Goal: Task Accomplishment & Management: Use online tool/utility

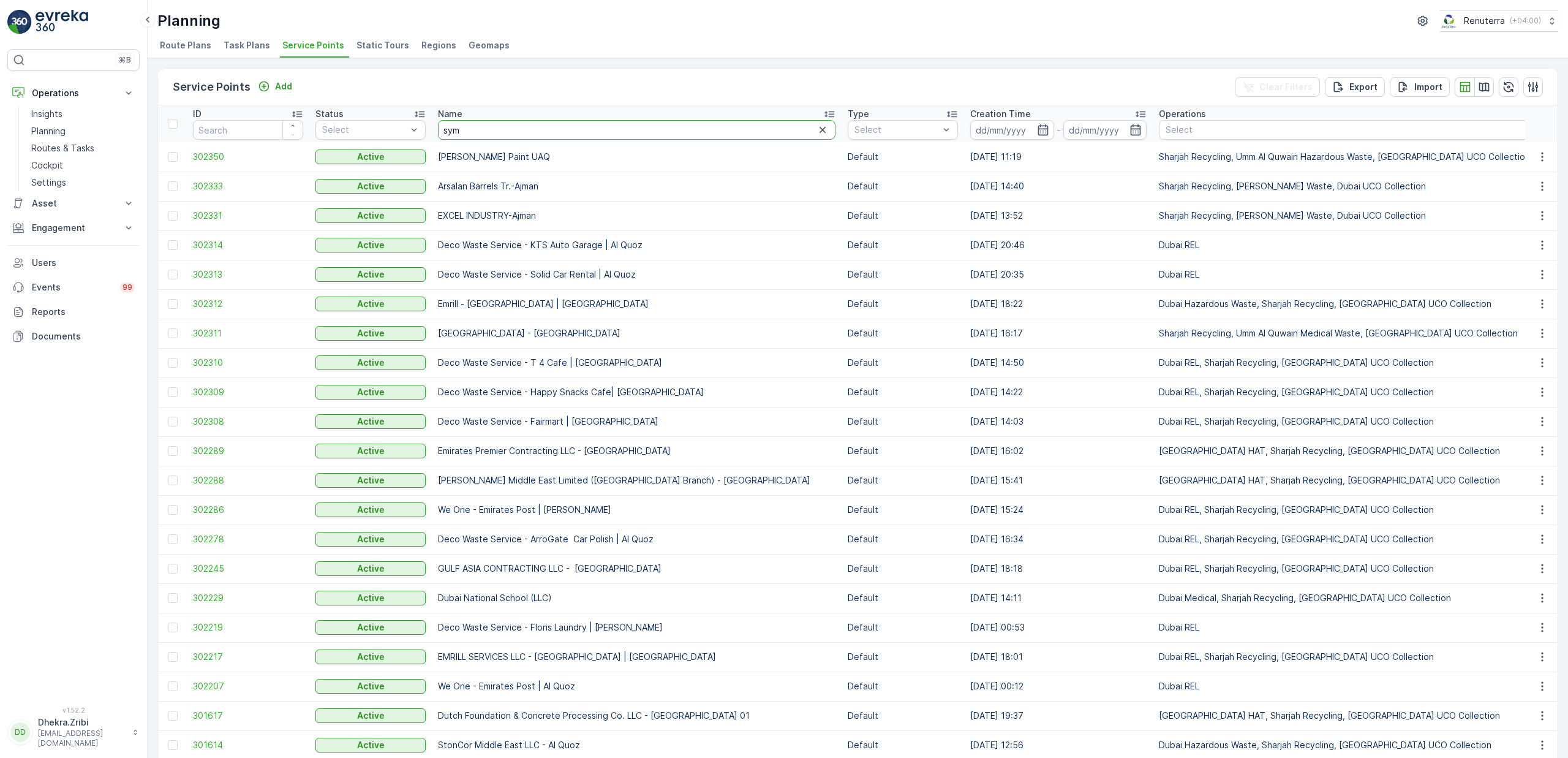
type input "symb"
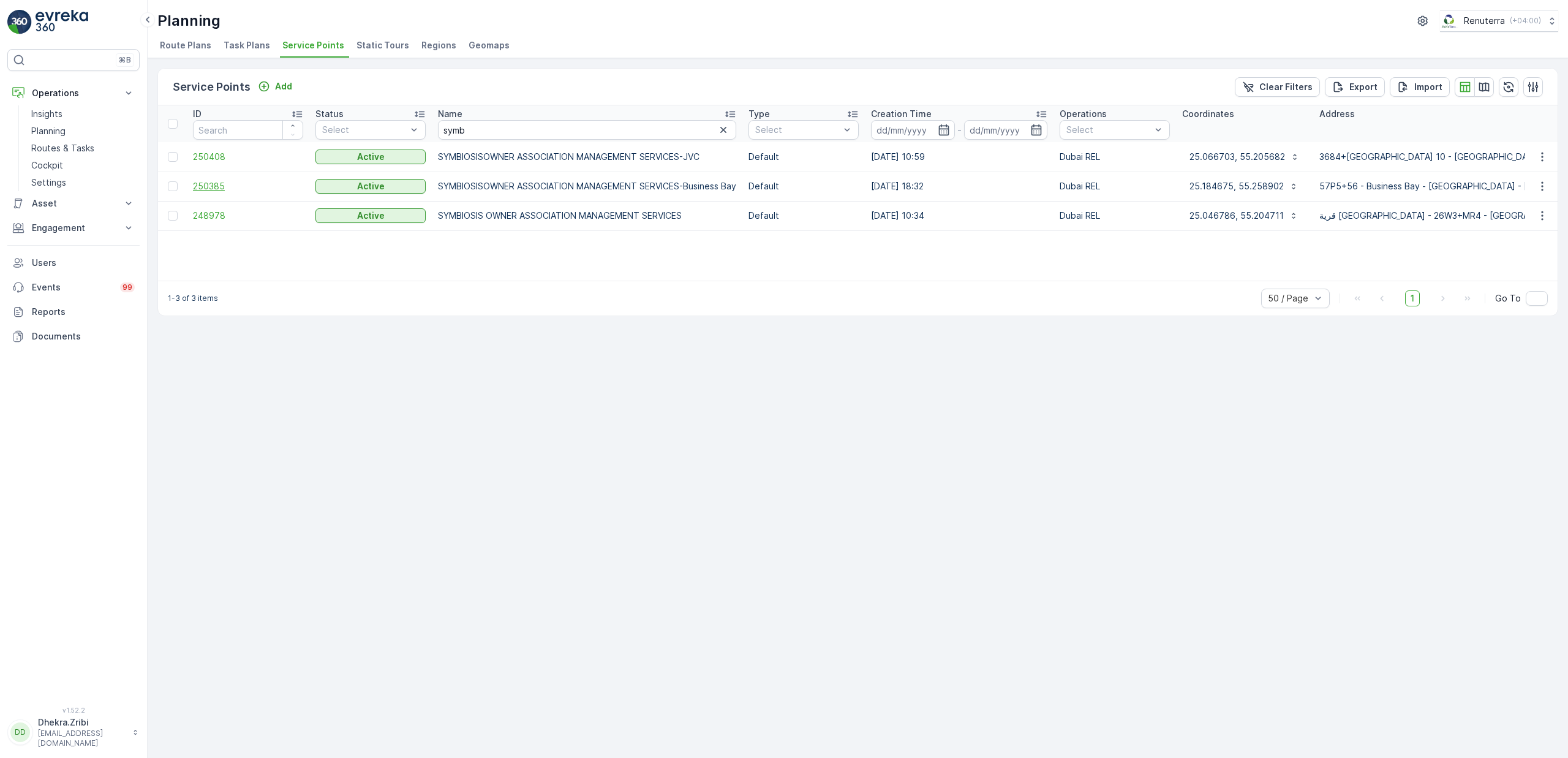
click at [207, 184] on span "250385" at bounding box center [249, 186] width 110 height 13
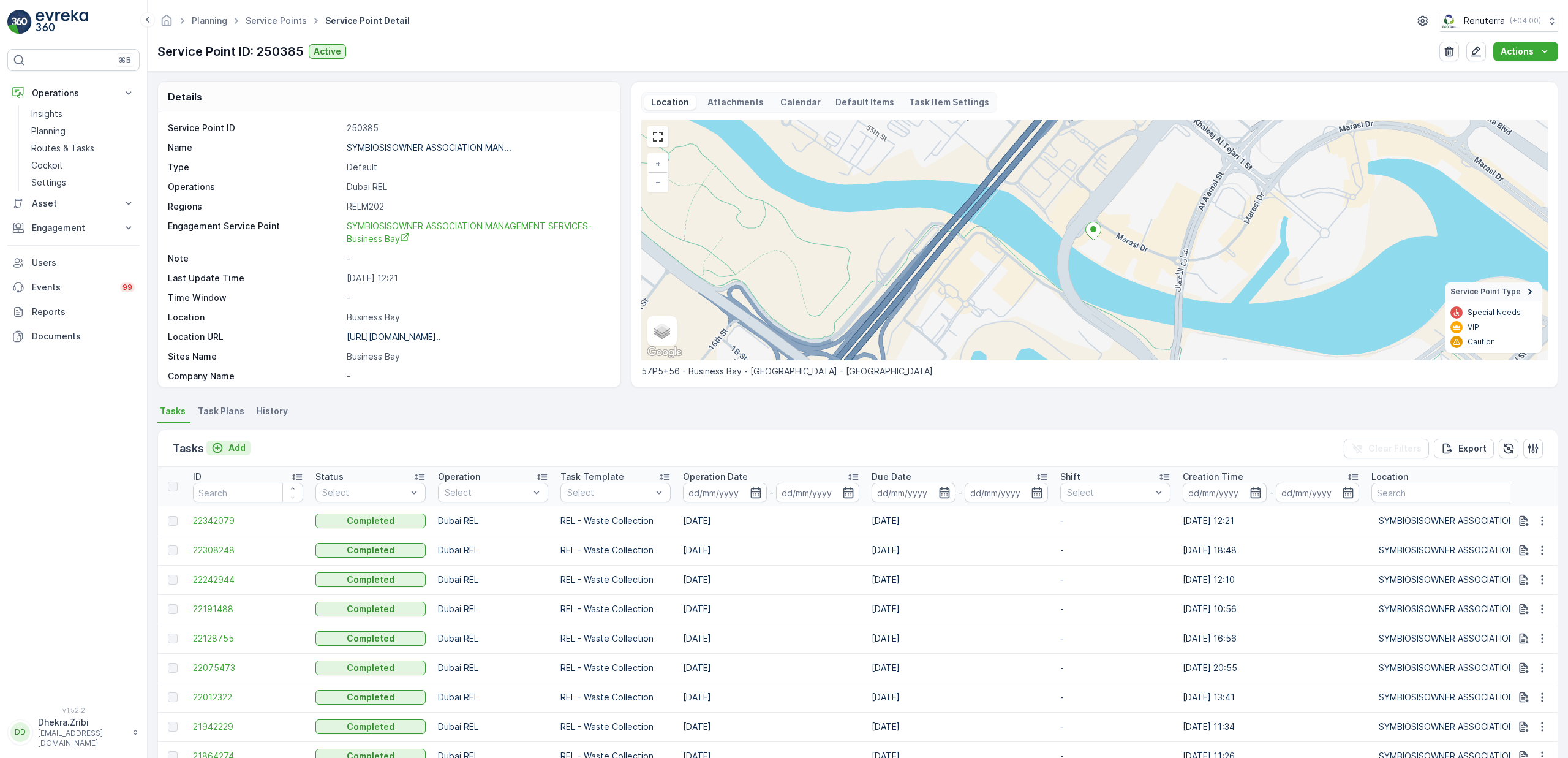
click at [235, 448] on p "Add" at bounding box center [238, 448] width 17 height 13
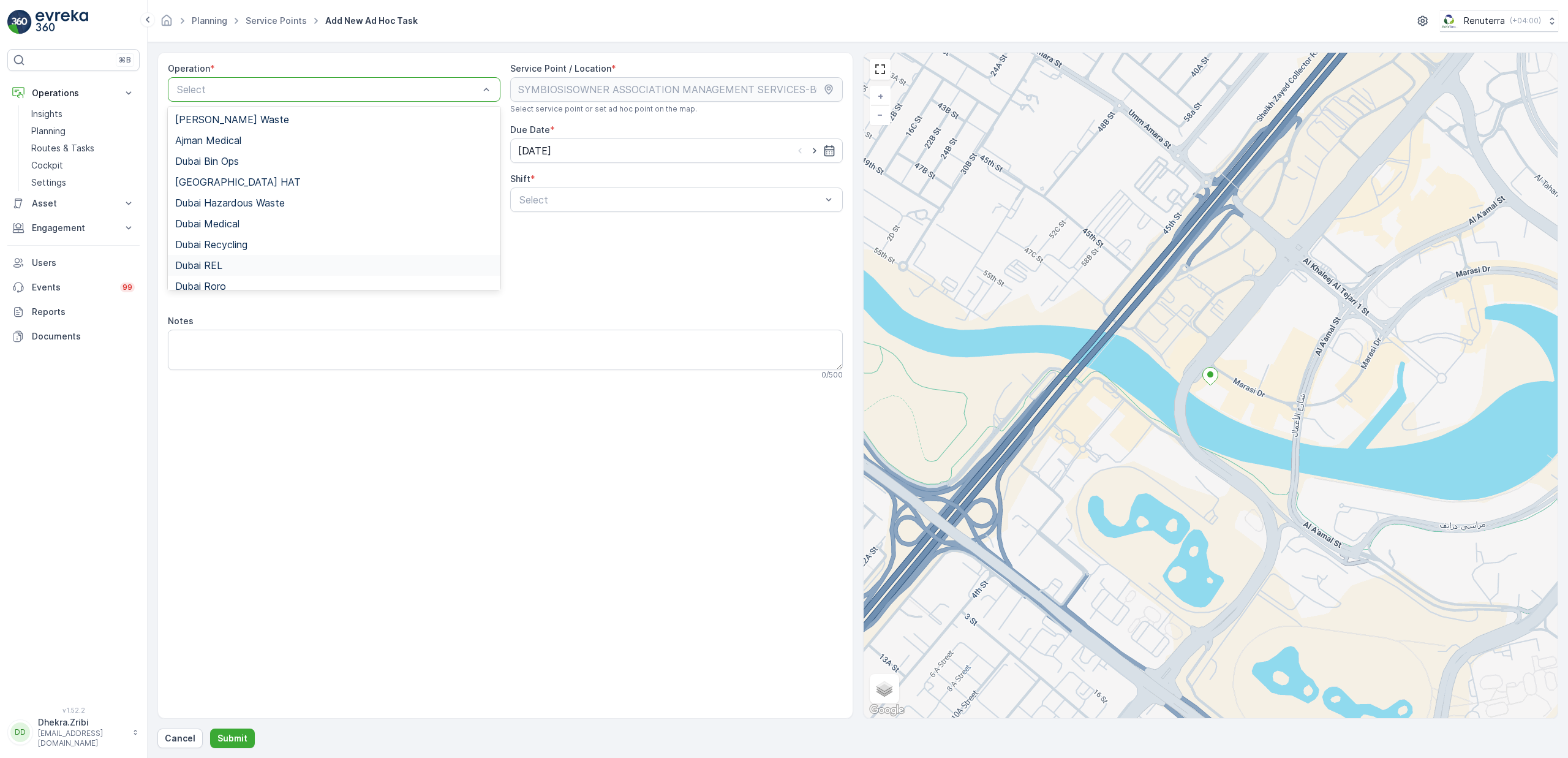
click at [221, 266] on span "Dubai REL" at bounding box center [199, 265] width 47 height 11
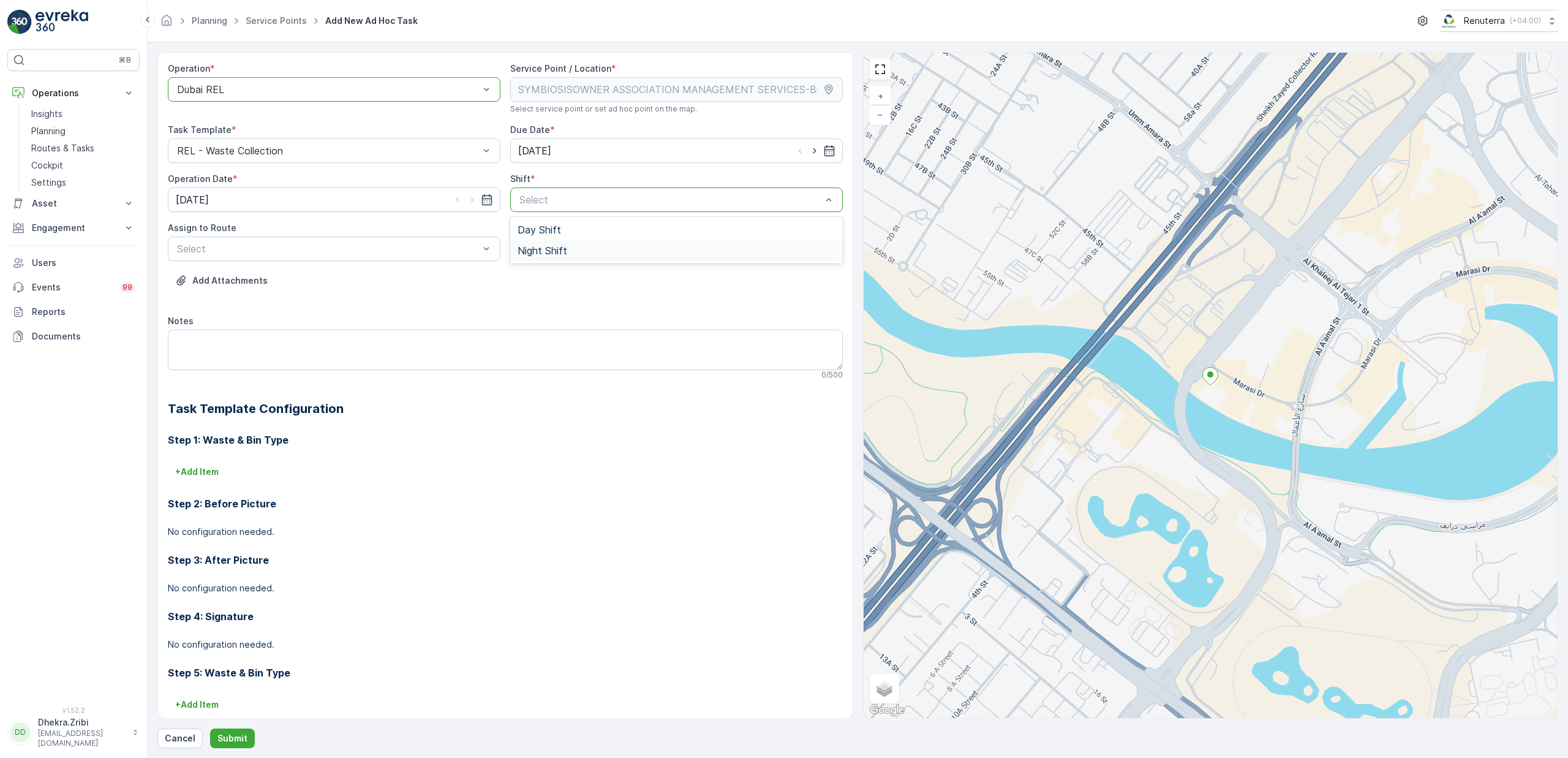
click at [542, 250] on span "Night Shift" at bounding box center [542, 251] width 50 height 11
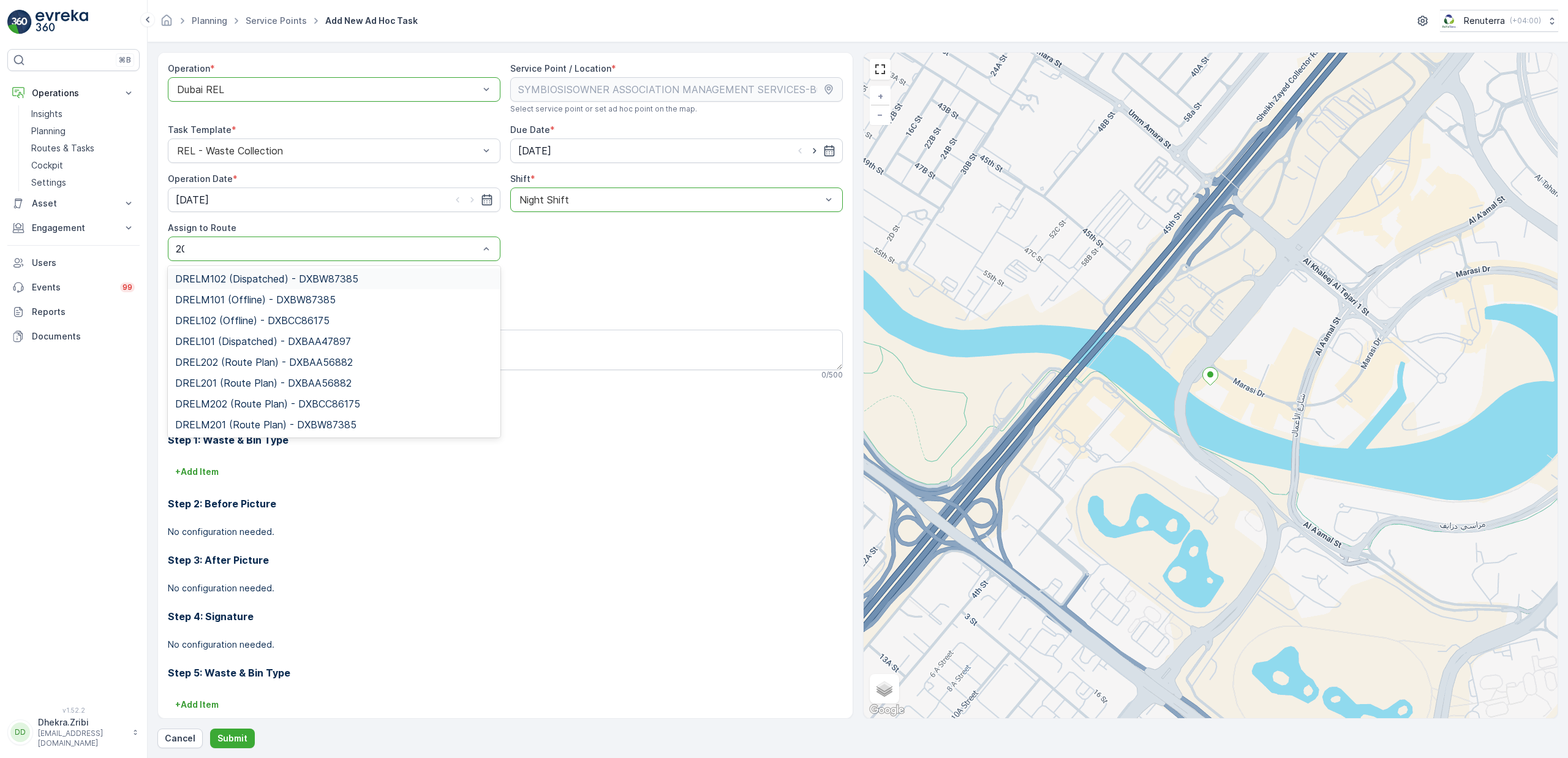
type input "202"
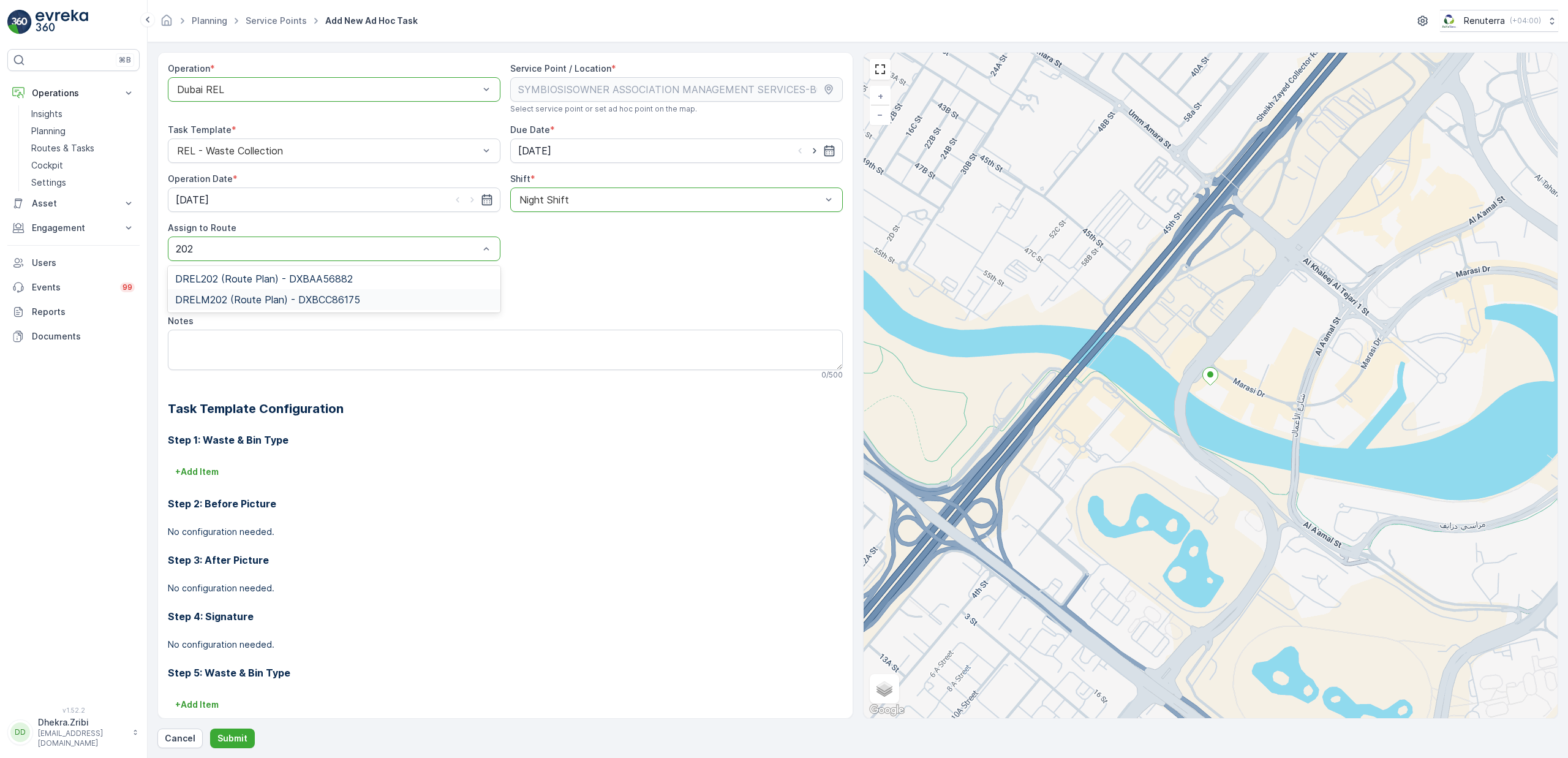
click at [256, 303] on span "DRELM202 (Route Plan) - DXBCC86175" at bounding box center [268, 300] width 185 height 11
click at [237, 733] on p "Submit" at bounding box center [233, 739] width 30 height 13
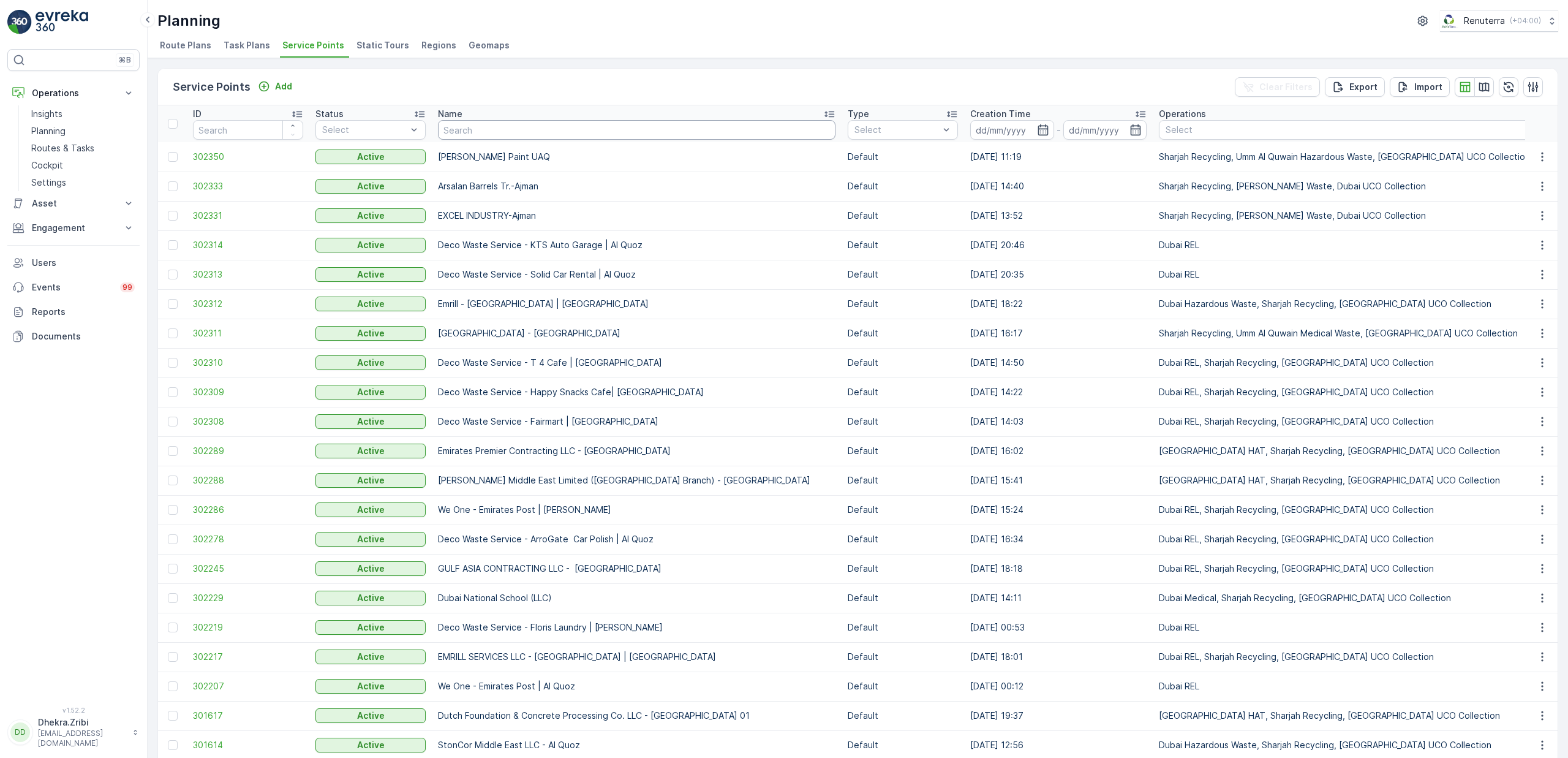
click at [488, 133] on input "text" at bounding box center [637, 129] width 398 height 20
type input "care"
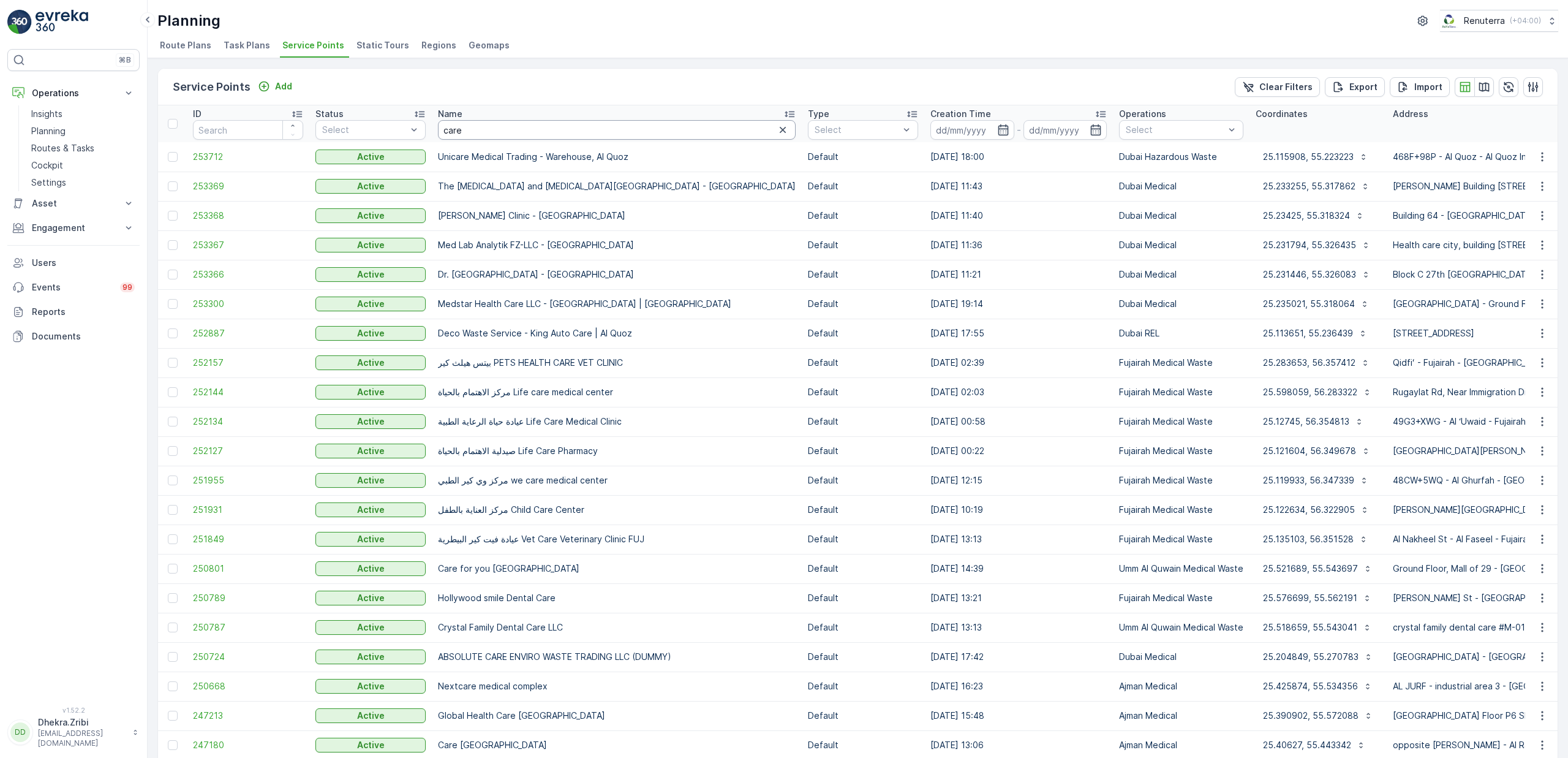
click at [492, 136] on input "care" at bounding box center [616, 129] width 357 height 20
type input "care plus"
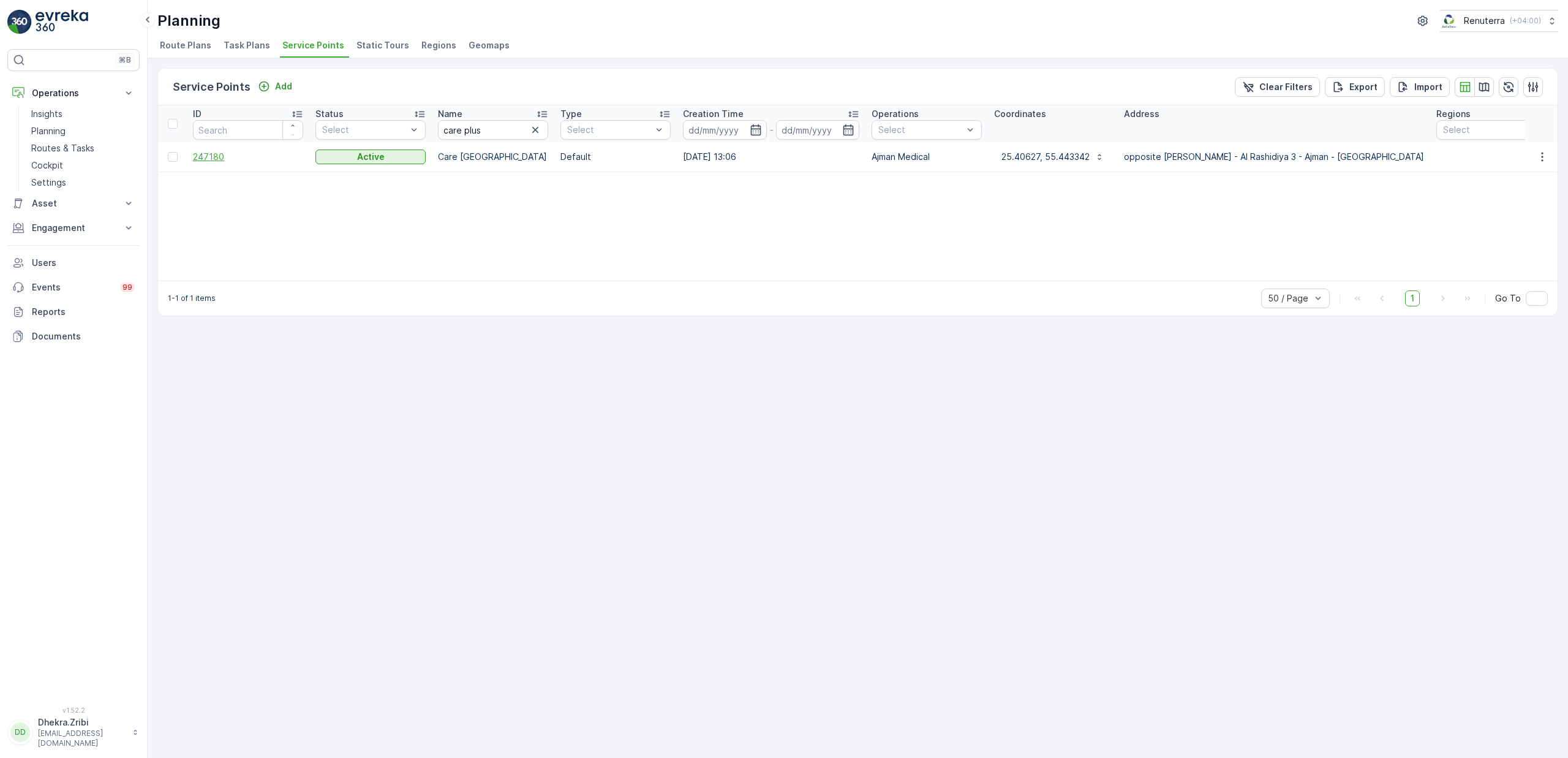
click at [220, 156] on span "247180" at bounding box center [249, 157] width 110 height 13
click at [215, 162] on span "247180" at bounding box center [249, 157] width 110 height 13
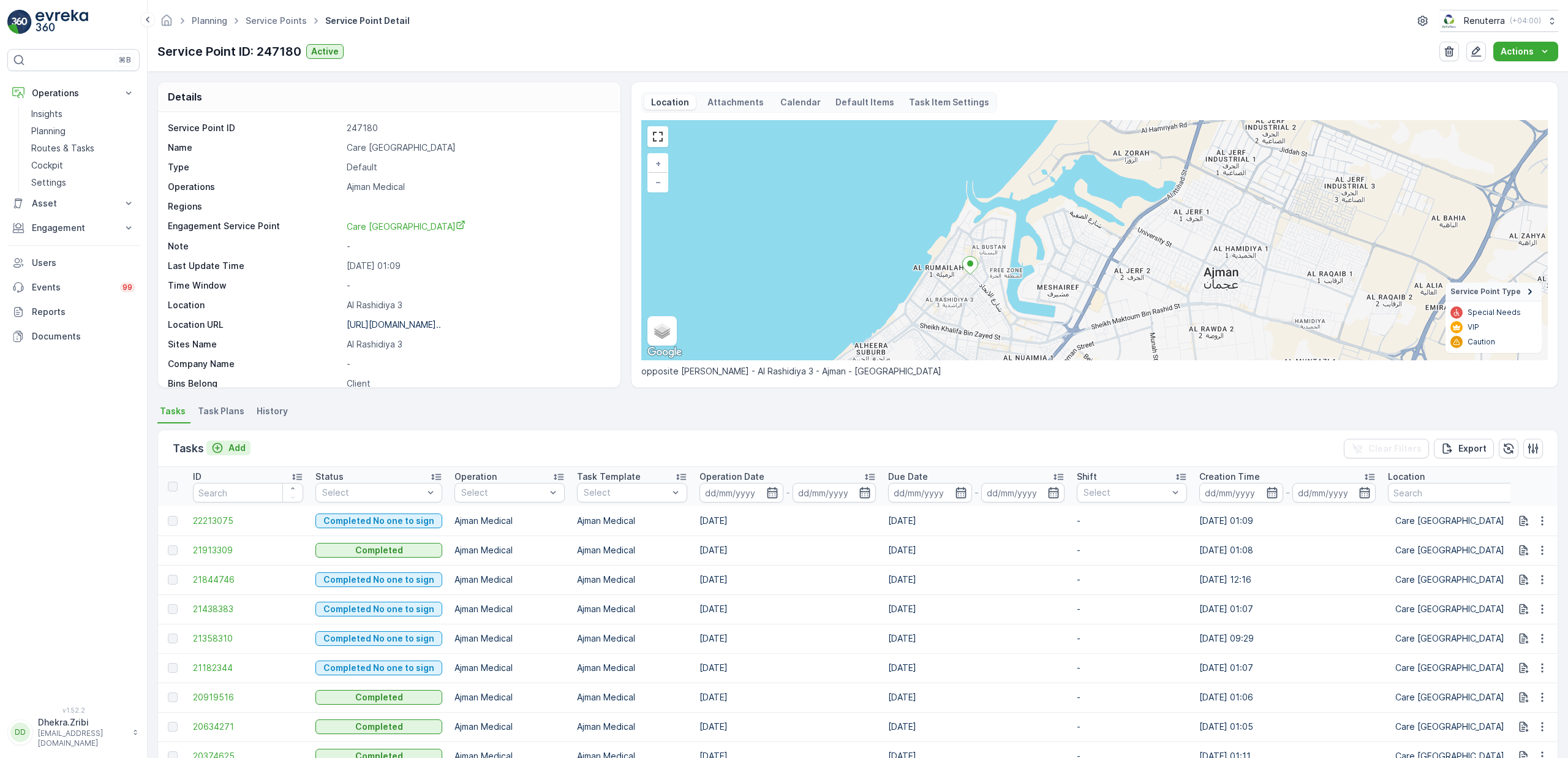
click at [238, 448] on p "Add" at bounding box center [238, 448] width 17 height 13
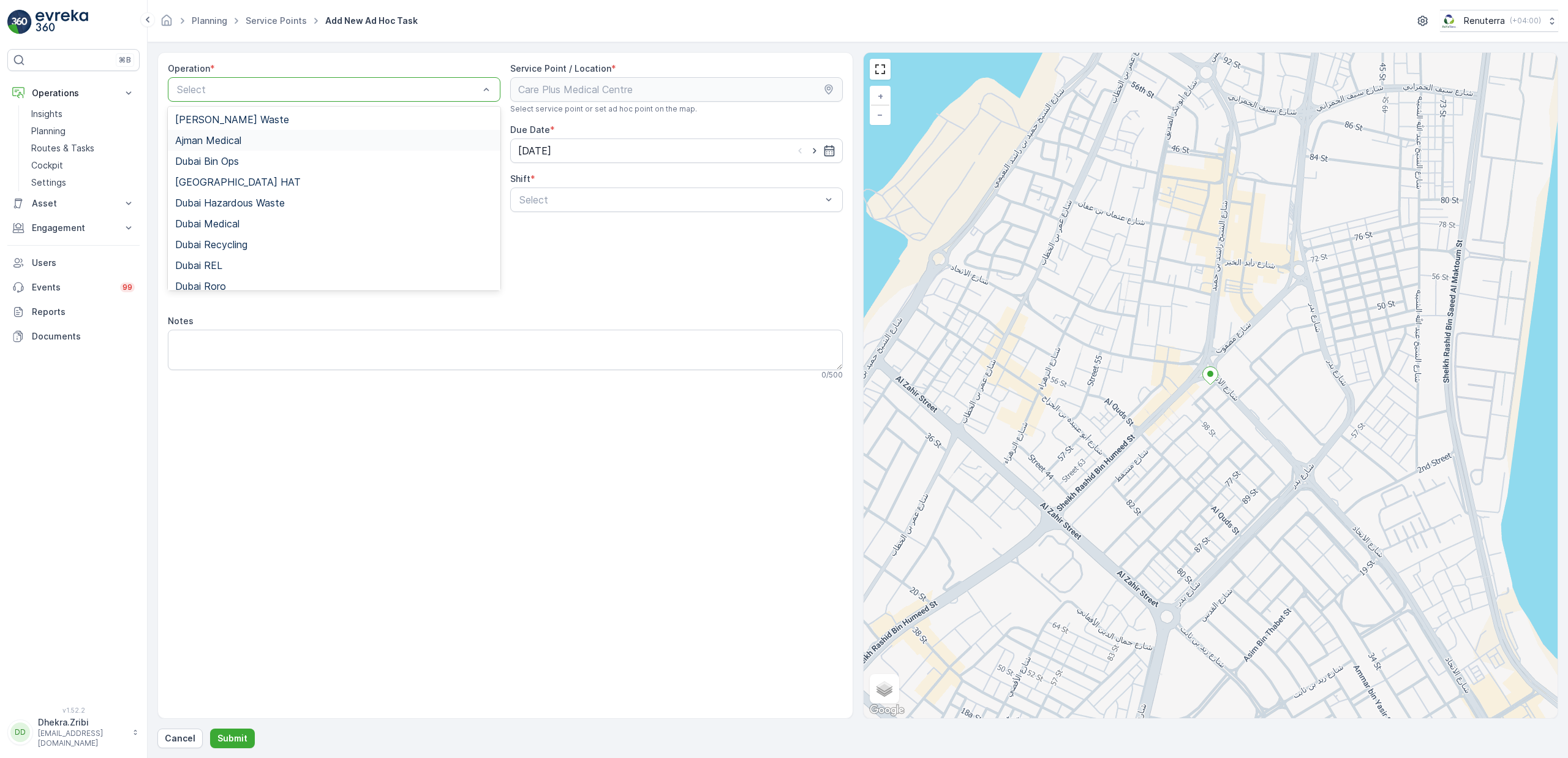
click at [230, 143] on span "Ajman Medical" at bounding box center [208, 141] width 66 height 11
click at [814, 155] on icon "button" at bounding box center [815, 151] width 13 height 13
type input "[DATE]"
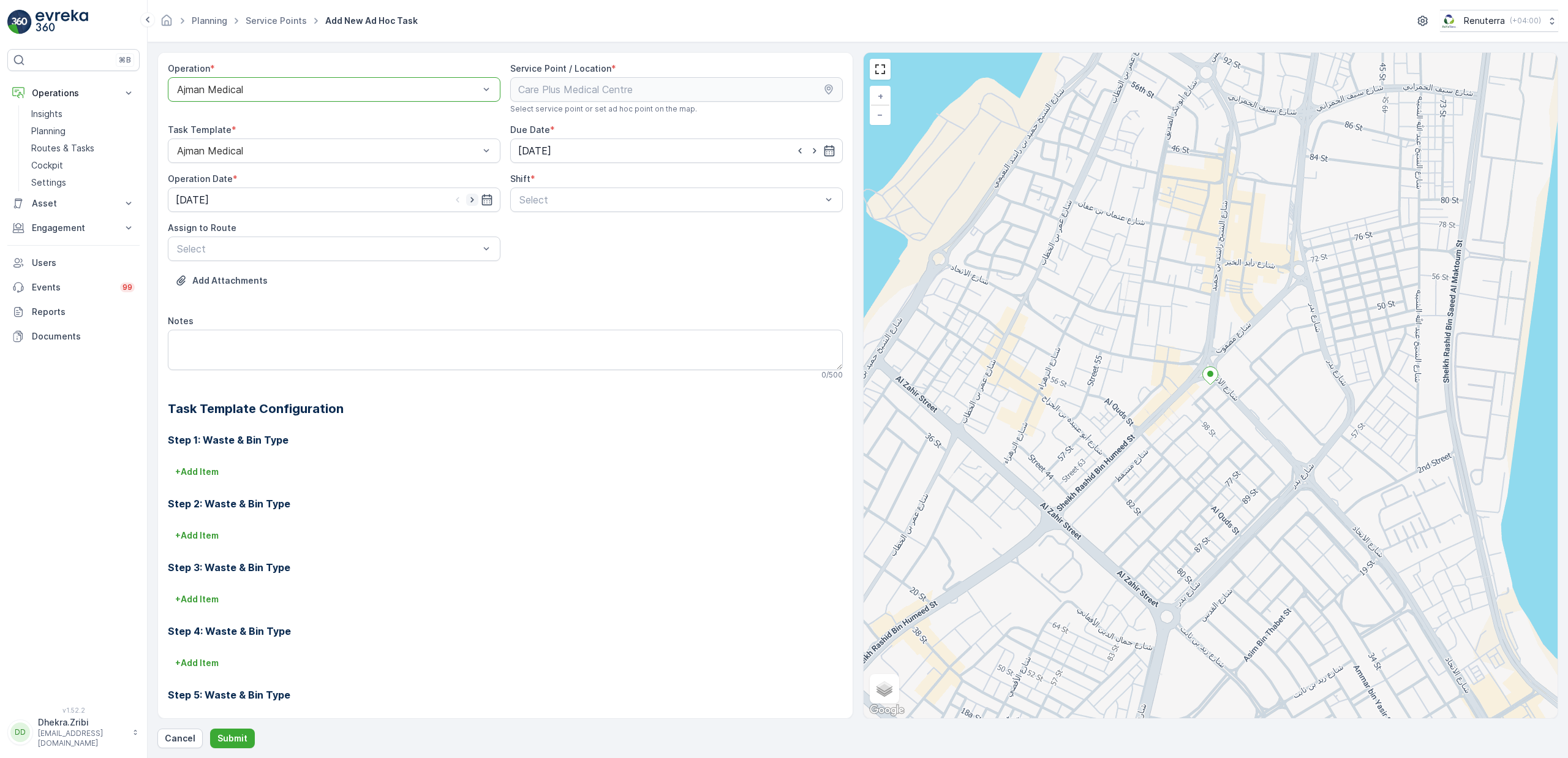
click at [473, 201] on icon "button" at bounding box center [473, 200] width 13 height 13
type input "[DATE]"
click at [547, 228] on span "Day Shift" at bounding box center [539, 230] width 43 height 11
click at [238, 278] on span "AJMED101 (Route Plan) - A85791" at bounding box center [253, 279] width 155 height 11
click at [234, 736] on p "Submit" at bounding box center [233, 739] width 30 height 13
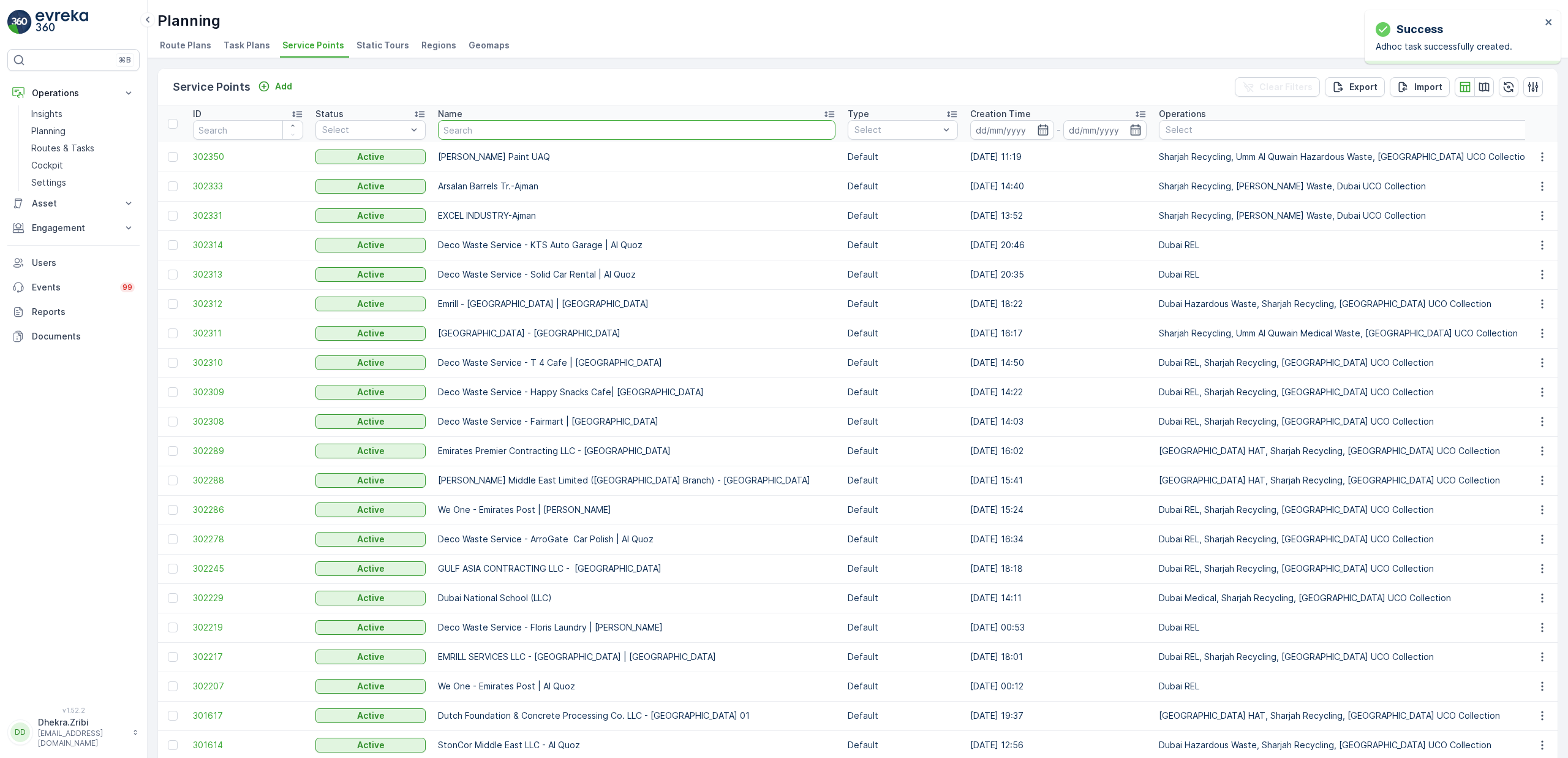
click at [504, 126] on input "text" at bounding box center [637, 129] width 398 height 20
type input "[PERSON_NAME]"
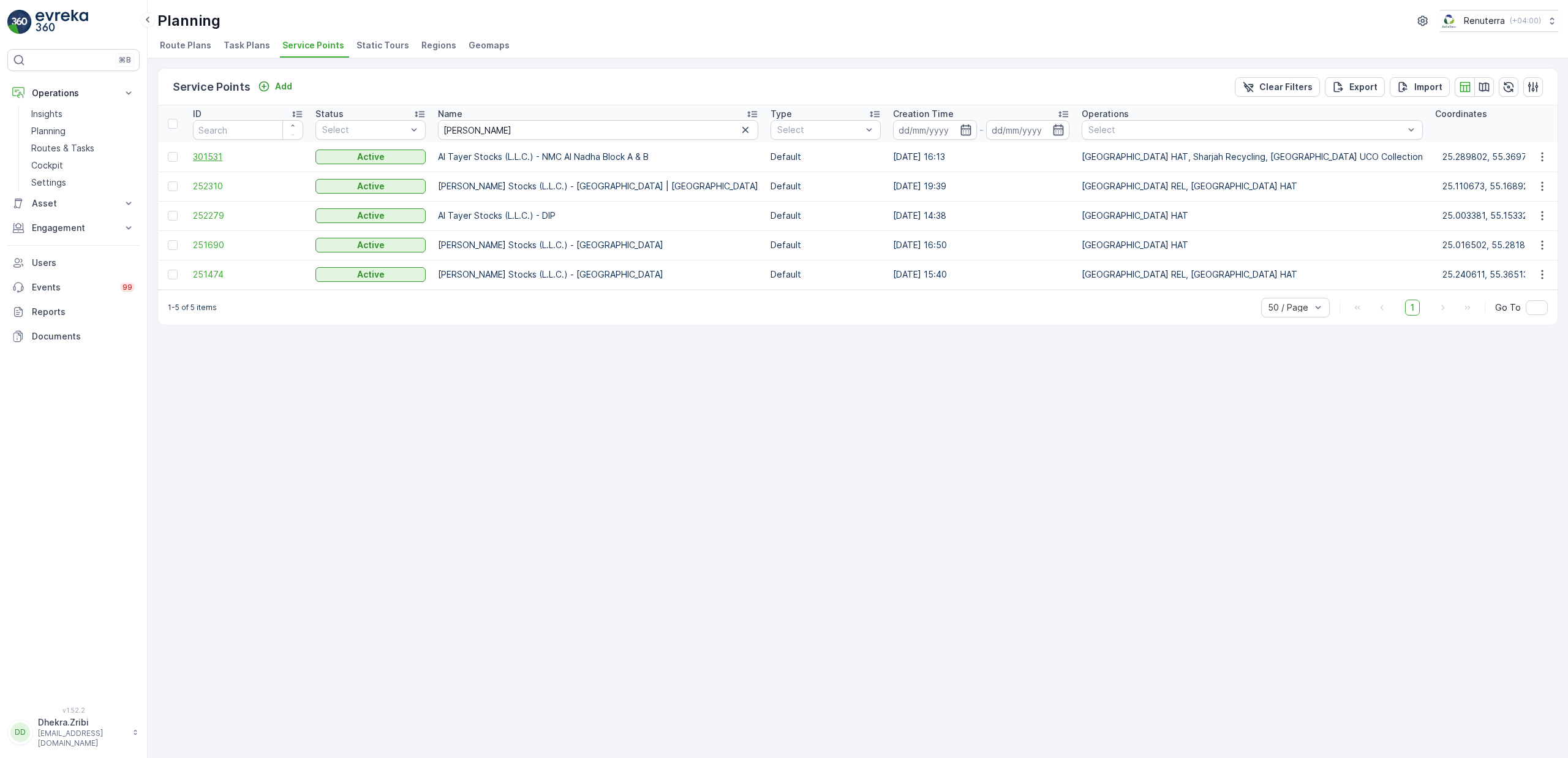
click at [208, 158] on span "301531" at bounding box center [249, 157] width 110 height 13
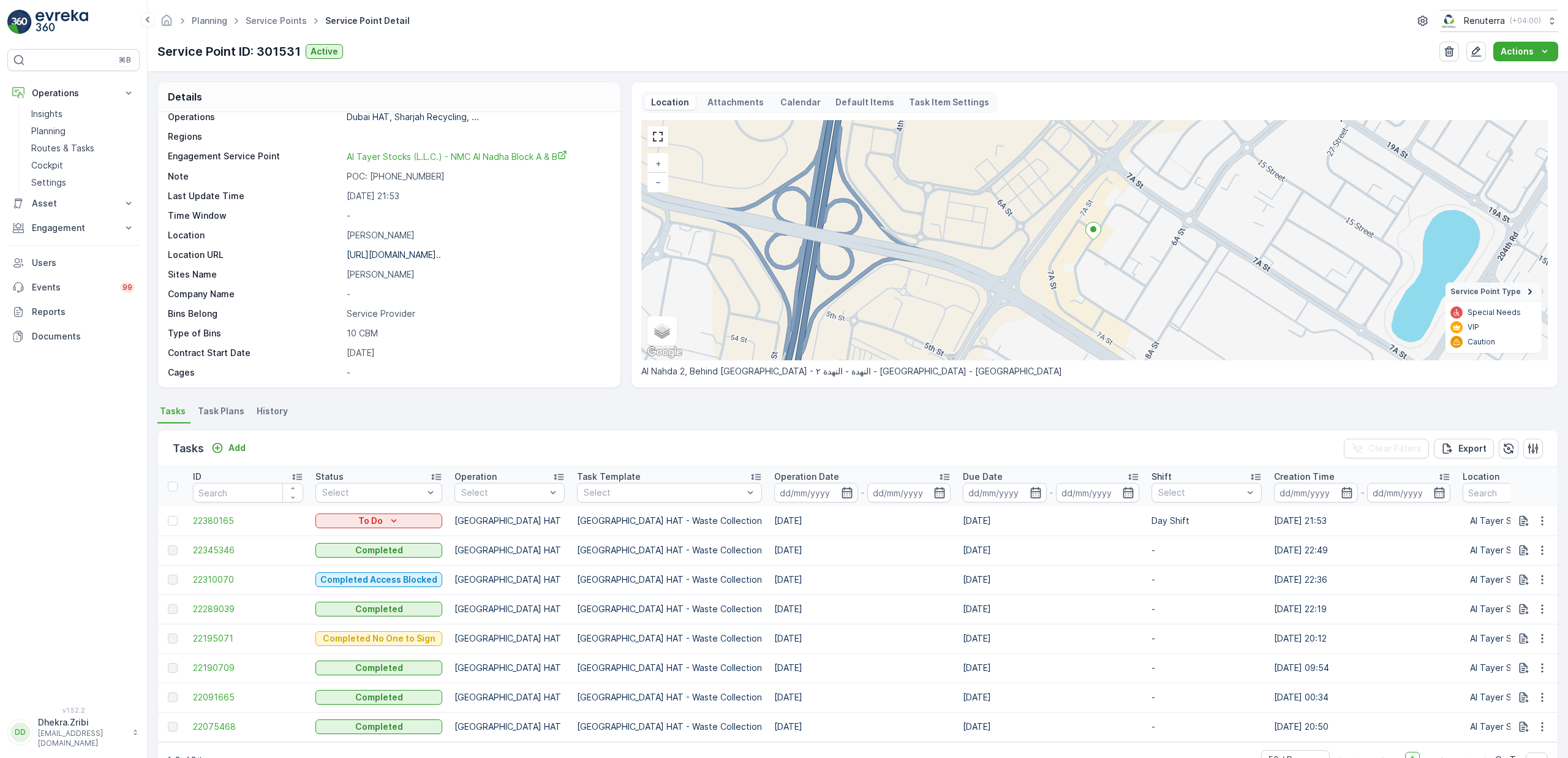
scroll to position [3, 0]
drag, startPoint x: 718, startPoint y: 551, endPoint x: 919, endPoint y: 554, distance: 201.0
click at [919, 554] on tr "22345346 Completed [GEOGRAPHIC_DATA] HAT Dubai HAT - Waste Collection [DATE] [D…" at bounding box center [1202, 547] width 2089 height 29
click at [675, 427] on div "Tasks Add Clear Filters Export" at bounding box center [858, 445] width 1400 height 37
click at [858, 421] on div "Tasks Add Clear Filters Export ID Status Select Operation Select Task Template …" at bounding box center [858, 601] width 1401 height 360
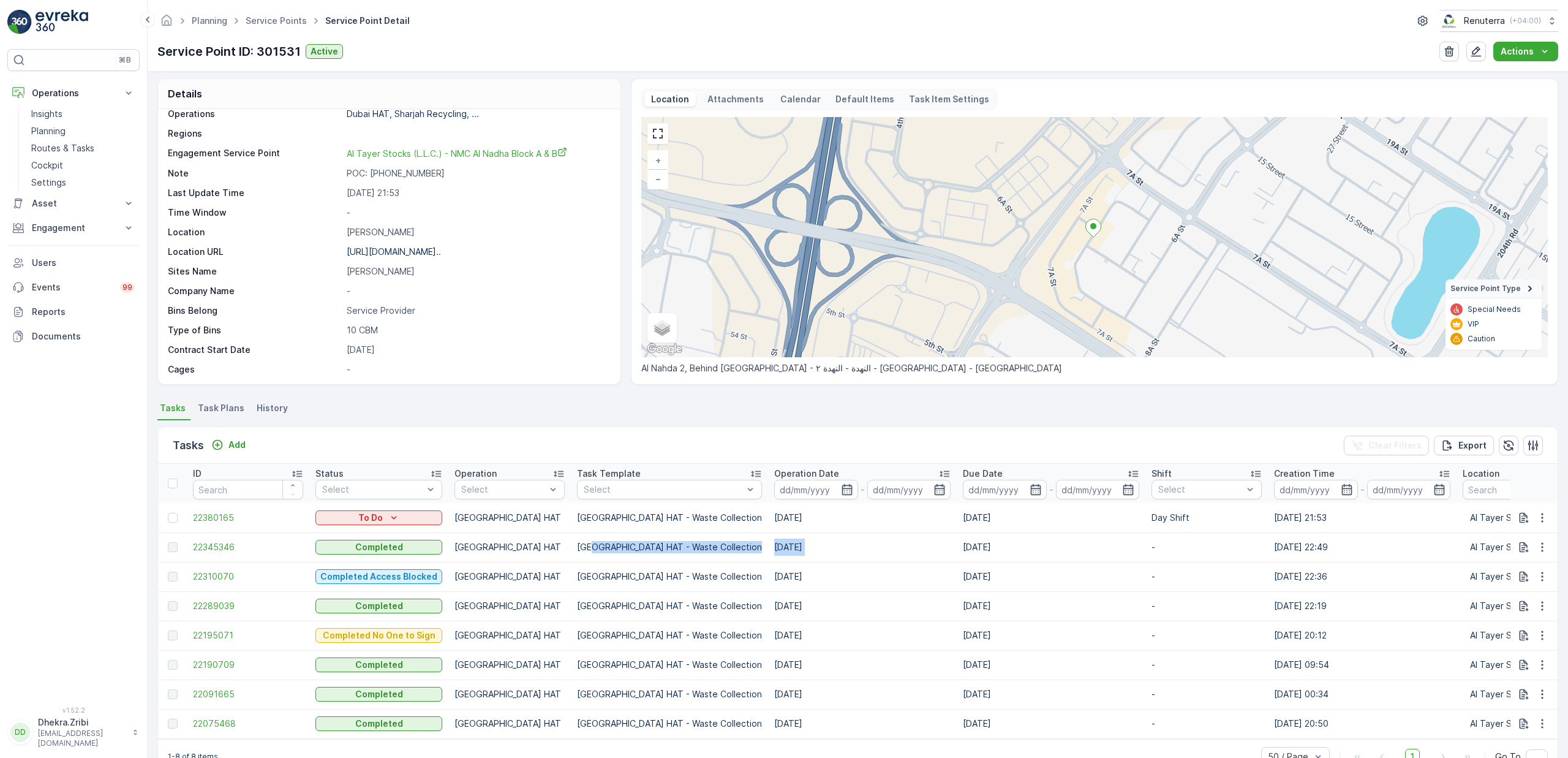
drag, startPoint x: 590, startPoint y: 550, endPoint x: 926, endPoint y: 538, distance: 336.2
click at [926, 538] on tr "22345346 Completed [GEOGRAPHIC_DATA] HAT Dubai HAT - Waste Collection [DATE] [D…" at bounding box center [1202, 547] width 2089 height 29
drag, startPoint x: 667, startPoint y: 577, endPoint x: 1316, endPoint y: 580, distance: 649.0
click at [1316, 580] on tr "22310070 Completed Access Blocked [GEOGRAPHIC_DATA] HAT [GEOGRAPHIC_DATA] HAT -…" at bounding box center [1202, 576] width 2089 height 29
click at [511, 398] on div "Details Service Point ID 301531 Name [PERSON_NAME] Stocks (L.L.C.) - NMC... Typ…" at bounding box center [858, 415] width 1420 height 686
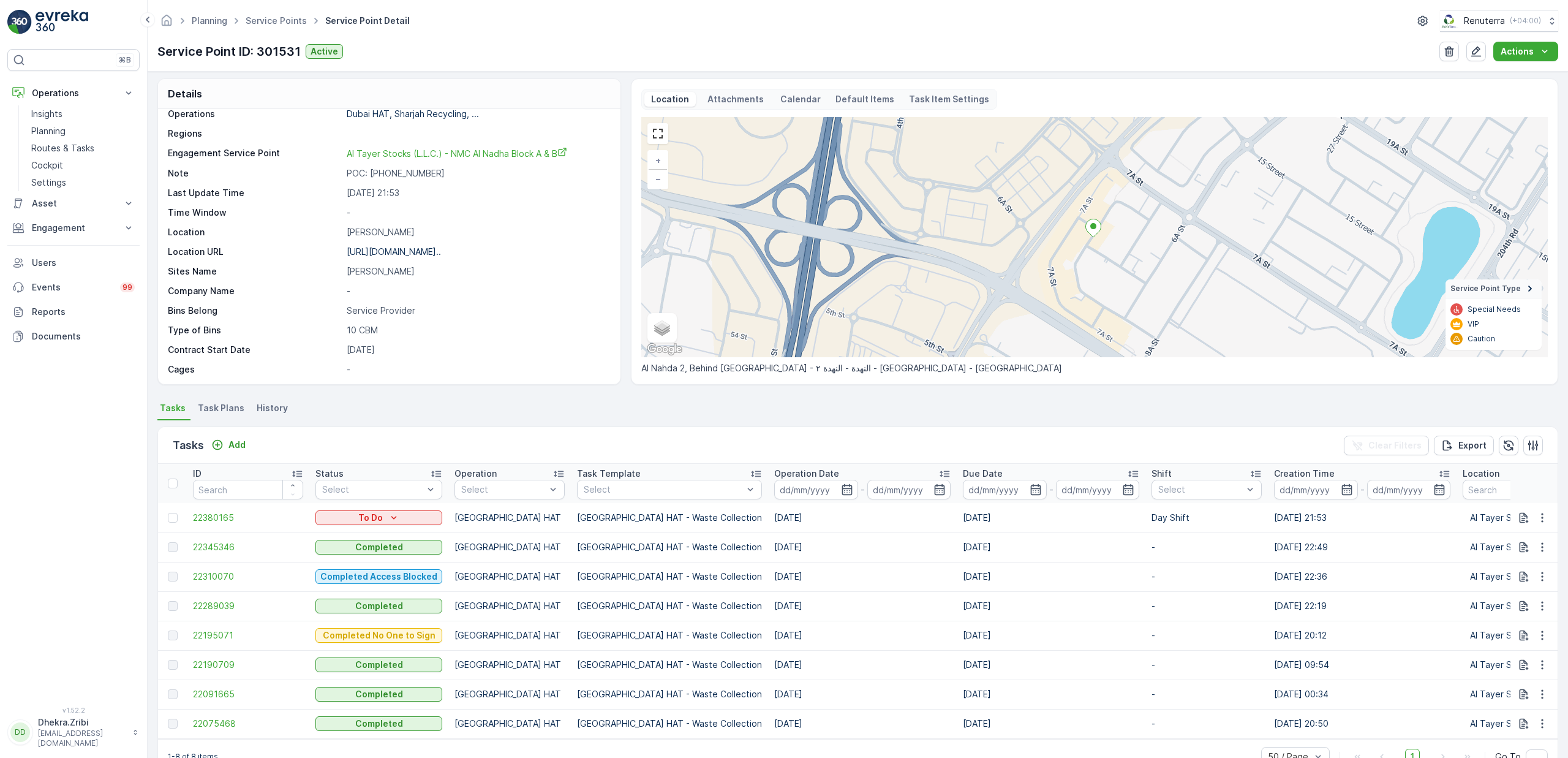
click at [511, 415] on ul "Tasks Task Plans History" at bounding box center [858, 410] width 1401 height 21
drag, startPoint x: 558, startPoint y: 551, endPoint x: 930, endPoint y: 545, distance: 372.0
click at [930, 545] on tr "22345346 Completed [GEOGRAPHIC_DATA] HAT Dubai HAT - Waste Collection [DATE] [D…" at bounding box center [1202, 547] width 2089 height 29
click at [607, 419] on ul "Tasks Task Plans History" at bounding box center [858, 410] width 1401 height 21
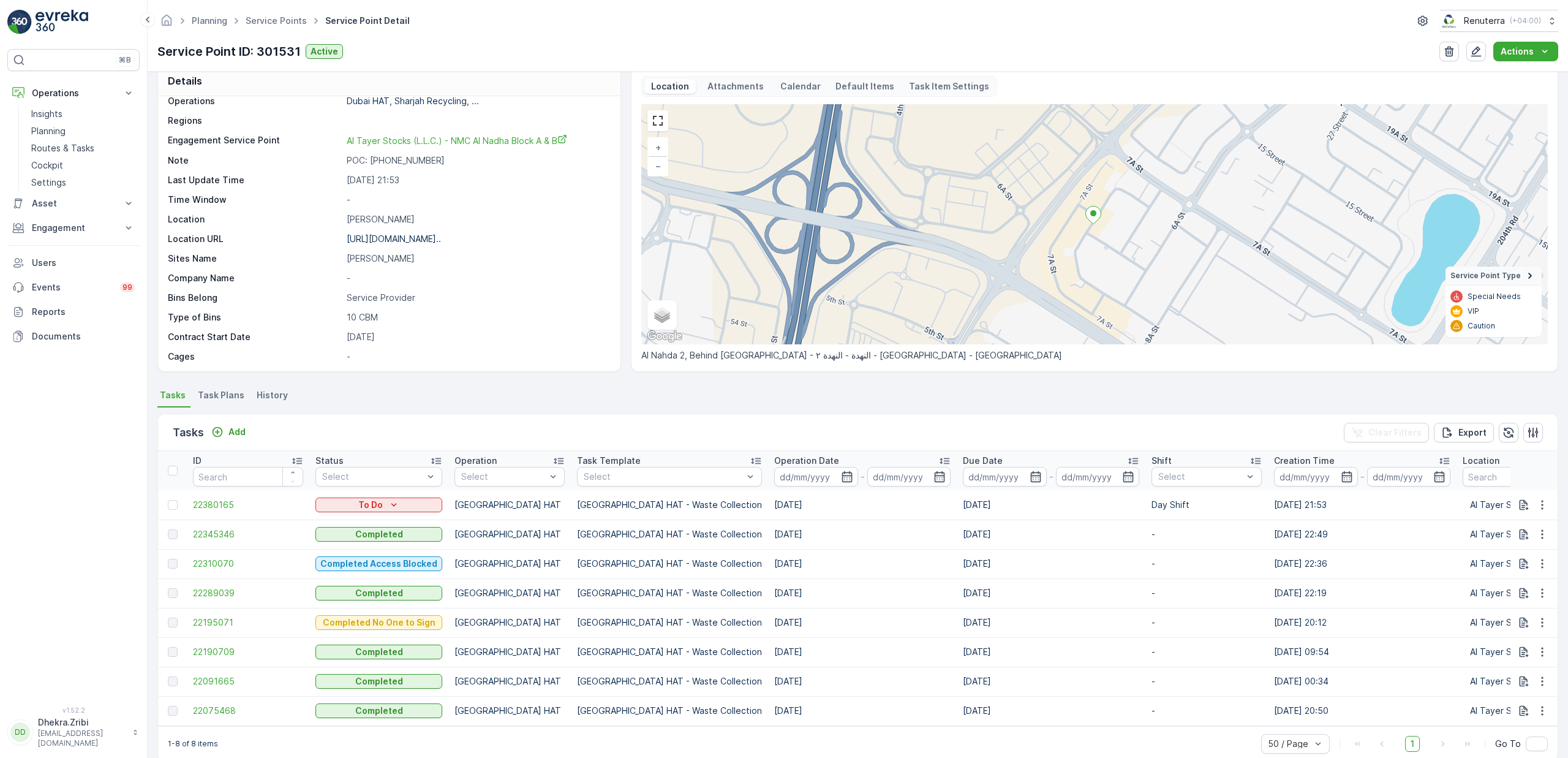
scroll to position [17, 0]
drag, startPoint x: 545, startPoint y: 537, endPoint x: 1034, endPoint y: 529, distance: 489.1
click at [1034, 529] on tr "22345346 Completed [GEOGRAPHIC_DATA] HAT Dubai HAT - Waste Collection [DATE] [D…" at bounding box center [1202, 533] width 2089 height 29
click at [575, 389] on ul "Tasks Task Plans History" at bounding box center [858, 396] width 1401 height 21
drag, startPoint x: 555, startPoint y: 542, endPoint x: 962, endPoint y: 528, distance: 407.2
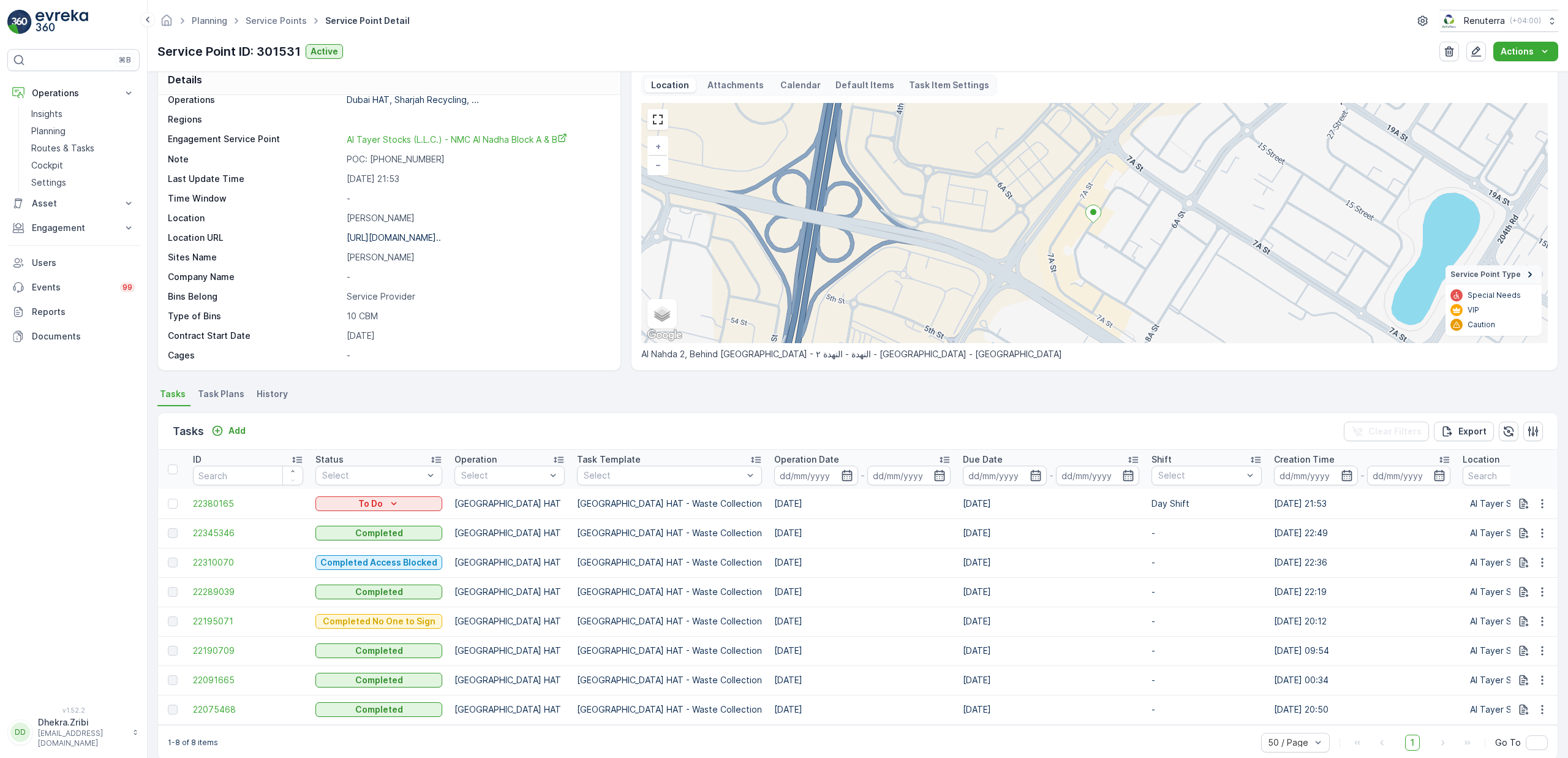
click at [962, 528] on tr "22345346 Completed [GEOGRAPHIC_DATA] HAT Dubai HAT - Waste Collection [DATE] [D…" at bounding box center [1202, 533] width 2089 height 29
click at [569, 396] on ul "Tasks Task Plans History" at bounding box center [858, 396] width 1401 height 21
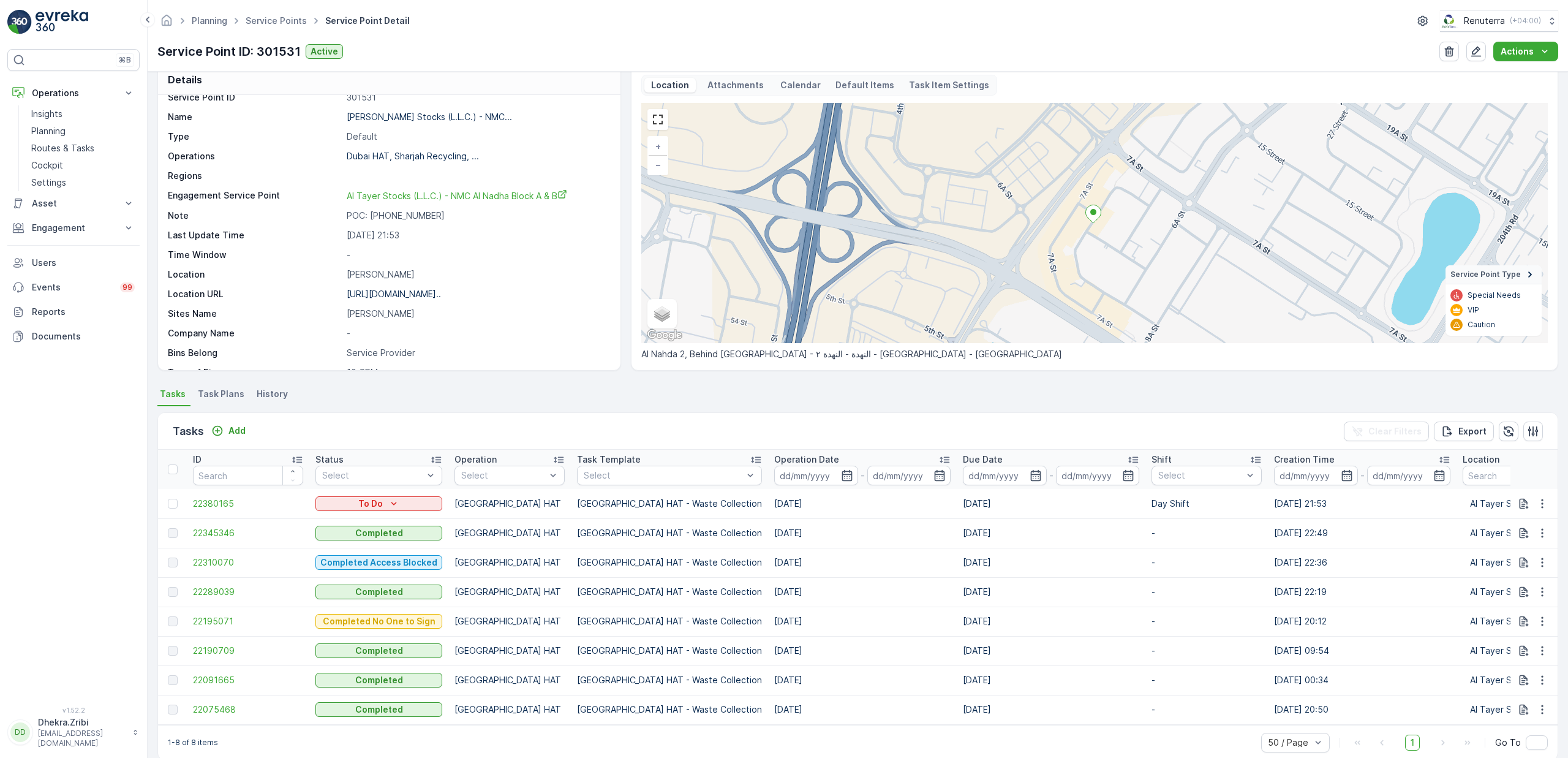
scroll to position [0, 0]
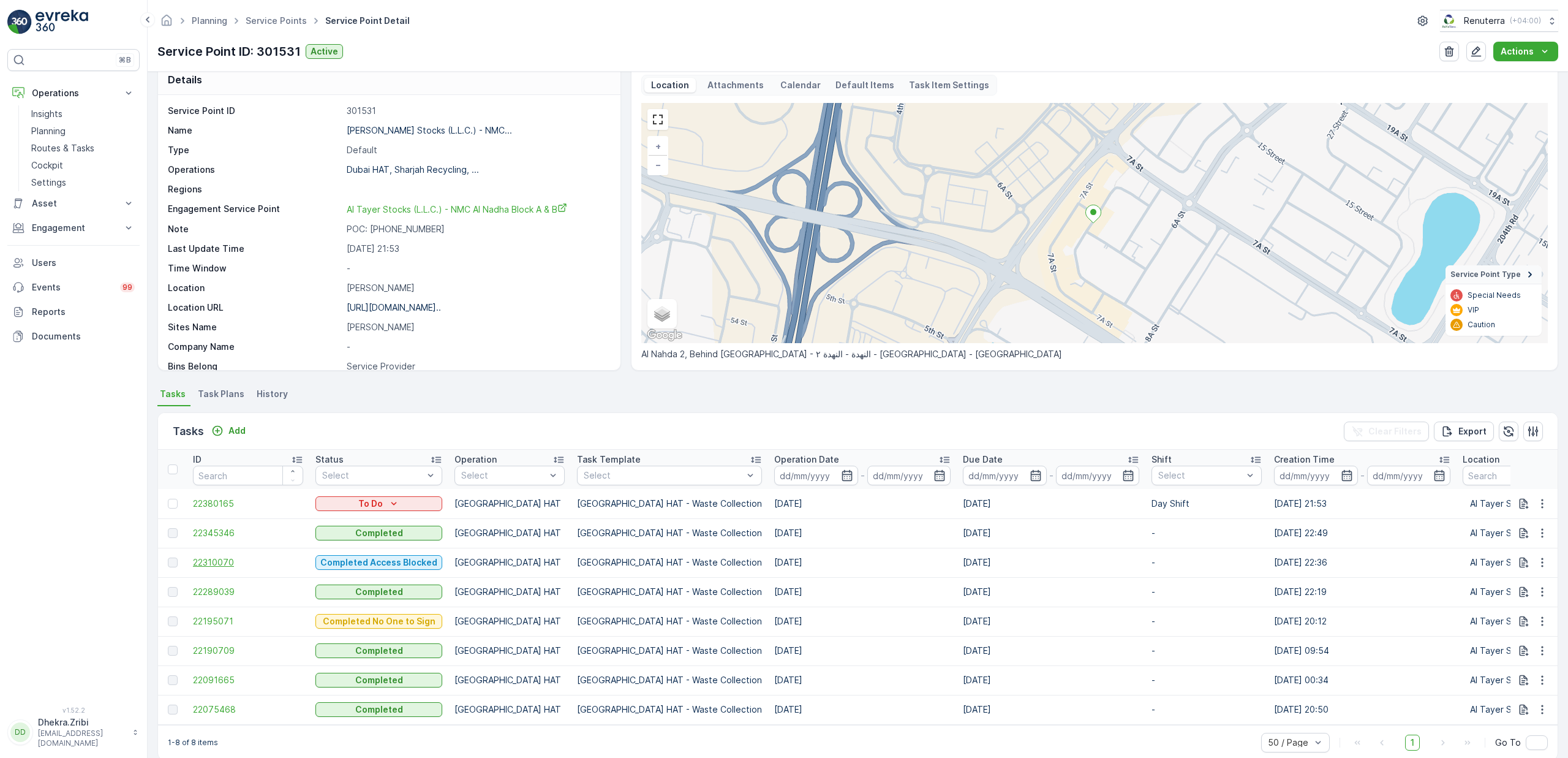
click at [218, 565] on span "22310070" at bounding box center [249, 563] width 110 height 13
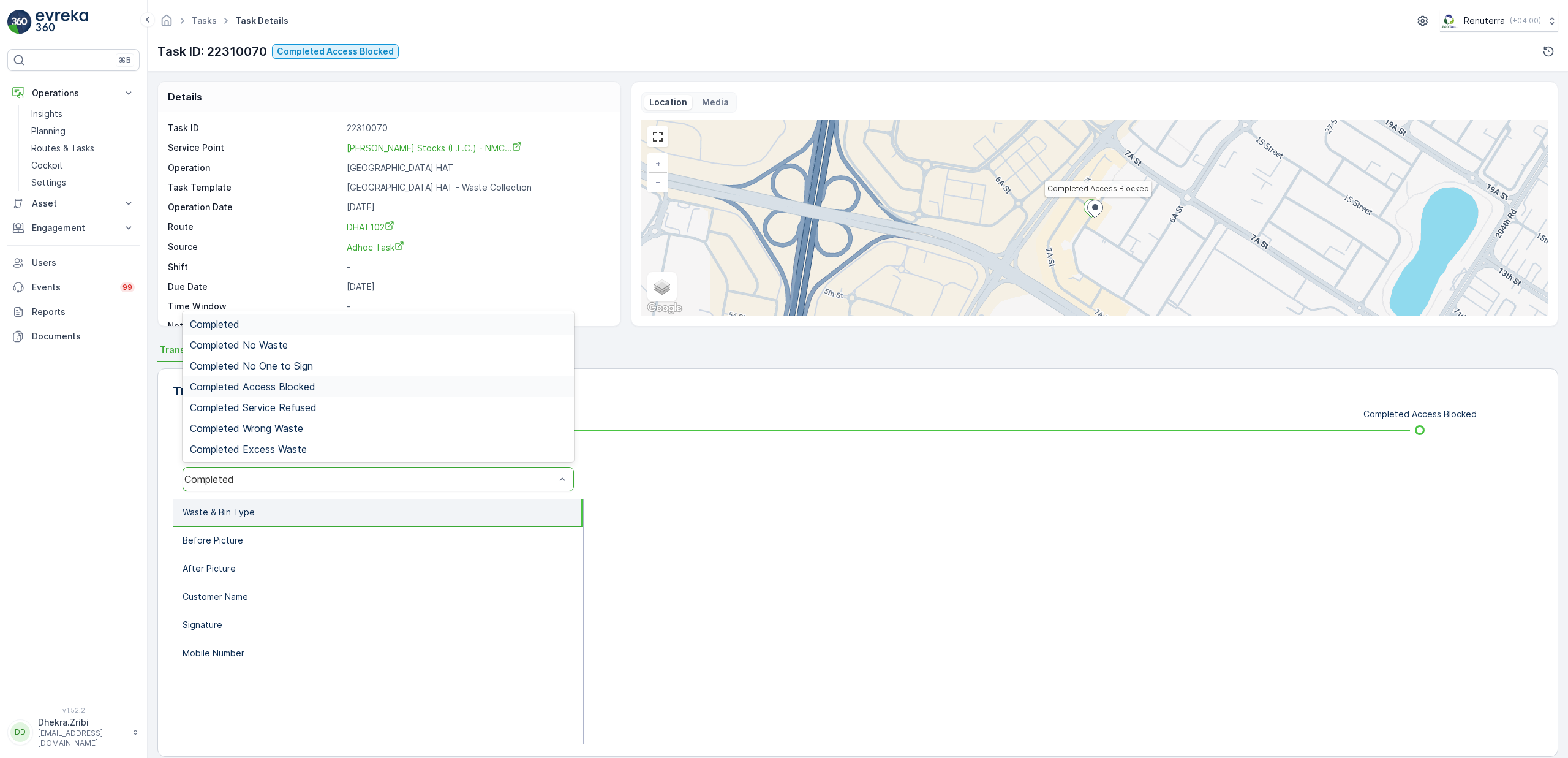
click at [300, 389] on span "Completed Access Blocked" at bounding box center [253, 387] width 125 height 11
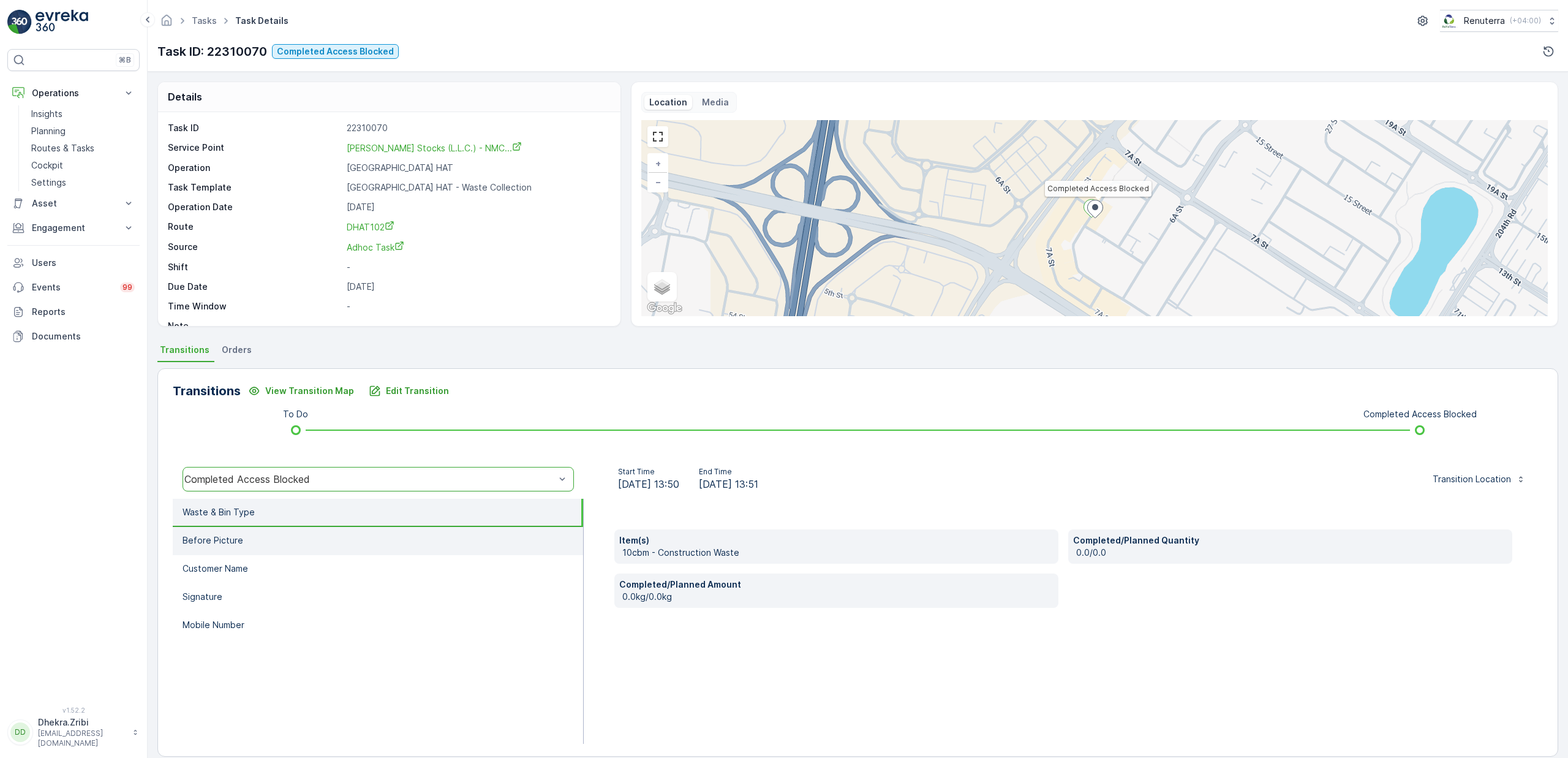
click at [245, 543] on li "Before Picture" at bounding box center [378, 542] width 410 height 28
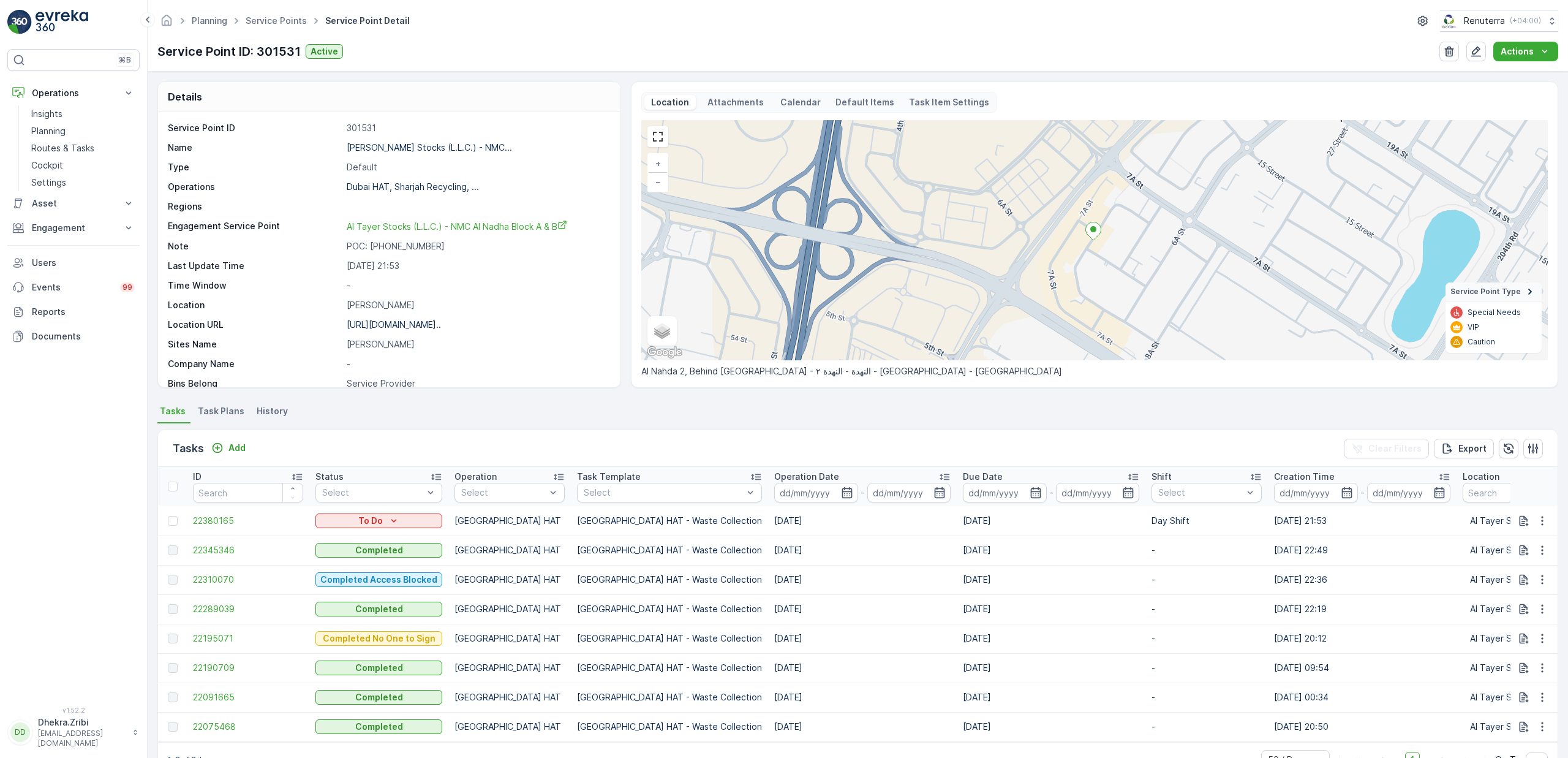
drag, startPoint x: 699, startPoint y: 554, endPoint x: 935, endPoint y: 546, distance: 236.1
click at [935, 546] on tr "22345346 Completed [GEOGRAPHIC_DATA] HAT Dubai HAT - Waste Collection [DATE] [D…" at bounding box center [1202, 550] width 2089 height 29
click at [610, 421] on ul "Tasks Task Plans History" at bounding box center [858, 413] width 1401 height 21
drag, startPoint x: 579, startPoint y: 553, endPoint x: 994, endPoint y: 547, distance: 415.0
click at [994, 547] on tr "22345346 Completed [GEOGRAPHIC_DATA] HAT Dubai HAT - Waste Collection [DATE] [D…" at bounding box center [1202, 550] width 2089 height 29
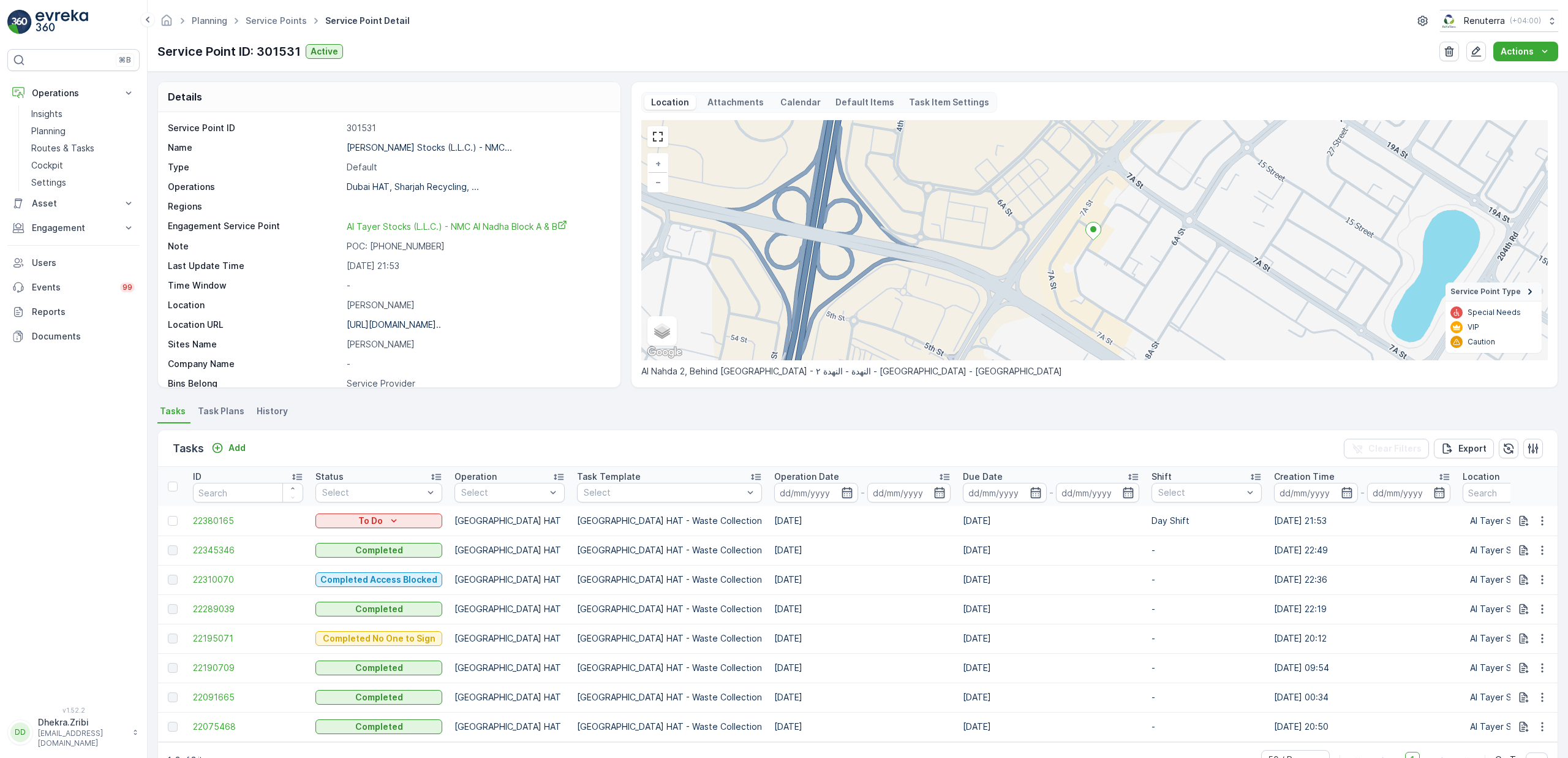
click at [514, 403] on ul "Tasks Task Plans History" at bounding box center [858, 413] width 1401 height 21
drag, startPoint x: 576, startPoint y: 552, endPoint x: 798, endPoint y: 544, distance: 222.1
click at [798, 544] on tr "22345346 Completed [GEOGRAPHIC_DATA] HAT Dubai HAT - Waste Collection [DATE] [D…" at bounding box center [1202, 550] width 2089 height 29
click at [982, 28] on div "Planning Service Points Service Point Detail Renuterra ( +04:00 )" at bounding box center [858, 21] width 1401 height 22
click at [516, 281] on p "-" at bounding box center [477, 286] width 261 height 13
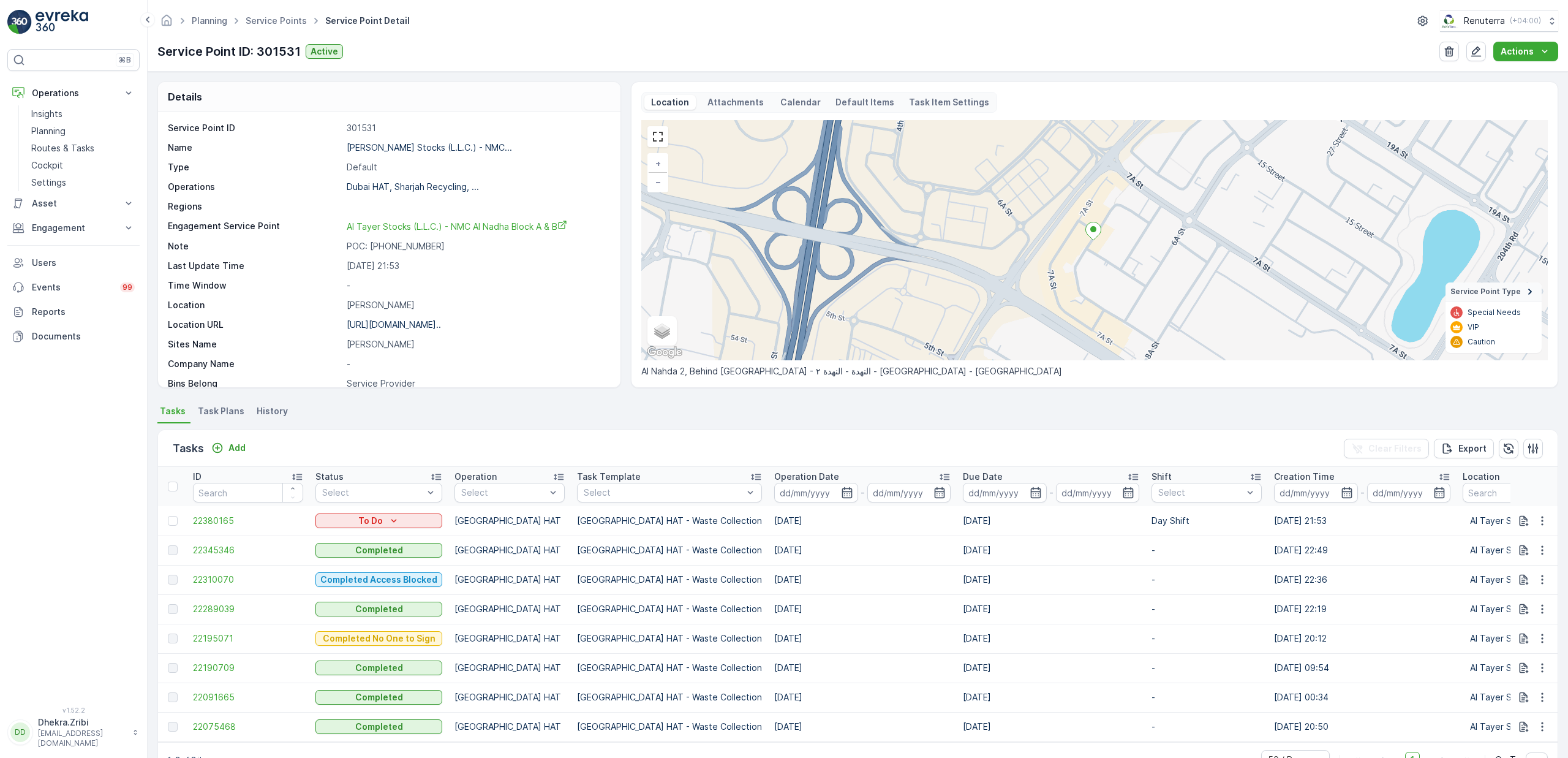
drag, startPoint x: 569, startPoint y: 549, endPoint x: 815, endPoint y: 557, distance: 246.1
click at [815, 557] on tr "22345346 Completed [GEOGRAPHIC_DATA] HAT Dubai HAT - Waste Collection [DATE] [D…" at bounding box center [1202, 550] width 2089 height 29
click at [511, 411] on ul "Tasks Task Plans History" at bounding box center [858, 413] width 1401 height 21
drag, startPoint x: 535, startPoint y: 526, endPoint x: 801, endPoint y: 529, distance: 266.0
click at [801, 529] on tr "22380165 To Do [GEOGRAPHIC_DATA] HAT [GEOGRAPHIC_DATA] HAT - Waste Collection […" at bounding box center [1202, 520] width 2089 height 29
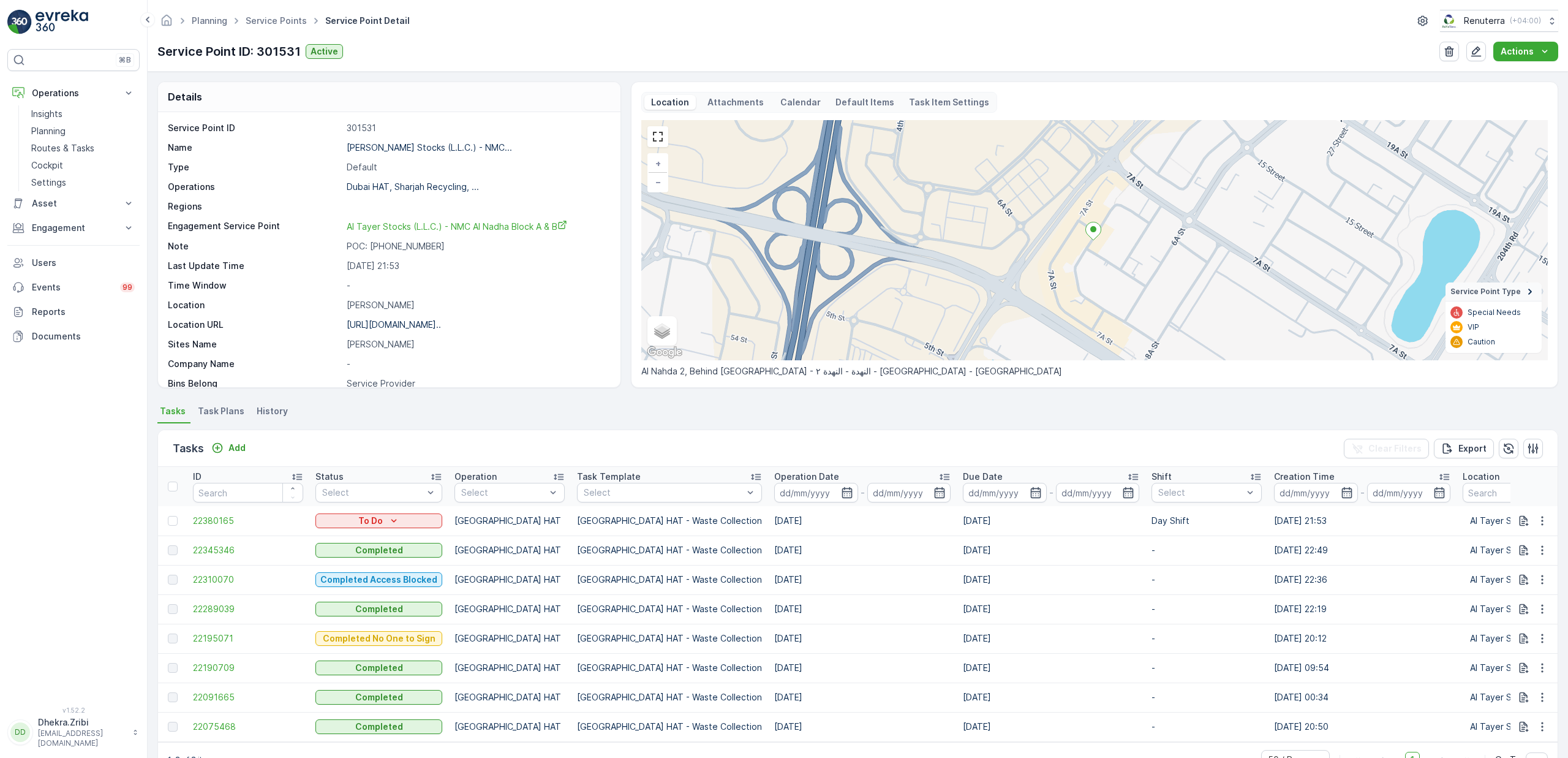
click at [505, 422] on ul "Tasks Task Plans History" at bounding box center [858, 413] width 1401 height 21
drag, startPoint x: 533, startPoint y: 523, endPoint x: 825, endPoint y: 530, distance: 292.1
click at [825, 530] on tr "22380165 To Do [GEOGRAPHIC_DATA] HAT [GEOGRAPHIC_DATA] HAT - Waste Collection […" at bounding box center [1202, 520] width 2089 height 29
click at [530, 407] on ul "Tasks Task Plans History" at bounding box center [858, 413] width 1401 height 21
drag, startPoint x: 560, startPoint y: 546, endPoint x: 800, endPoint y: 547, distance: 240.0
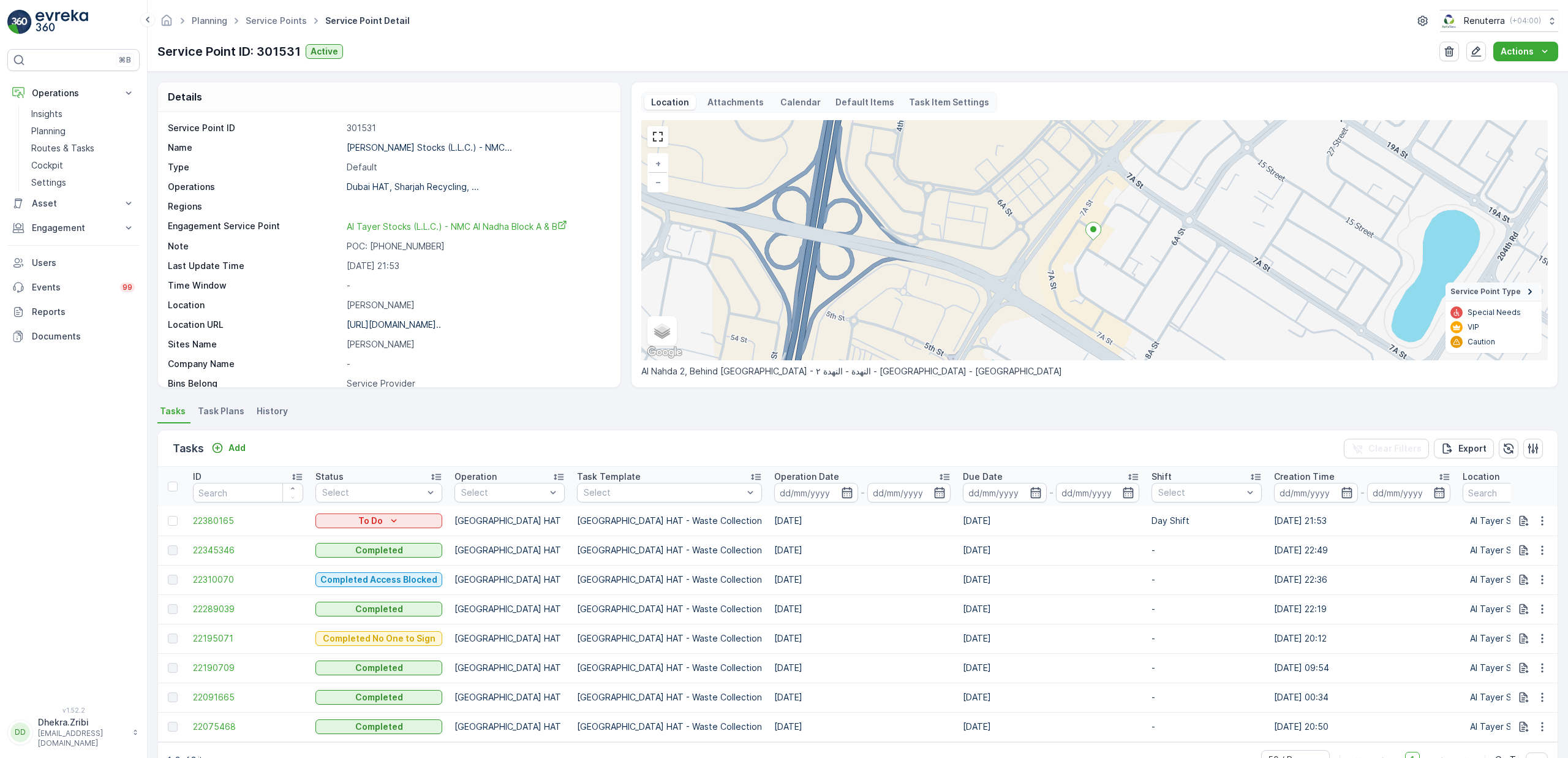
click at [800, 547] on tr "22345346 Completed [GEOGRAPHIC_DATA] HAT Dubai HAT - Waste Collection [DATE] [D…" at bounding box center [1202, 550] width 2089 height 29
click at [523, 418] on ul "Tasks Task Plans History" at bounding box center [858, 413] width 1401 height 21
drag, startPoint x: 550, startPoint y: 550, endPoint x: 757, endPoint y: 557, distance: 207.1
click at [757, 557] on tr "22345346 Completed [GEOGRAPHIC_DATA] HAT Dubai HAT - Waste Collection [DATE] [D…" at bounding box center [1202, 550] width 2089 height 29
drag, startPoint x: 562, startPoint y: 522, endPoint x: 771, endPoint y: 519, distance: 209.0
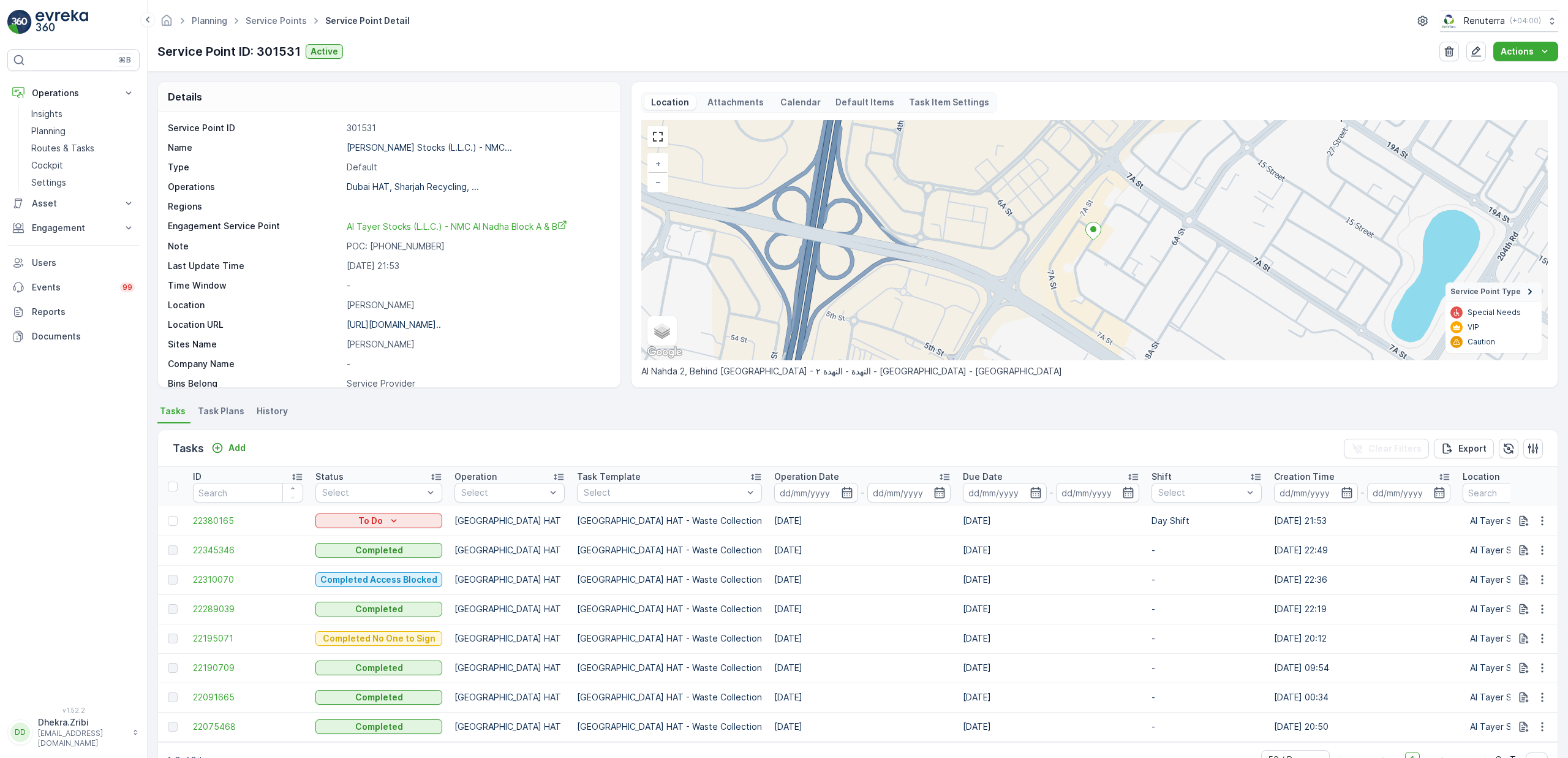
click at [771, 519] on tr "22380165 To Do [GEOGRAPHIC_DATA] HAT [GEOGRAPHIC_DATA] HAT - Waste Collection […" at bounding box center [1202, 520] width 2089 height 29
click at [562, 528] on td "[GEOGRAPHIC_DATA] HAT" at bounding box center [509, 520] width 122 height 29
drag, startPoint x: 563, startPoint y: 523, endPoint x: 757, endPoint y: 519, distance: 194.0
click at [757, 519] on tr "22380165 To Do [GEOGRAPHIC_DATA] HAT [GEOGRAPHIC_DATA] HAT - Waste Collection […" at bounding box center [1202, 520] width 2089 height 29
click at [589, 421] on ul "Tasks Task Plans History" at bounding box center [858, 413] width 1401 height 21
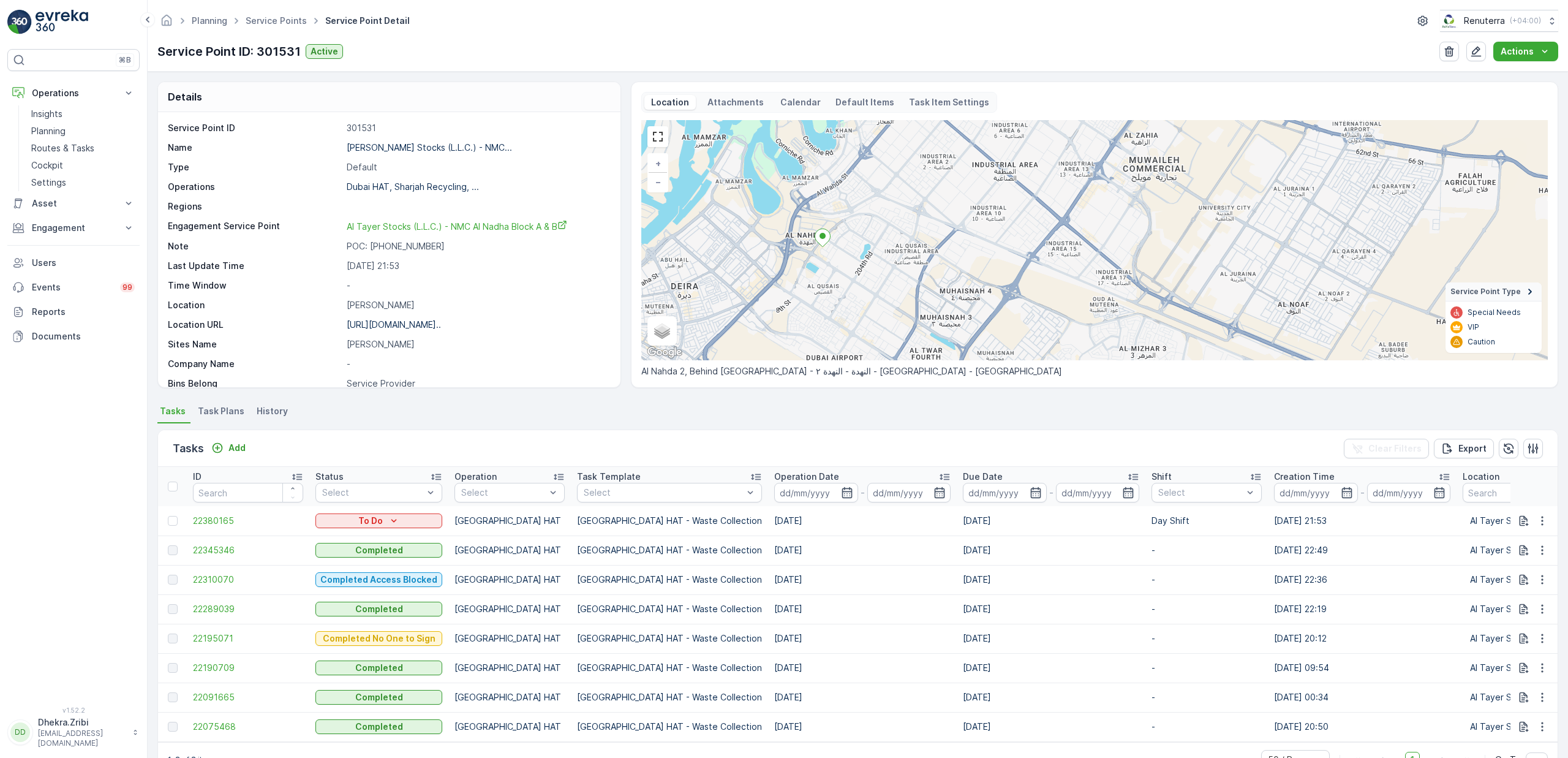
drag, startPoint x: 803, startPoint y: 283, endPoint x: 823, endPoint y: 265, distance: 26.9
click at [823, 265] on div "+ − Satellite Roadmap Terrain Hybrid Leaflet Keyboard shortcuts Map Data Map da…" at bounding box center [1095, 240] width 907 height 240
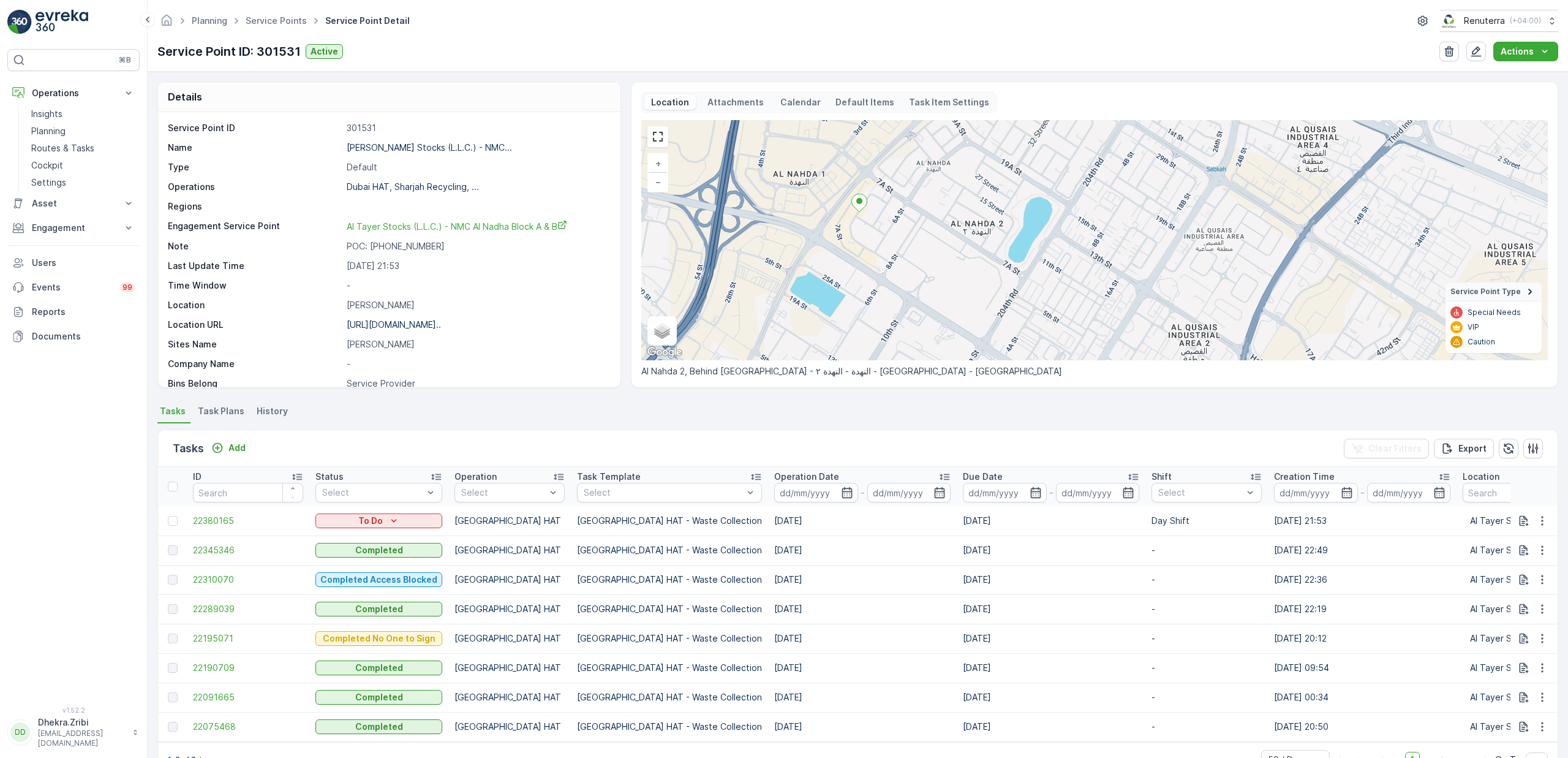
drag, startPoint x: 831, startPoint y: 267, endPoint x: 898, endPoint y: 242, distance: 71.5
click at [898, 242] on div "+ − Satellite Roadmap Terrain Hybrid Leaflet Keyboard shortcuts Map Data Map da…" at bounding box center [1095, 240] width 907 height 240
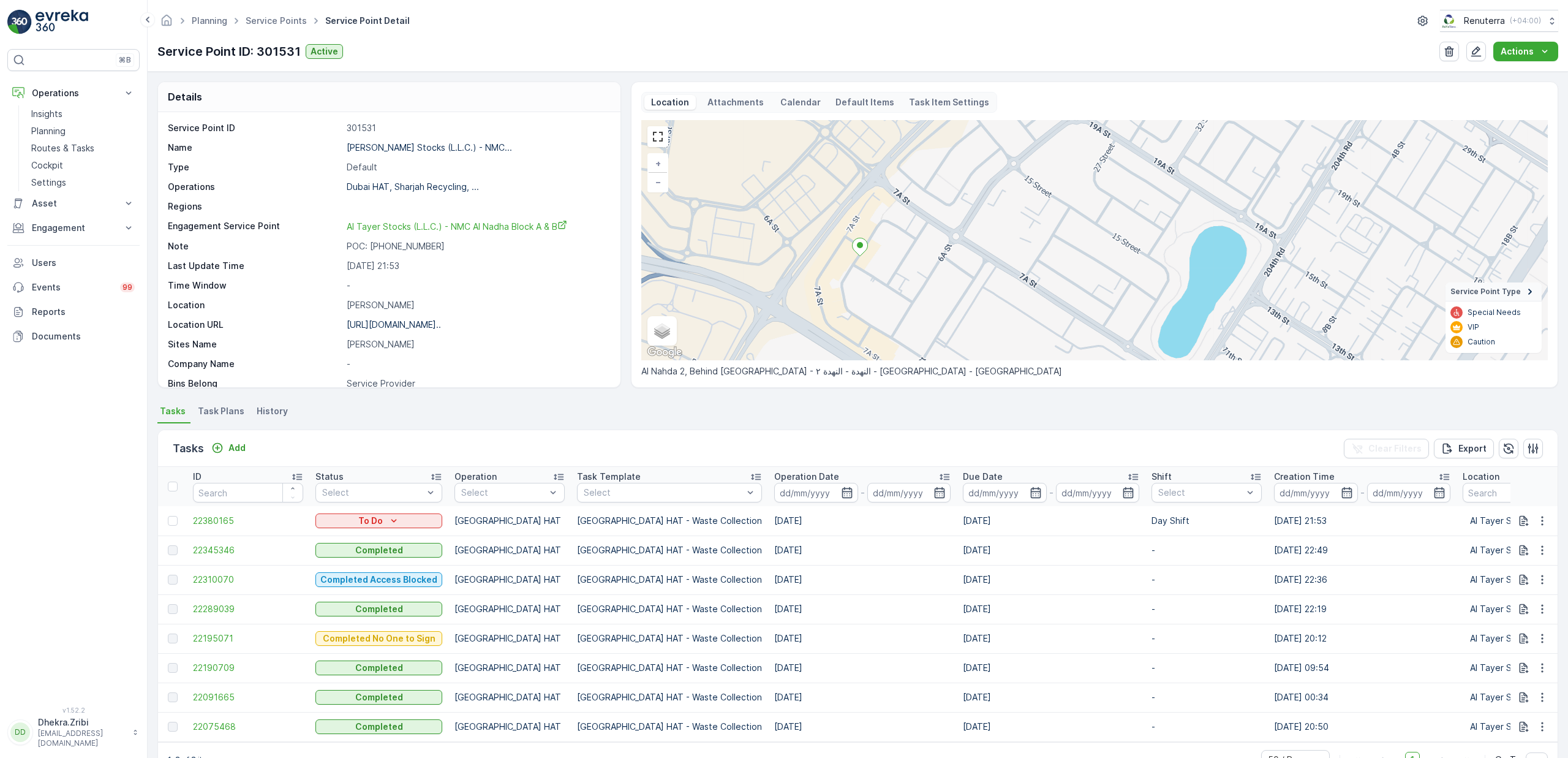
drag, startPoint x: 875, startPoint y: 235, endPoint x: 870, endPoint y: 262, distance: 27.5
click at [870, 262] on div "+ − Satellite Roadmap Terrain Hybrid Leaflet Keyboard shortcuts Map Data Map da…" at bounding box center [1095, 240] width 907 height 240
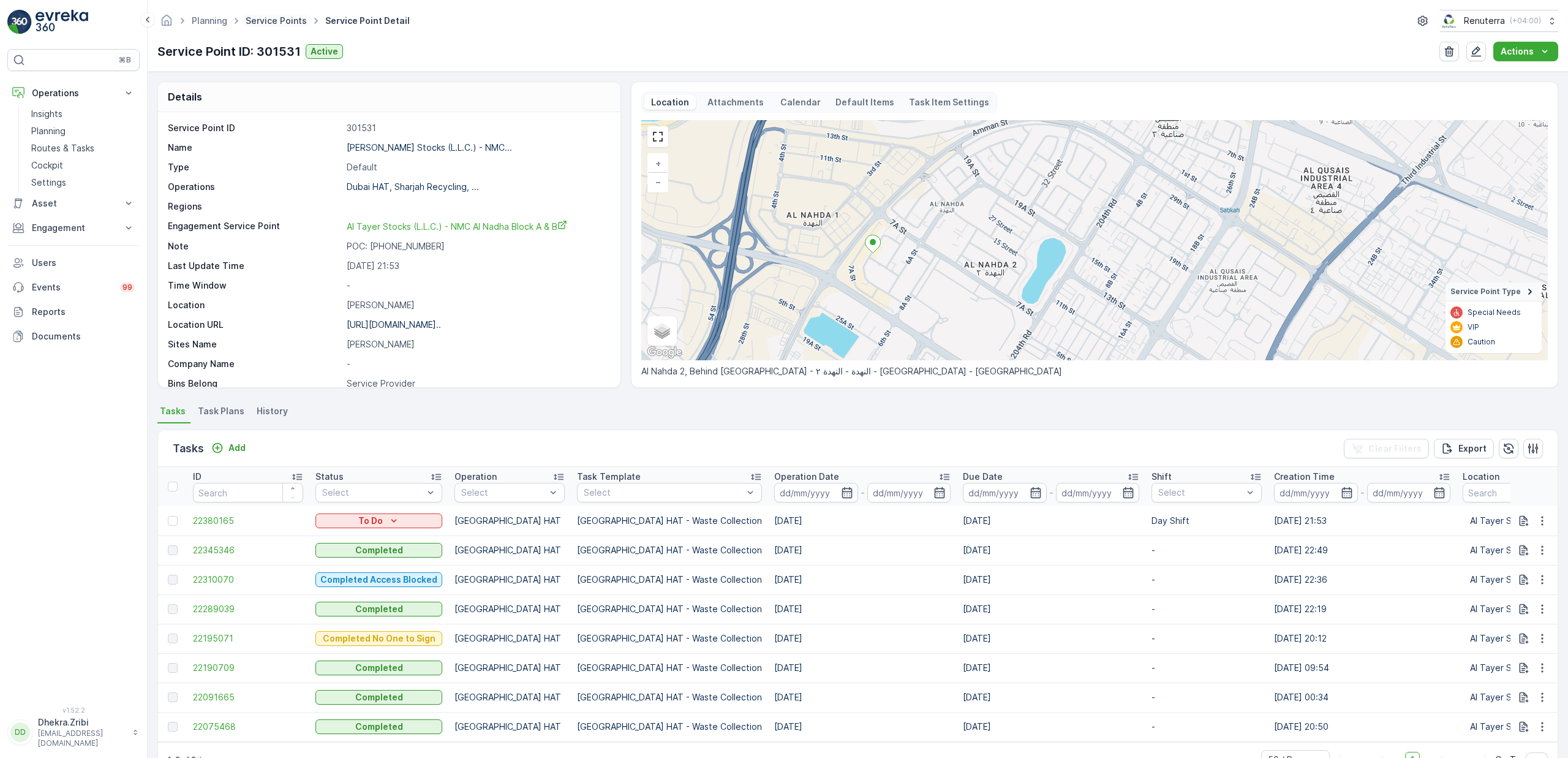
click at [279, 20] on link "Service Points" at bounding box center [276, 20] width 62 height 10
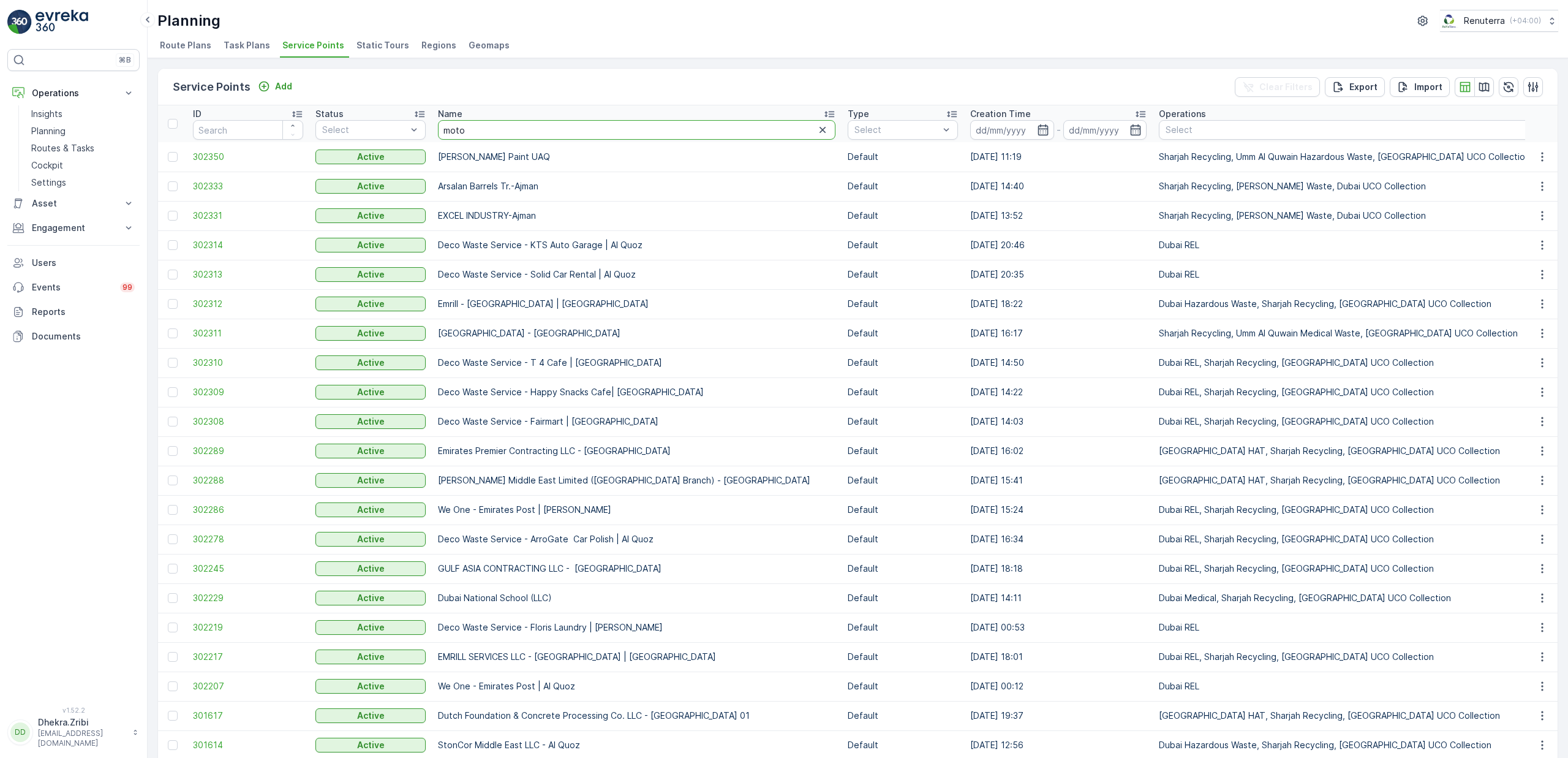
type input "motor"
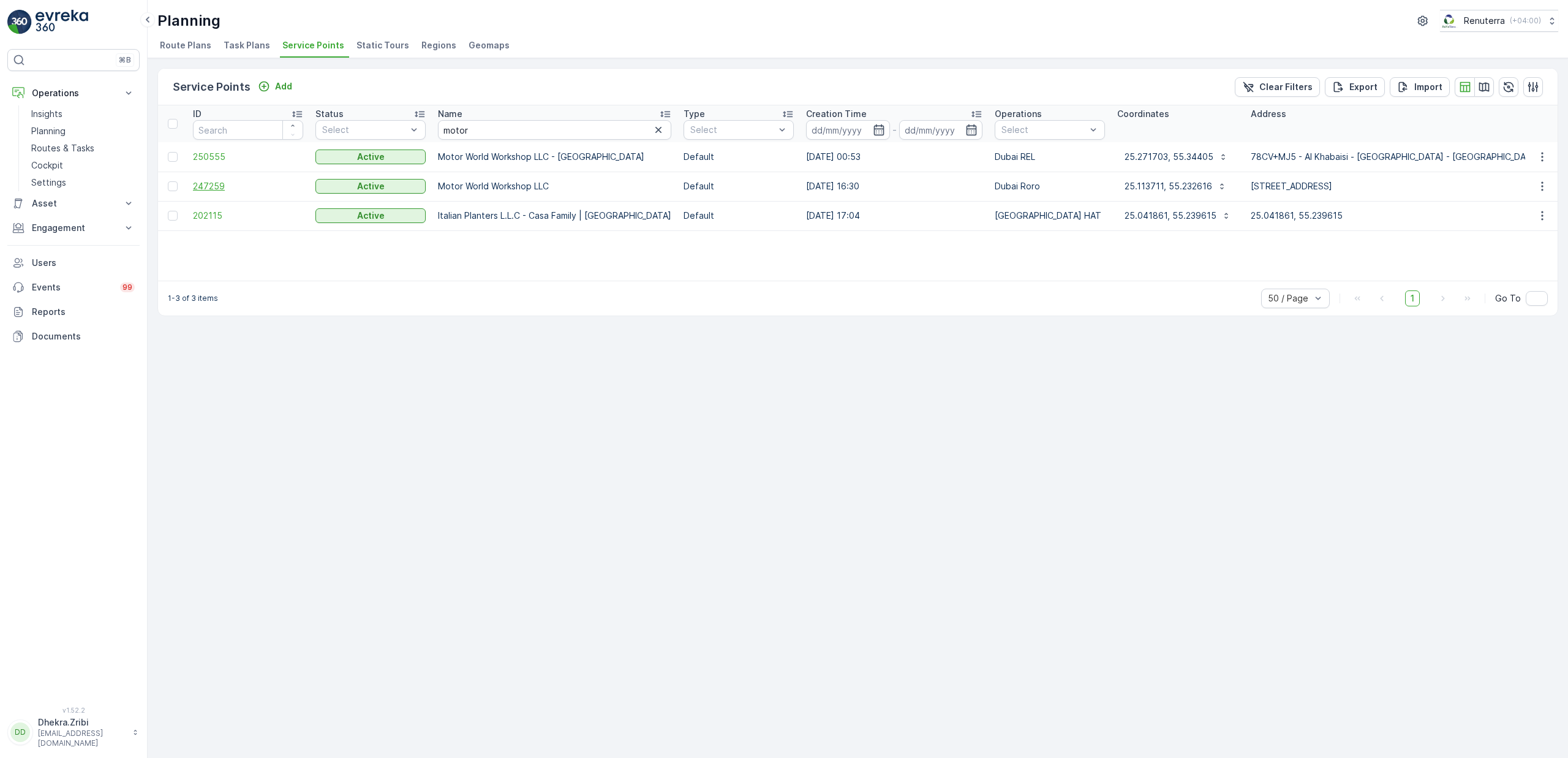
click at [211, 185] on span "247259" at bounding box center [249, 186] width 110 height 13
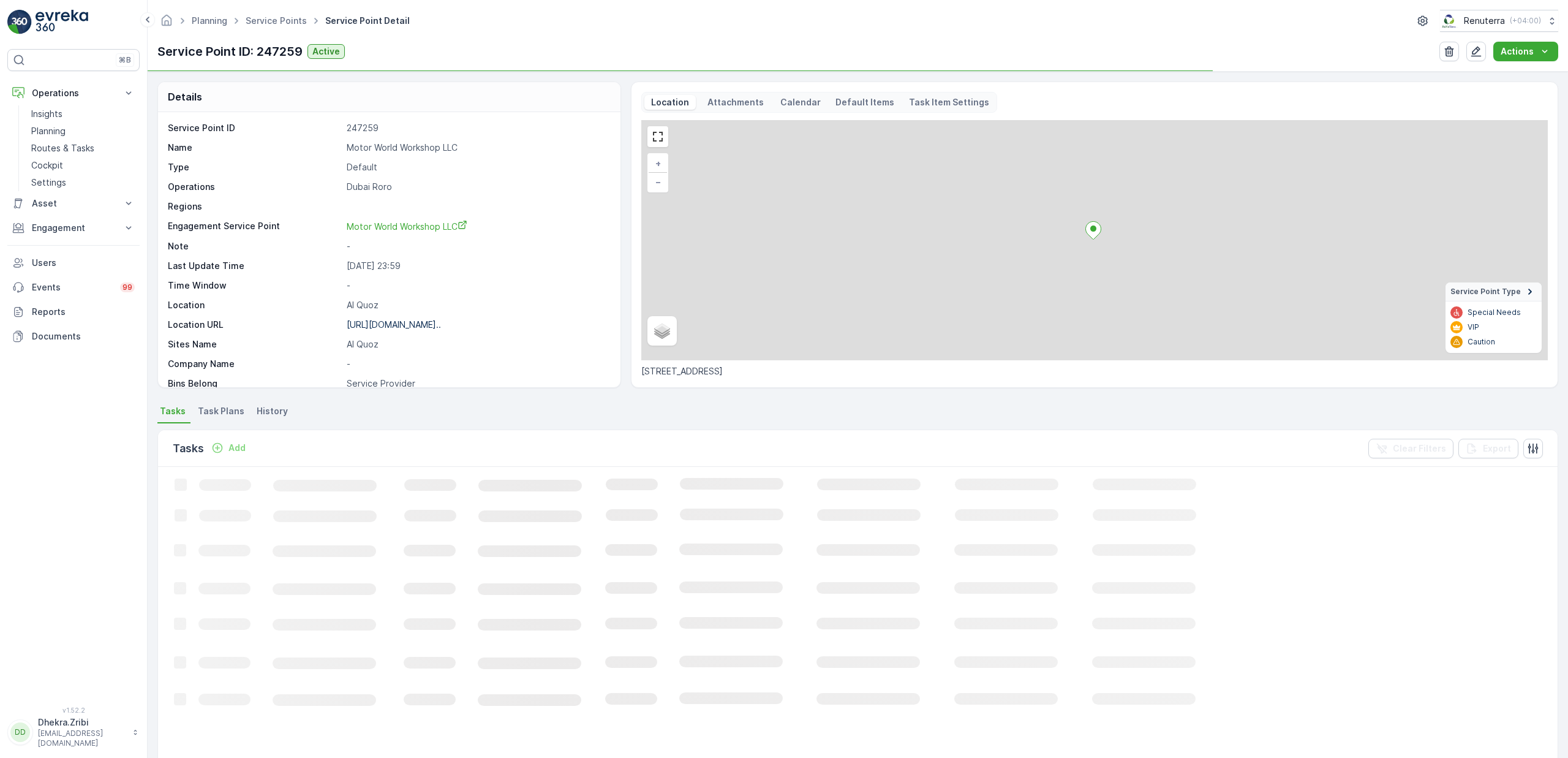
click at [398, 149] on p "Motor World Workshop LLC" at bounding box center [477, 148] width 261 height 13
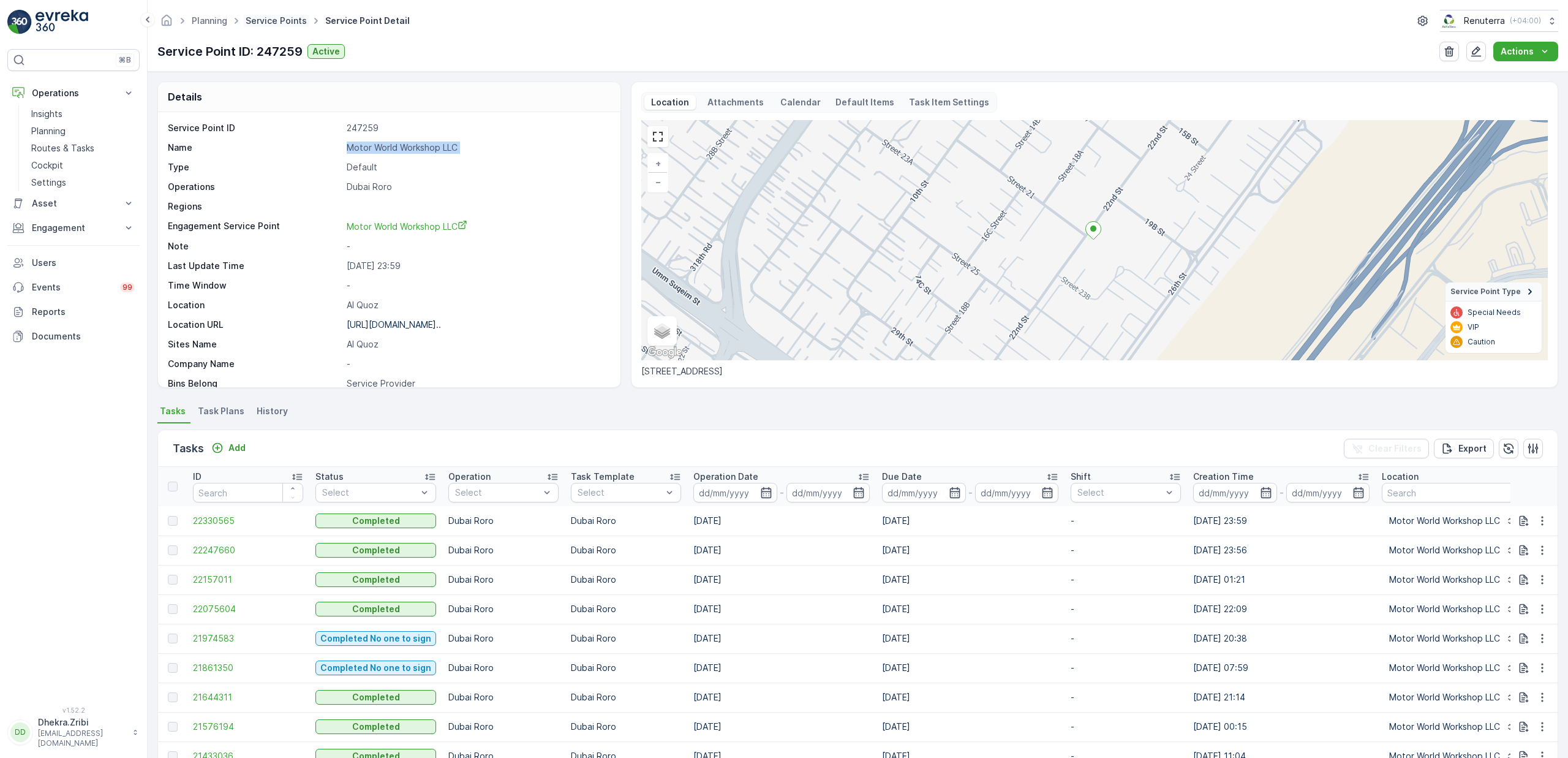
click at [273, 24] on link "Service Points" at bounding box center [276, 20] width 62 height 10
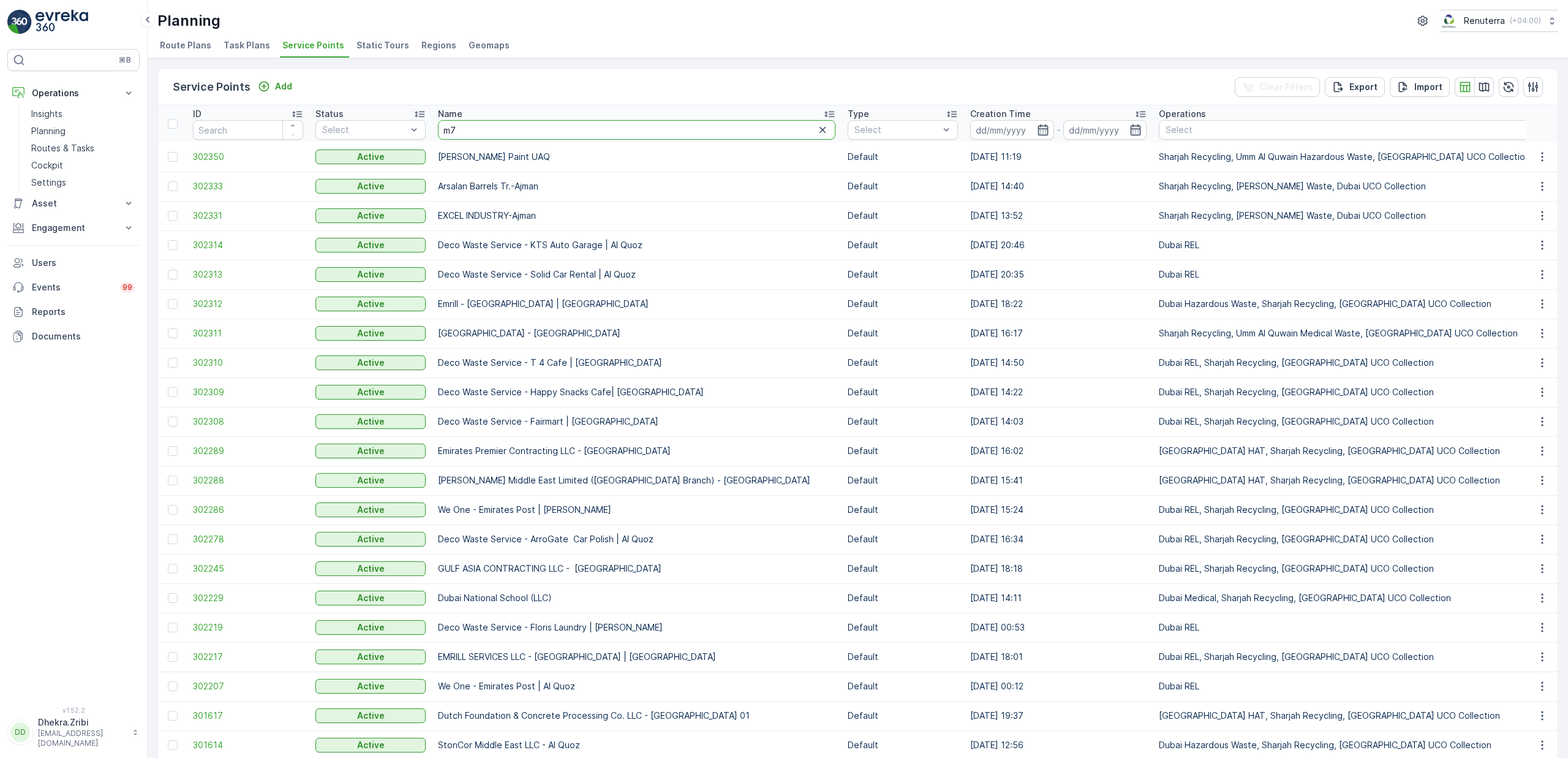
type input "m77"
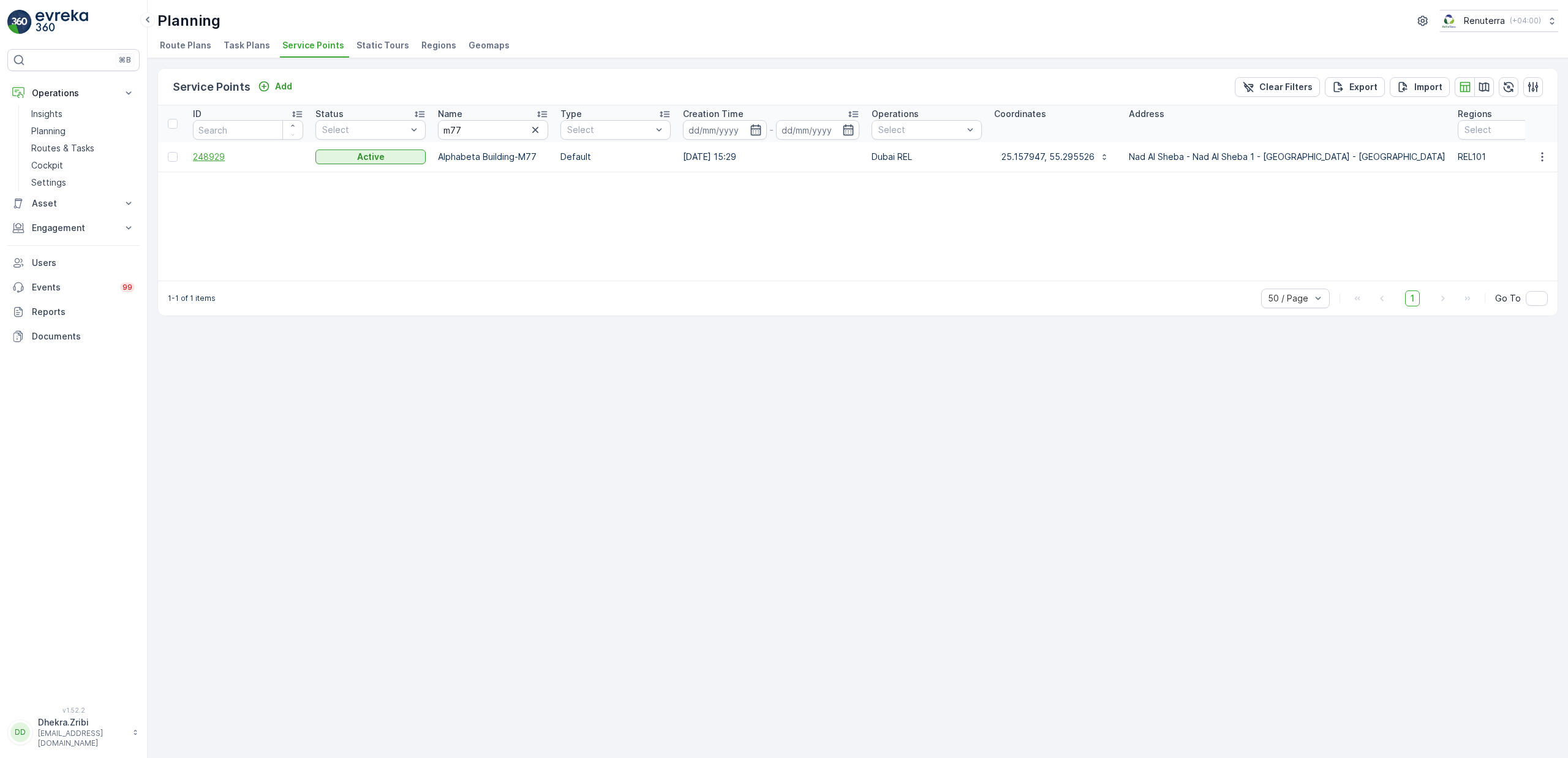
click at [208, 160] on span "248929" at bounding box center [249, 157] width 110 height 13
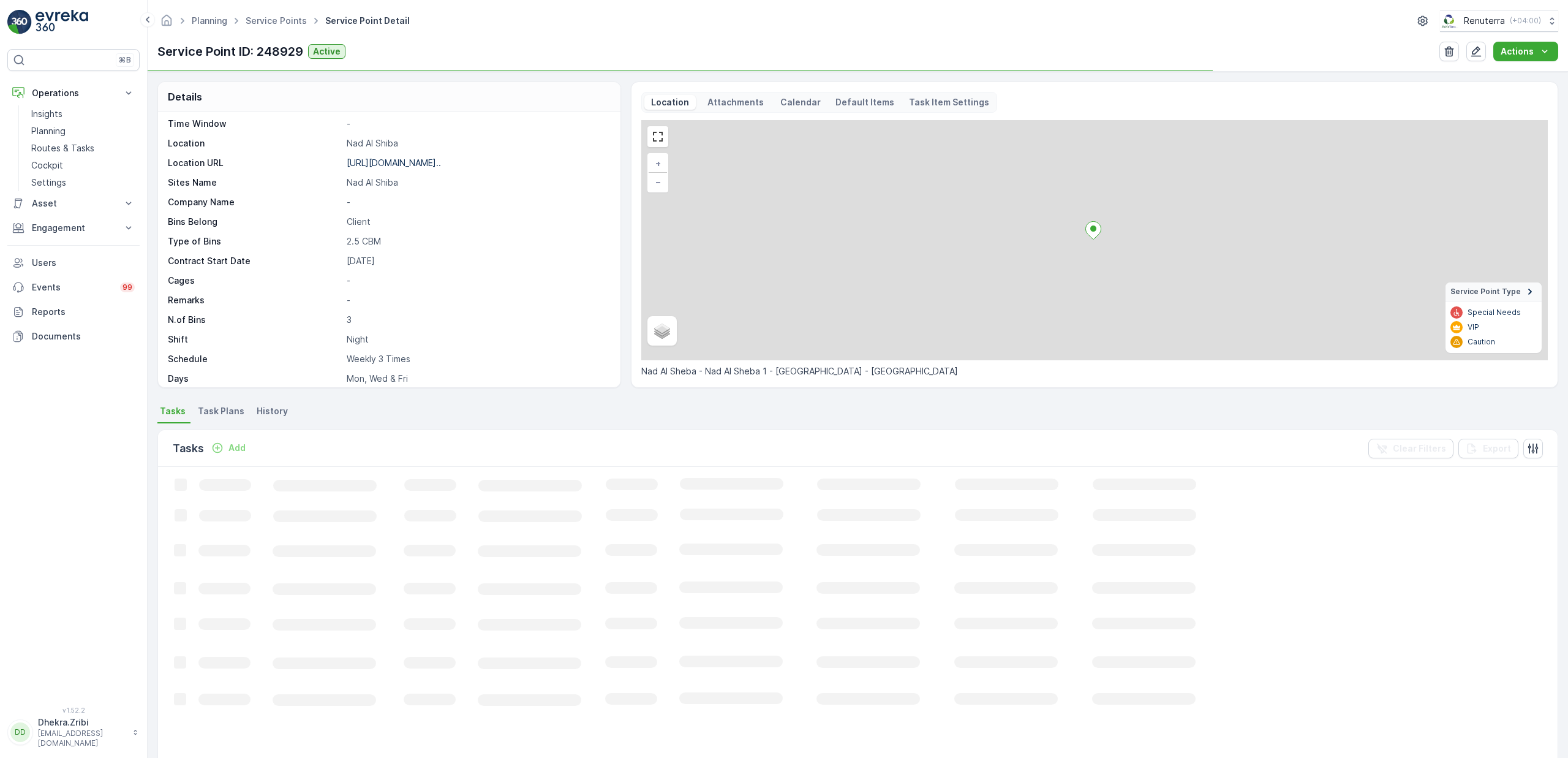
scroll to position [229, 0]
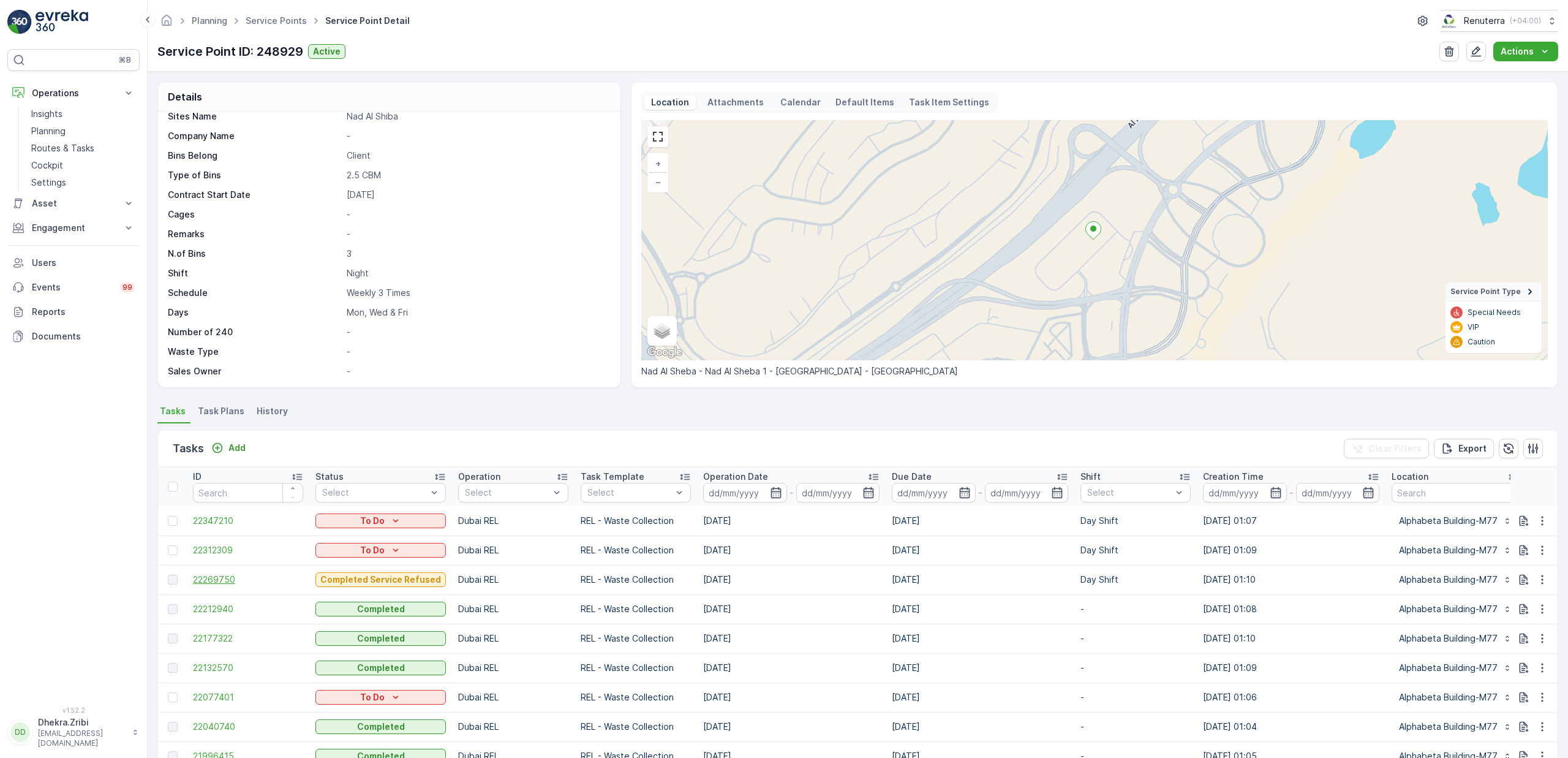
click at [200, 576] on span "22269750" at bounding box center [249, 580] width 110 height 13
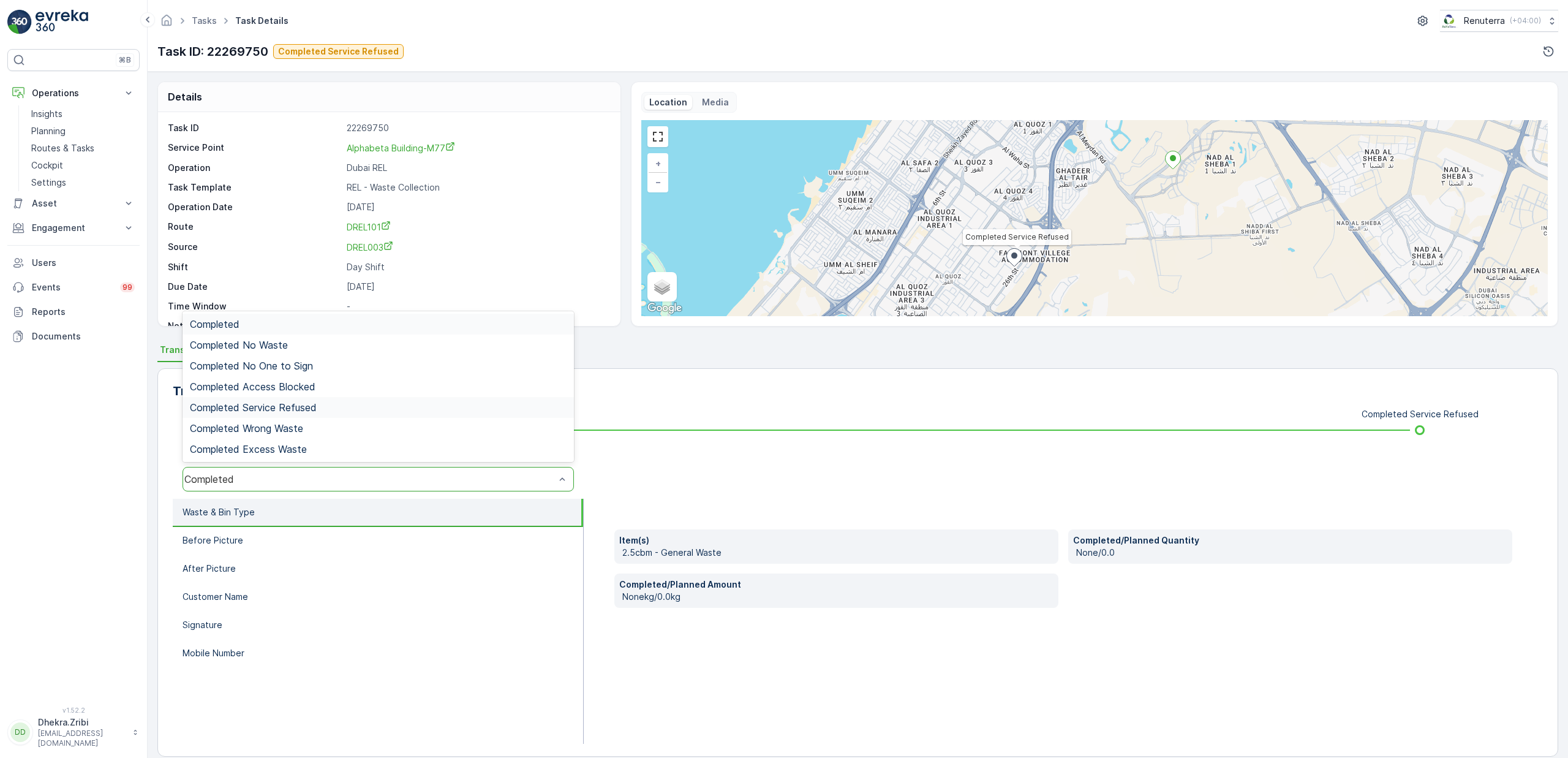
click at [293, 409] on span "Completed Service Refused" at bounding box center [253, 407] width 127 height 11
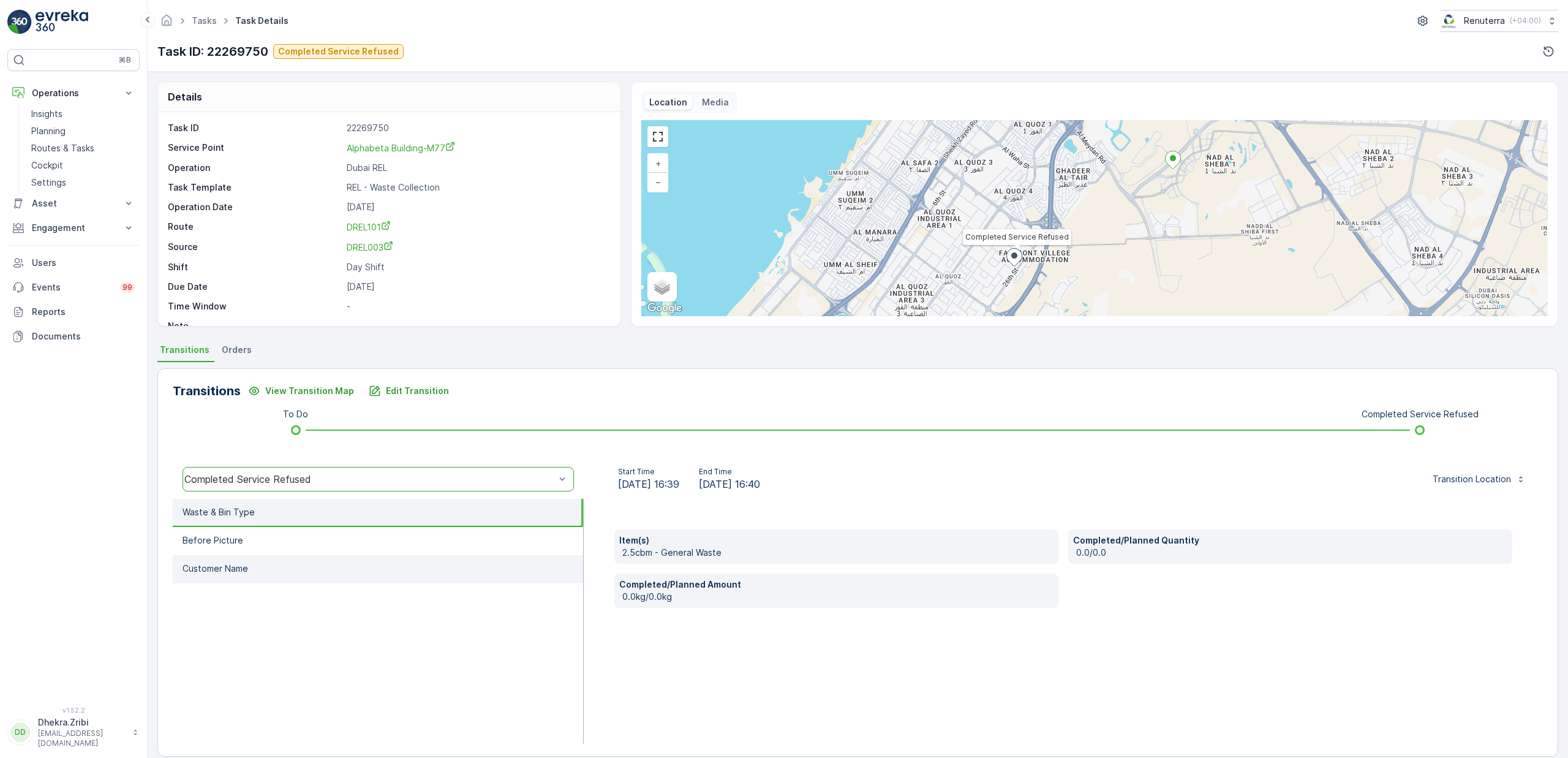
click at [234, 555] on li "Customer Name" at bounding box center [378, 569] width 410 height 28
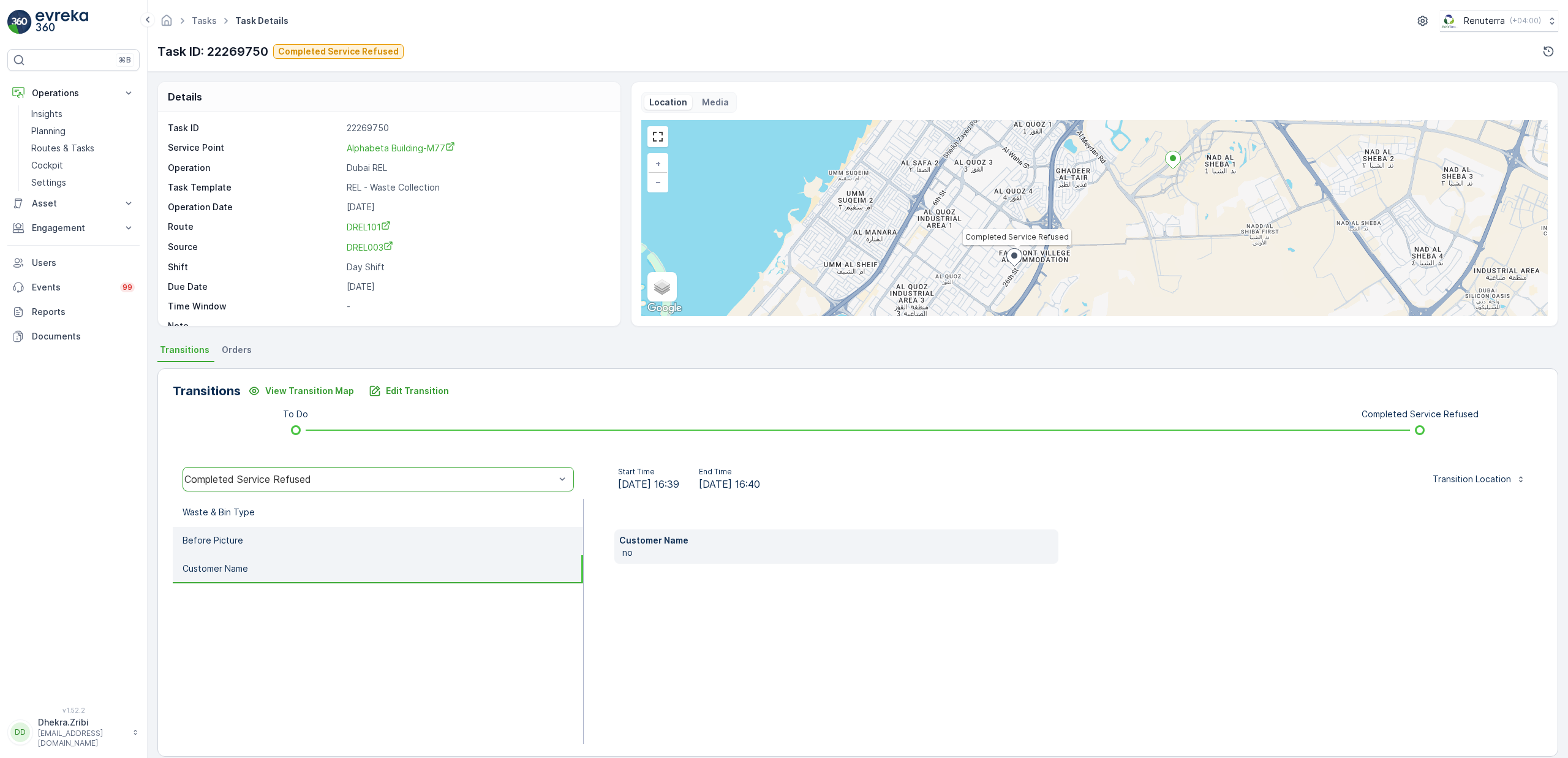
click at [240, 539] on li "Before Picture" at bounding box center [378, 542] width 410 height 28
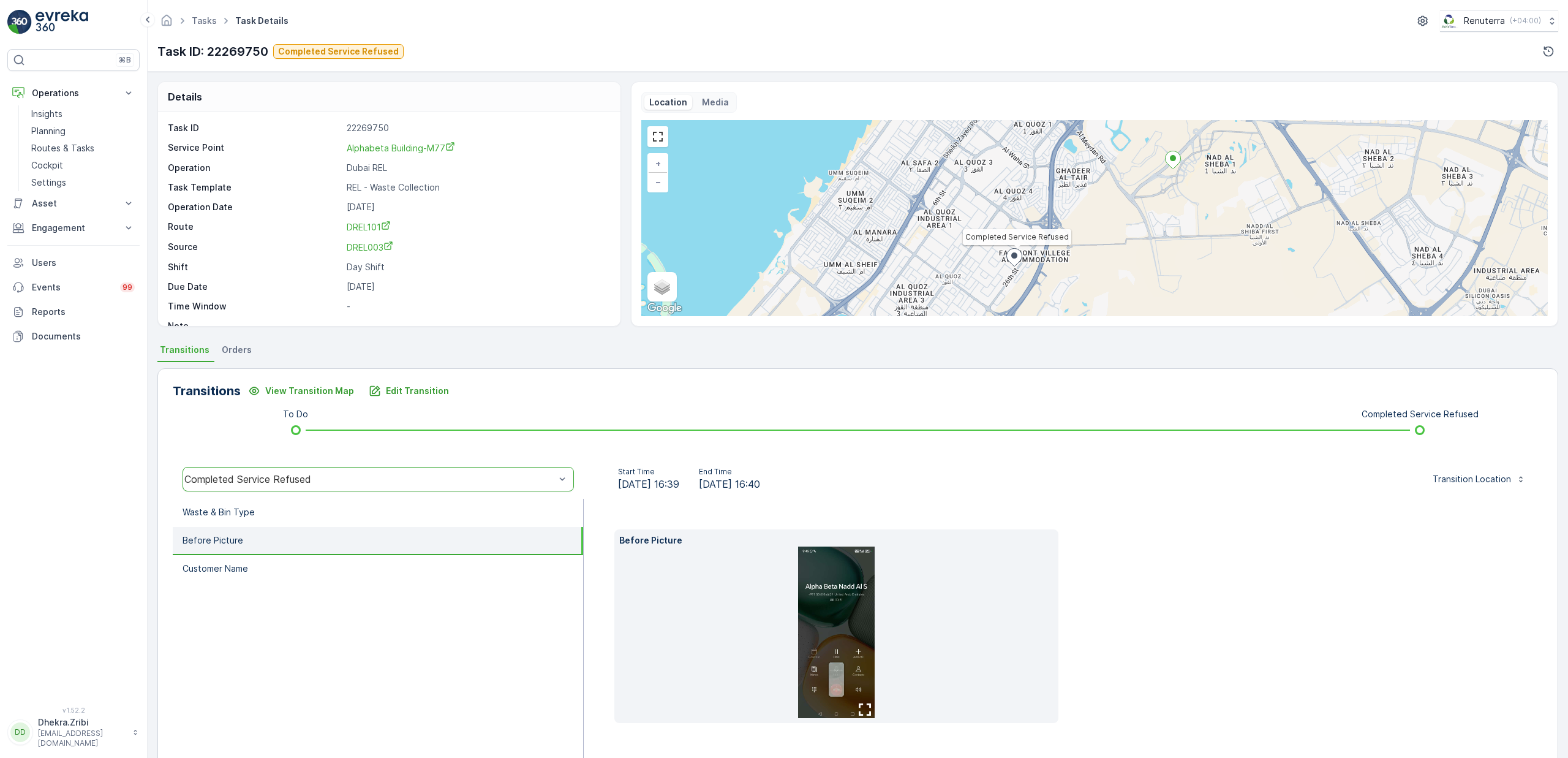
click at [857, 592] on img at bounding box center [836, 632] width 77 height 171
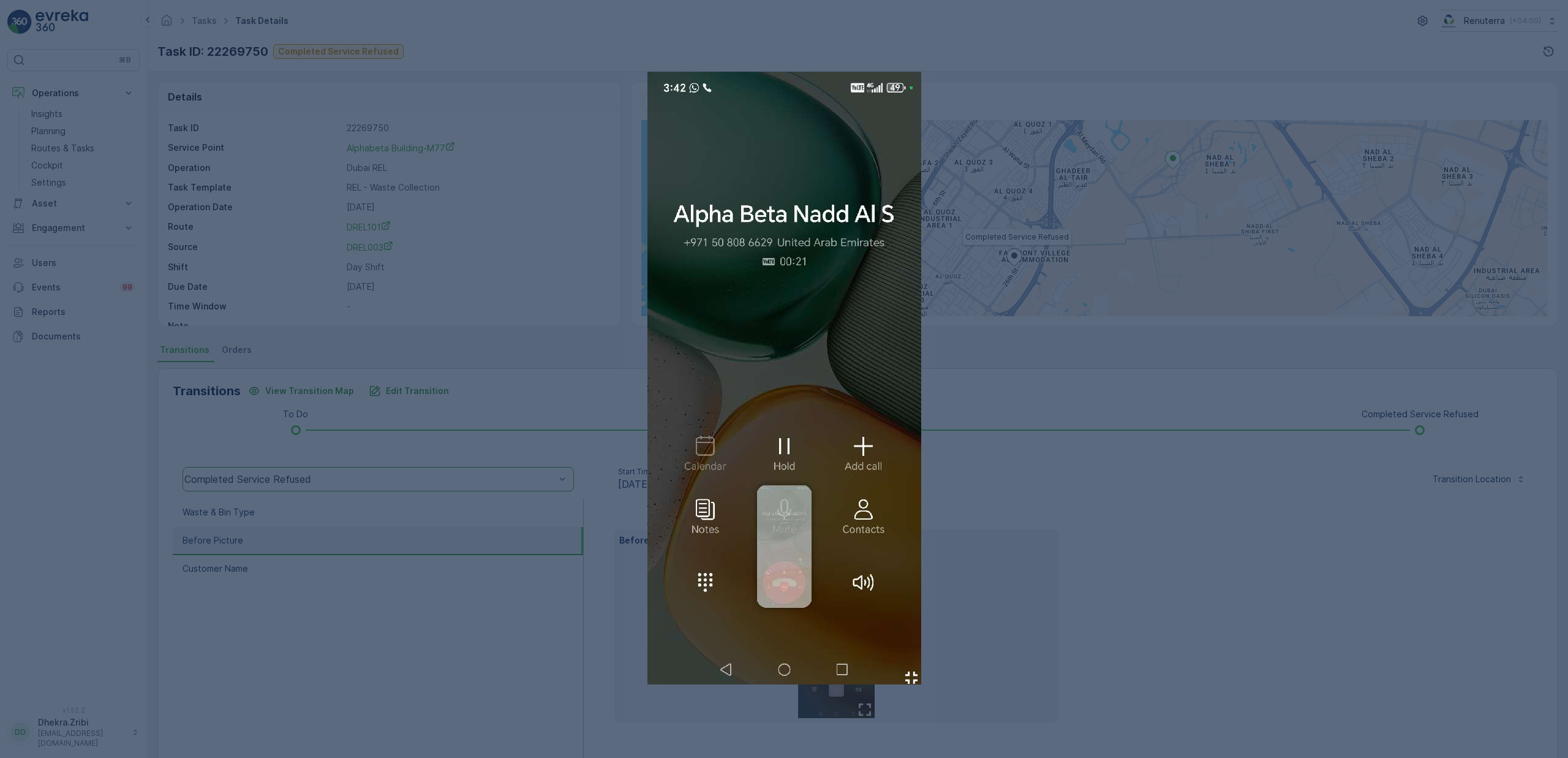
click at [1094, 497] on div at bounding box center [784, 379] width 1568 height 758
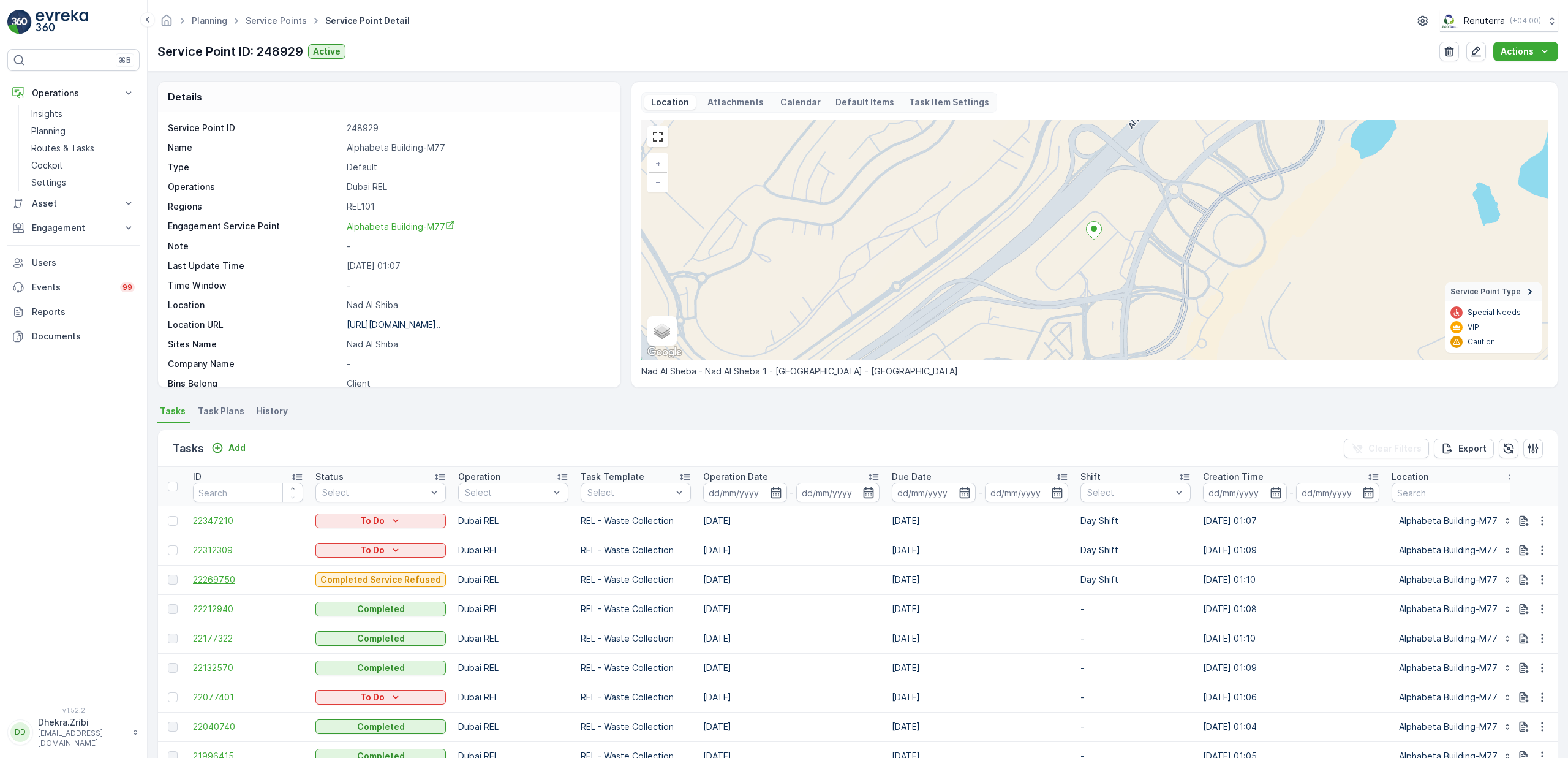
click at [234, 574] on span "22269750" at bounding box center [249, 580] width 110 height 13
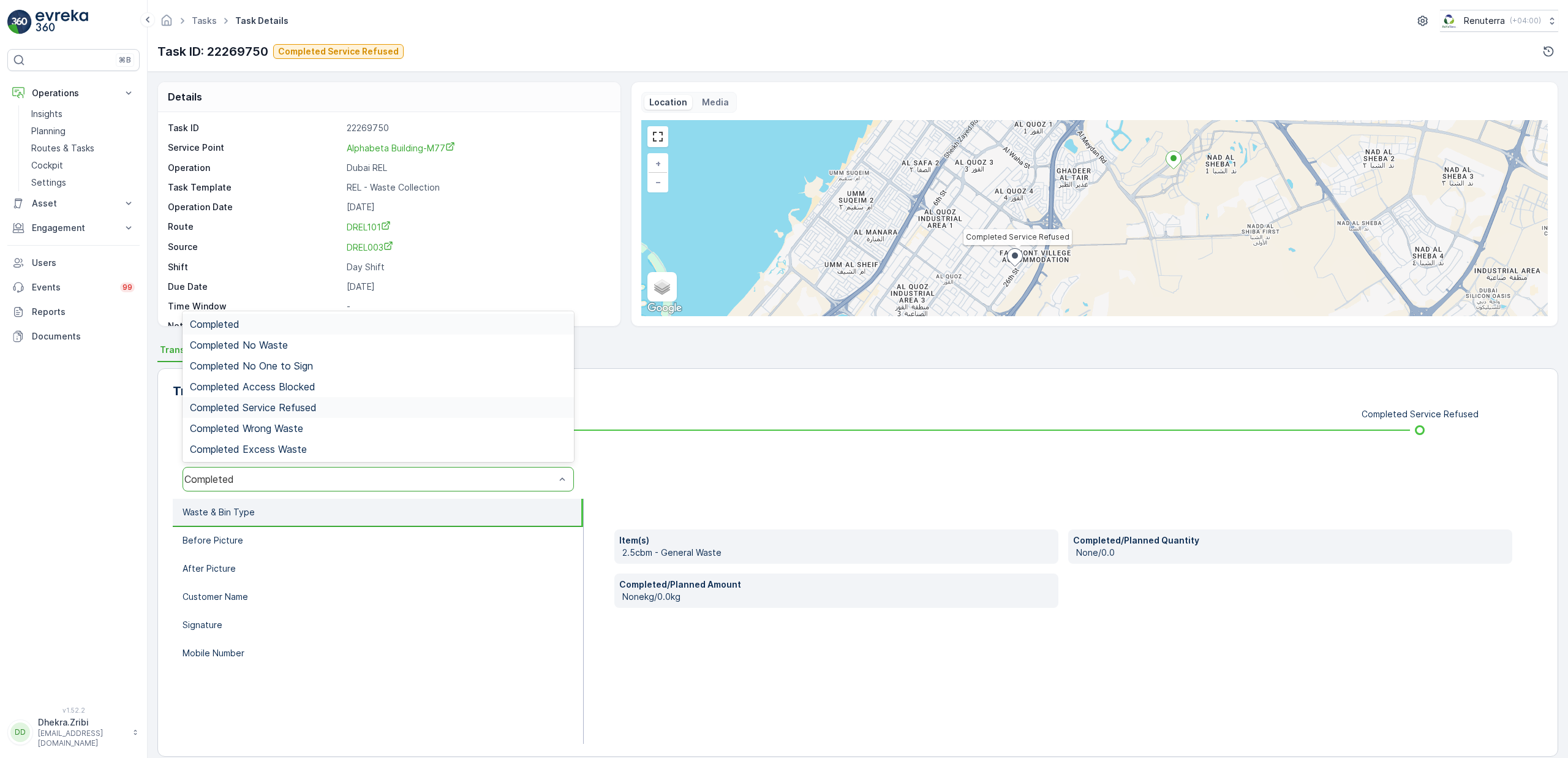
click at [275, 407] on span "Completed Service Refused" at bounding box center [253, 407] width 127 height 11
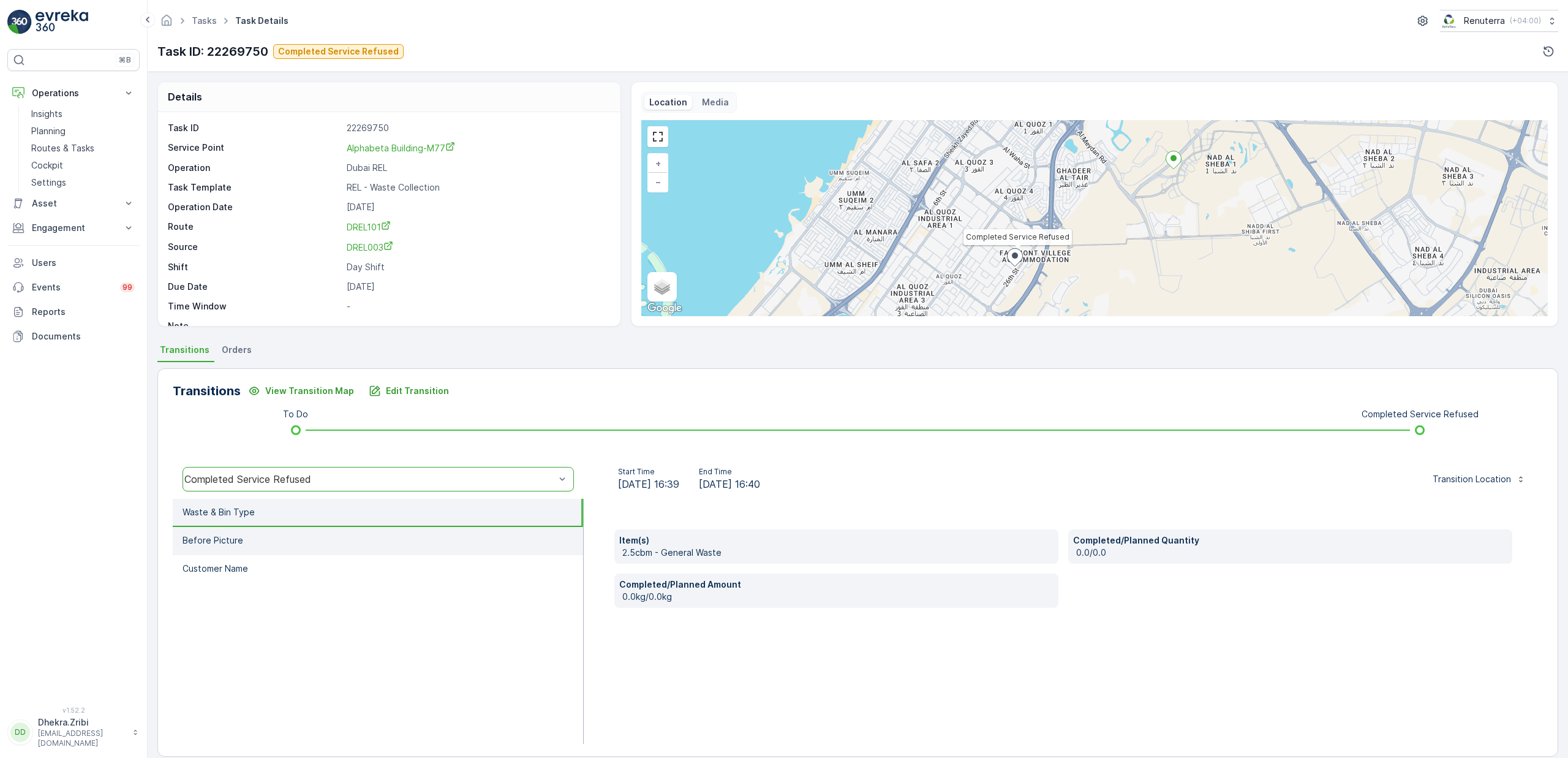
click at [242, 540] on li "Before Picture" at bounding box center [378, 542] width 410 height 28
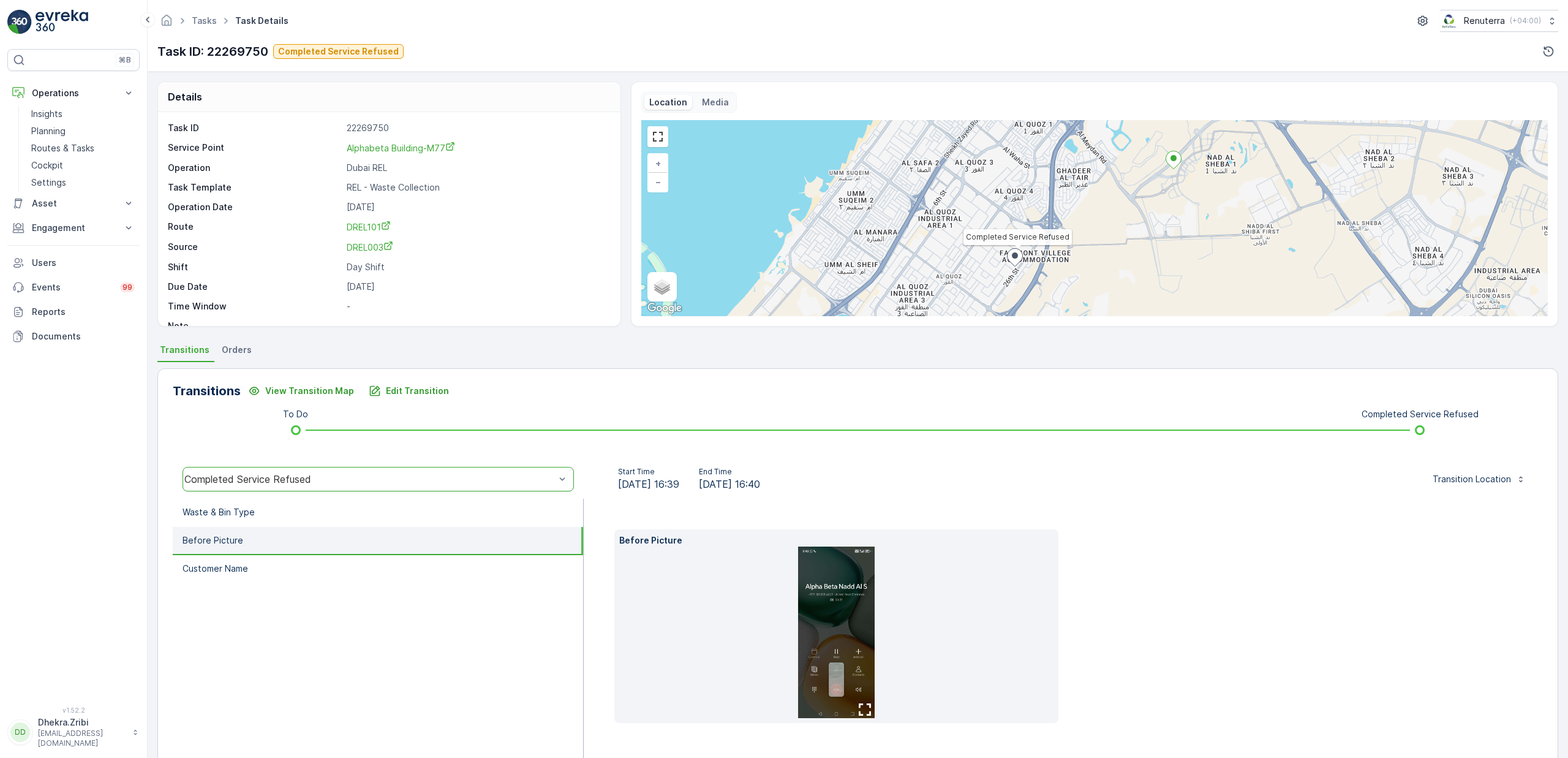
click at [850, 623] on img at bounding box center [836, 632] width 77 height 171
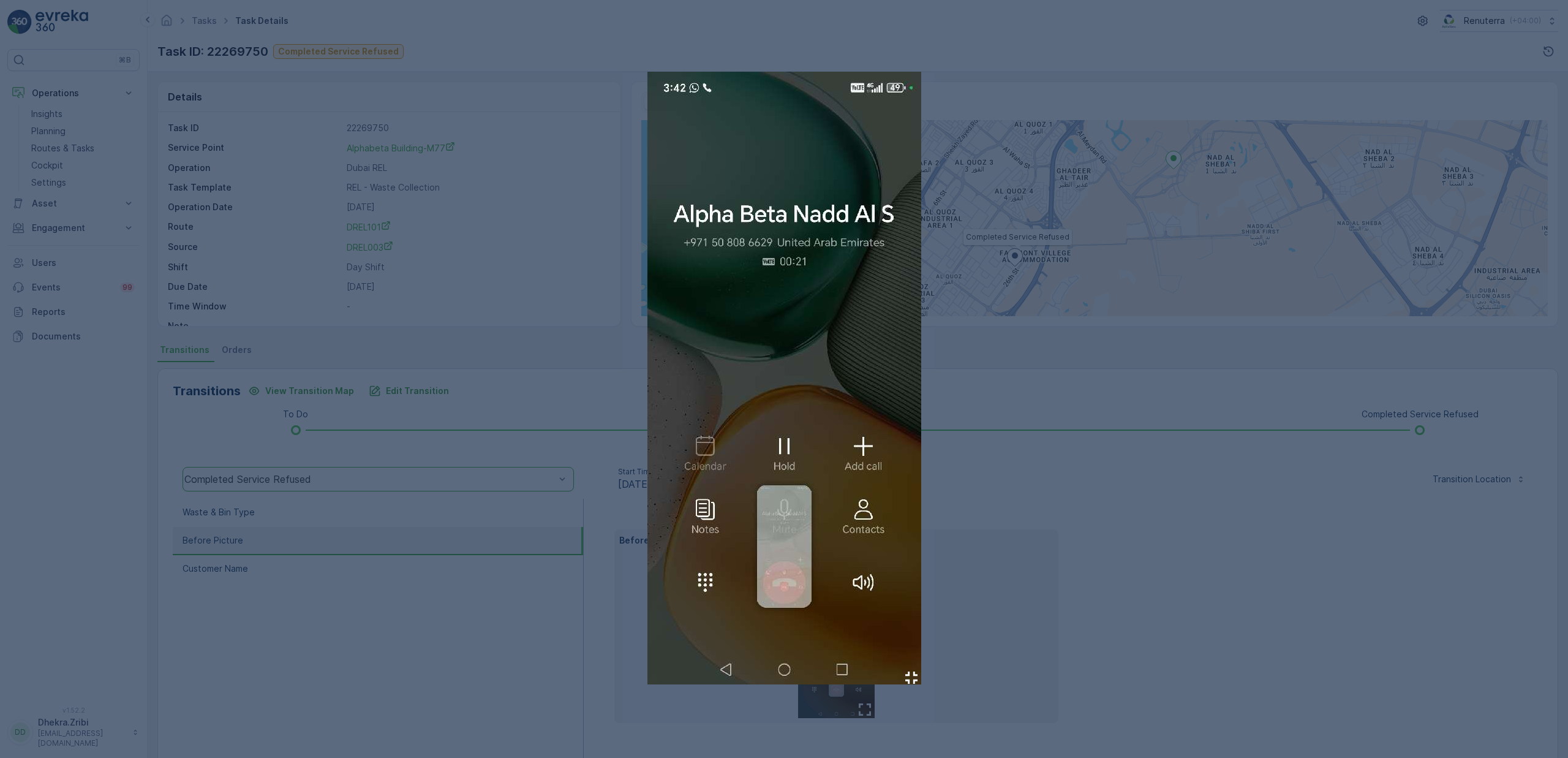
click at [1078, 508] on div at bounding box center [784, 379] width 1568 height 758
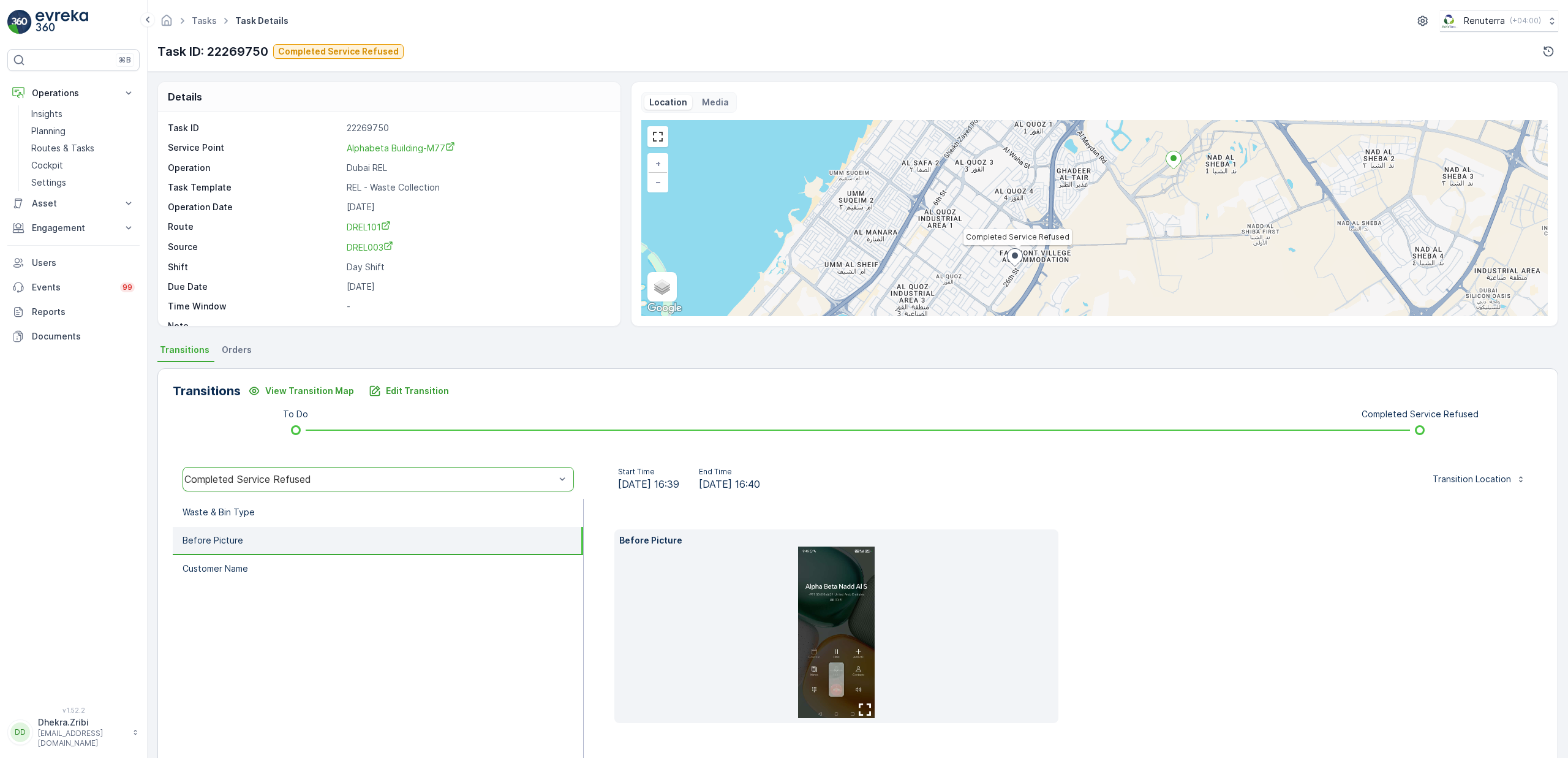
click at [850, 629] on img at bounding box center [836, 632] width 77 height 171
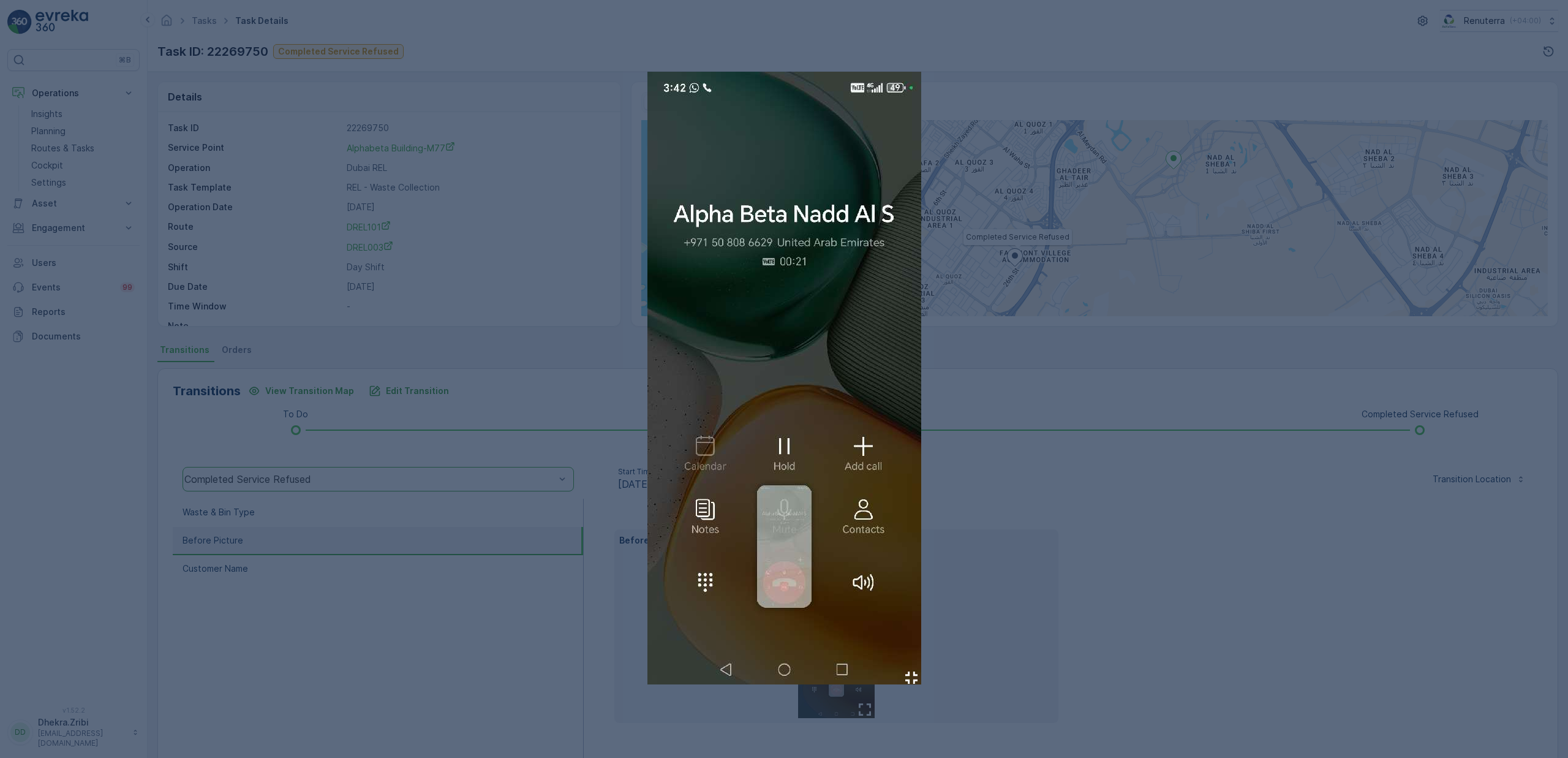
click at [1084, 462] on div at bounding box center [784, 379] width 1568 height 758
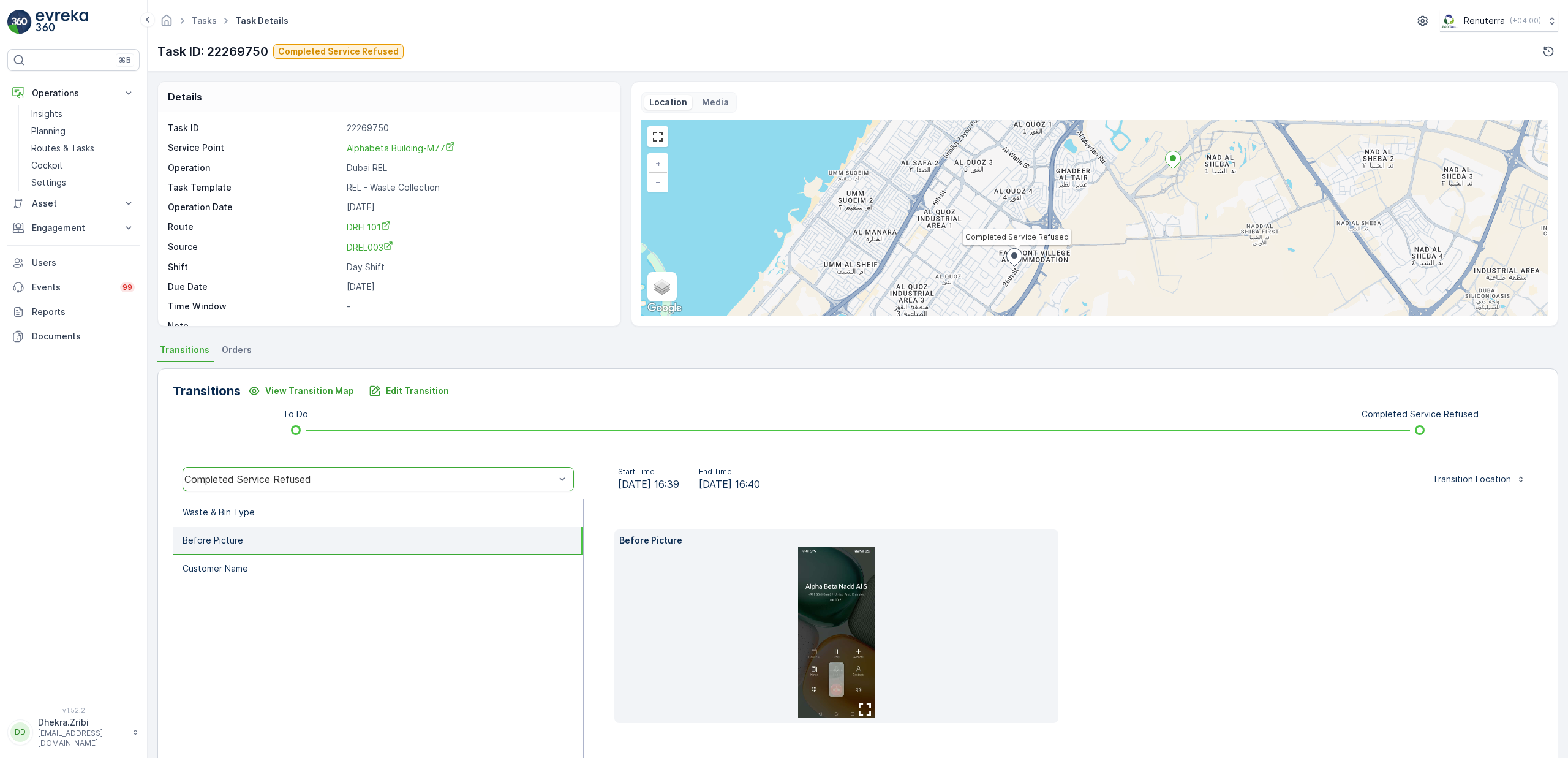
click at [535, 393] on div "Transitions View Transition Map Edit Transition" at bounding box center [858, 391] width 1371 height 20
click at [62, 132] on p "Planning" at bounding box center [48, 131] width 34 height 13
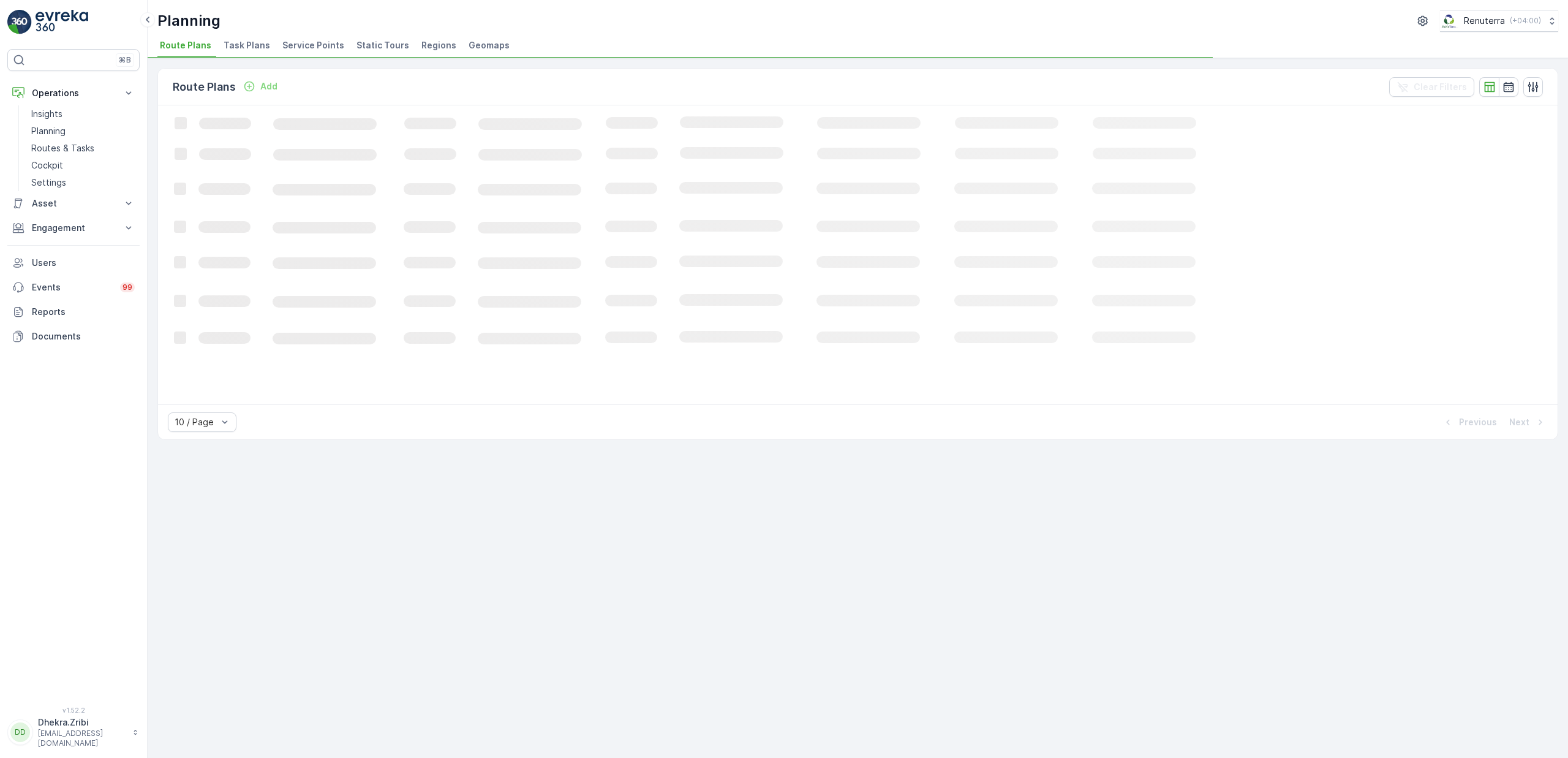
click at [316, 40] on span "Service Points" at bounding box center [313, 46] width 62 height 13
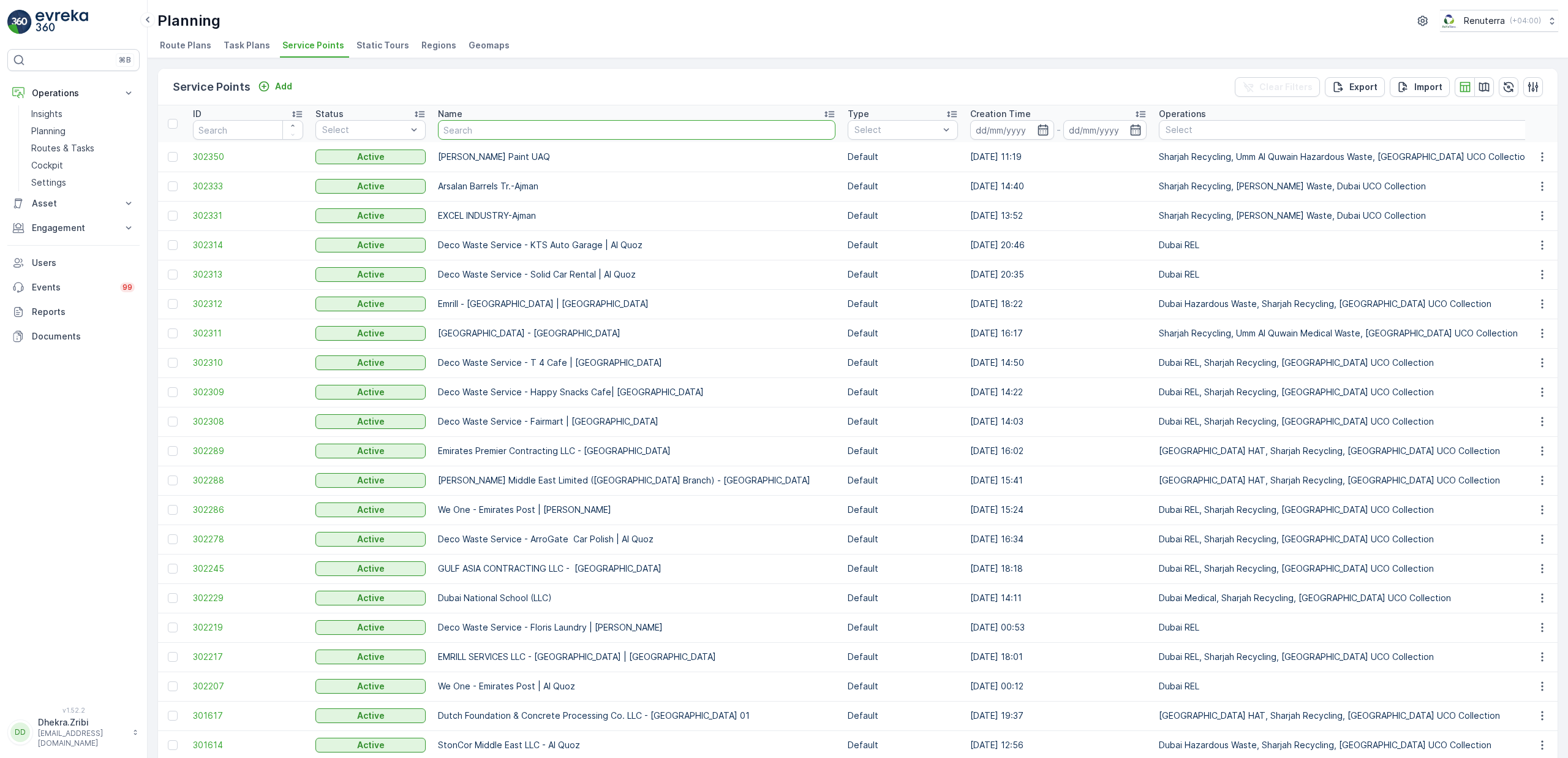
click at [523, 133] on input "text" at bounding box center [637, 129] width 398 height 20
type input "[PERSON_NAME]"
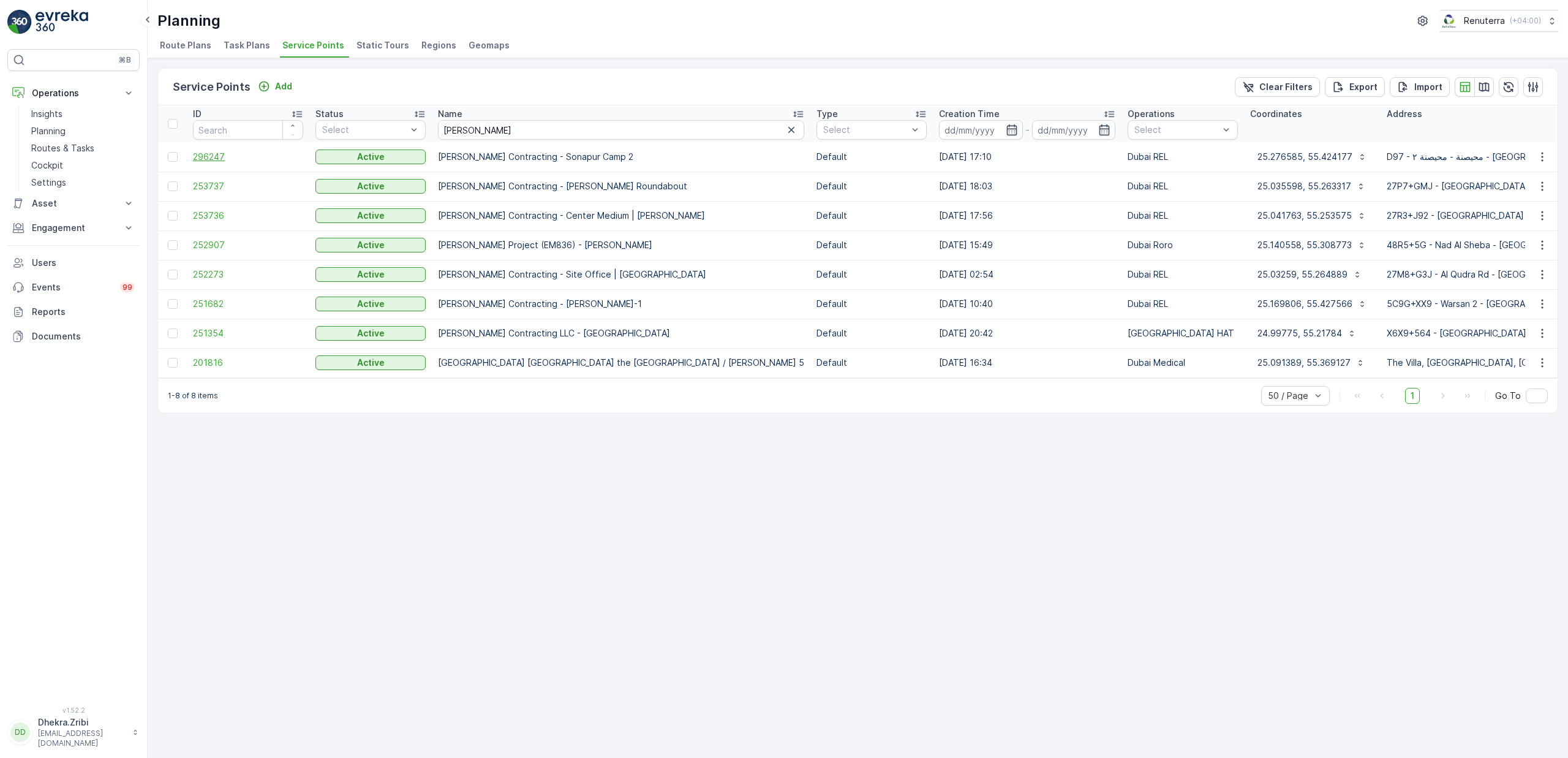
click at [222, 158] on span "296247" at bounding box center [249, 157] width 110 height 13
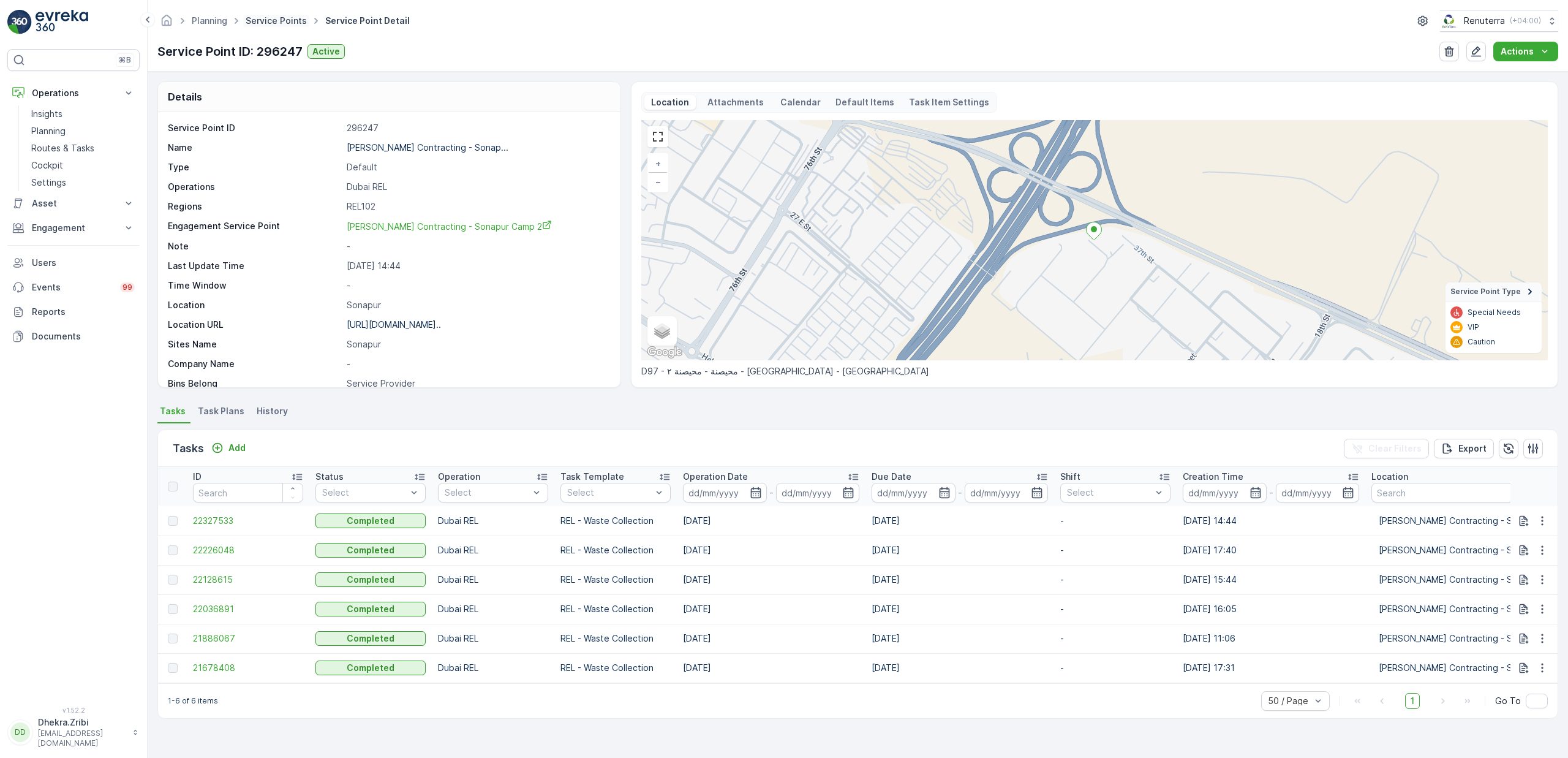
click at [275, 18] on link "Service Points" at bounding box center [276, 20] width 62 height 10
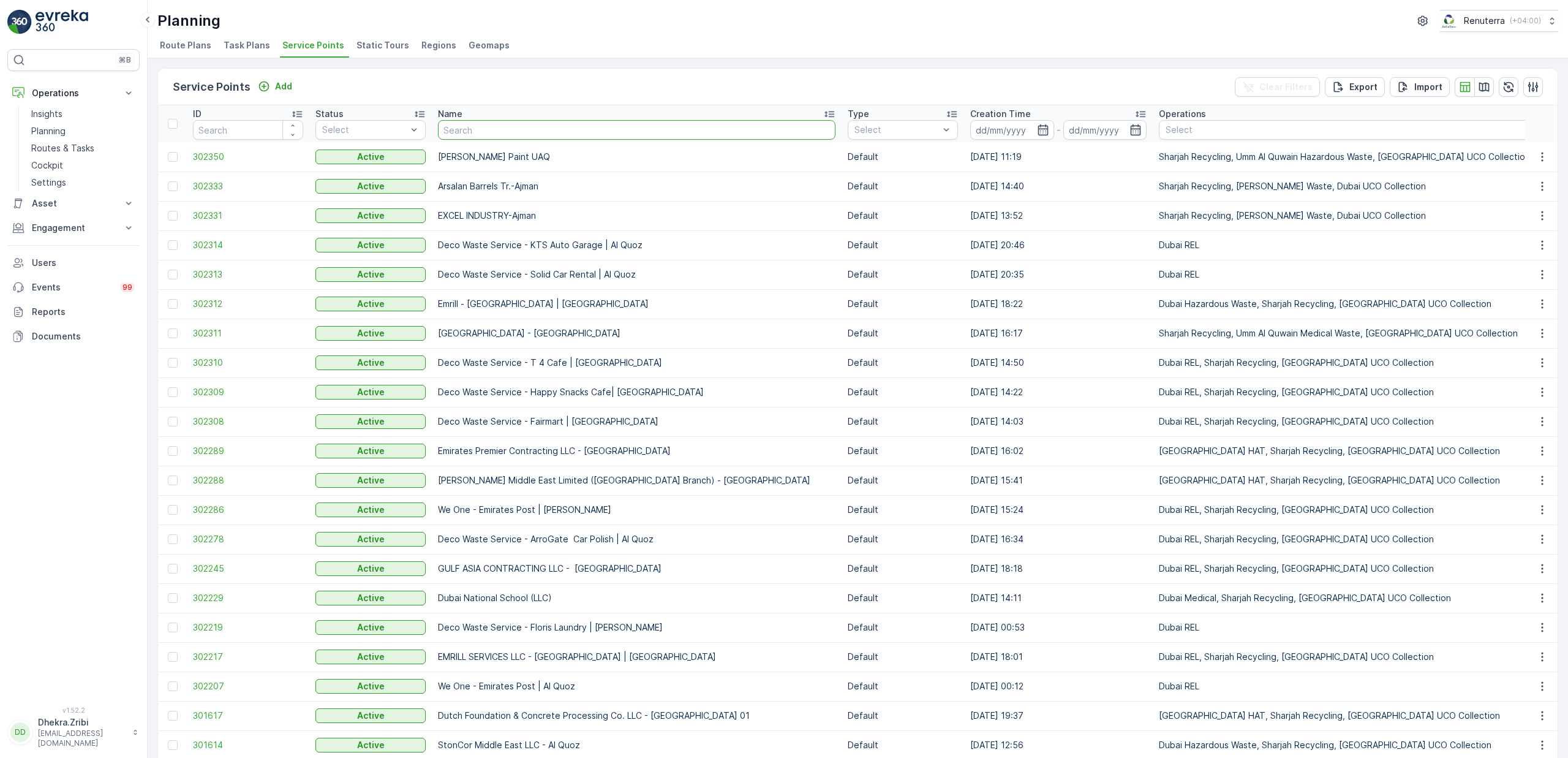
click at [535, 130] on input "text" at bounding box center [637, 129] width 398 height 20
type input "techno"
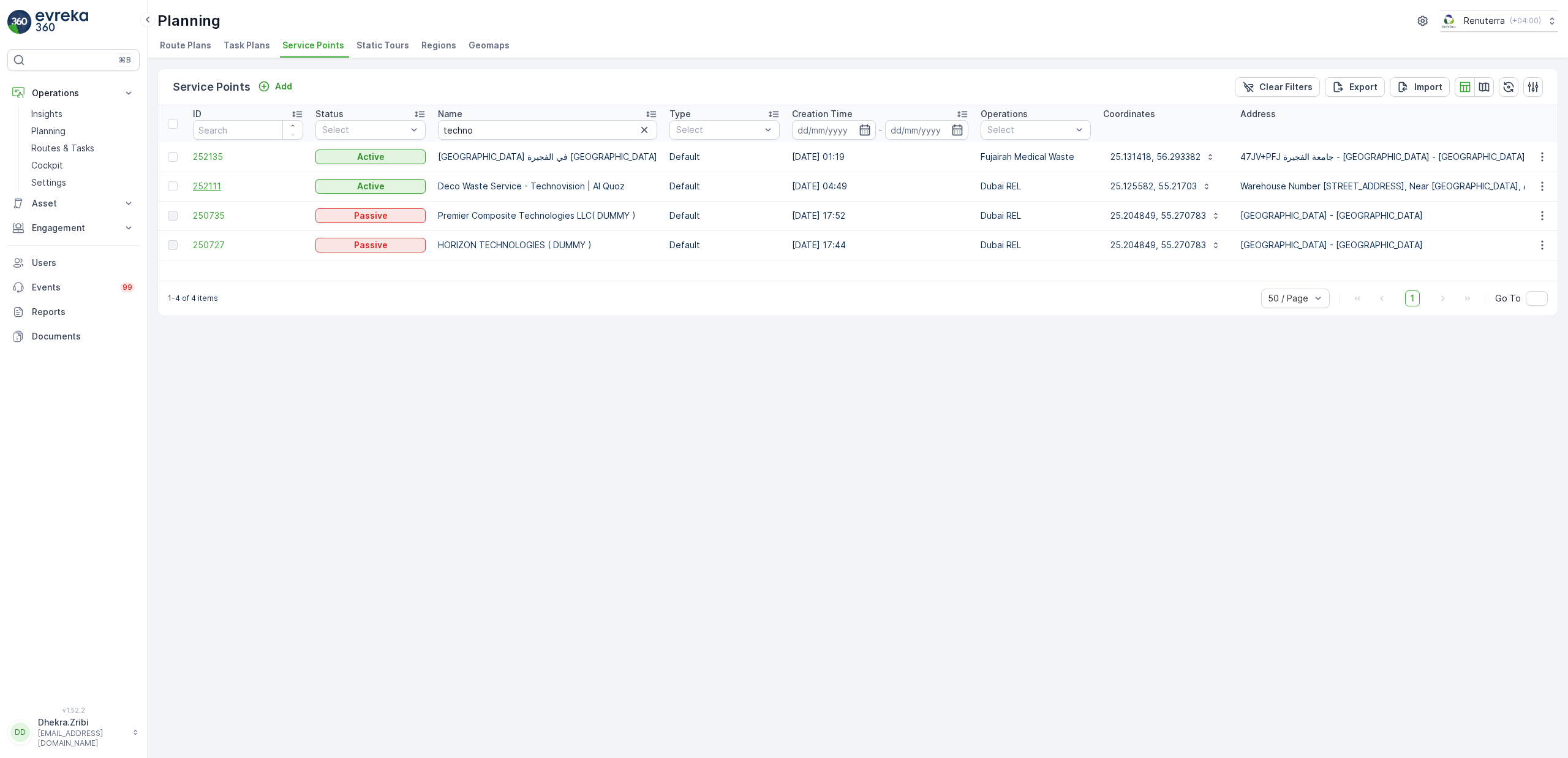
click at [201, 188] on span "252111" at bounding box center [249, 186] width 110 height 13
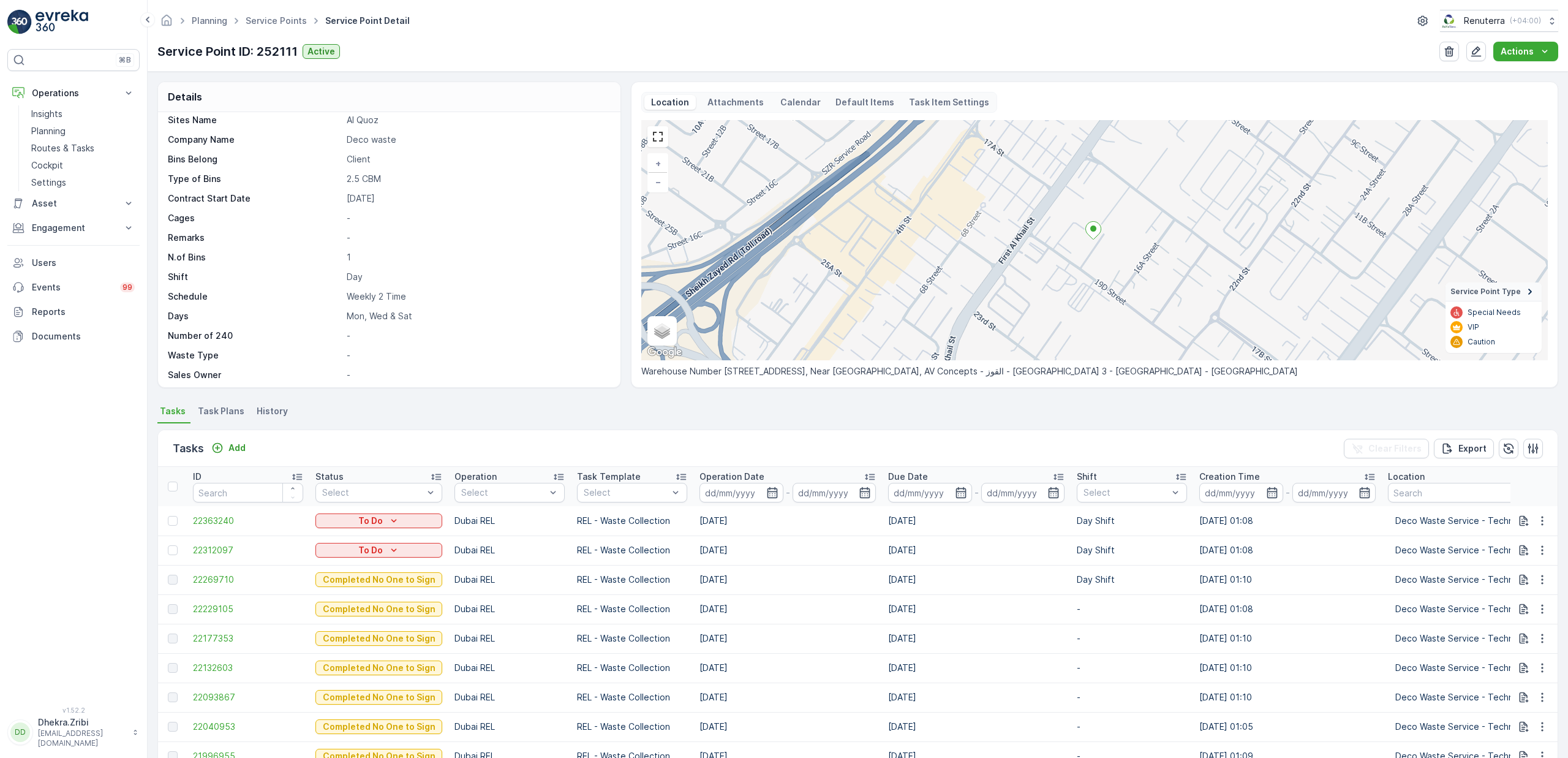
scroll to position [229, 0]
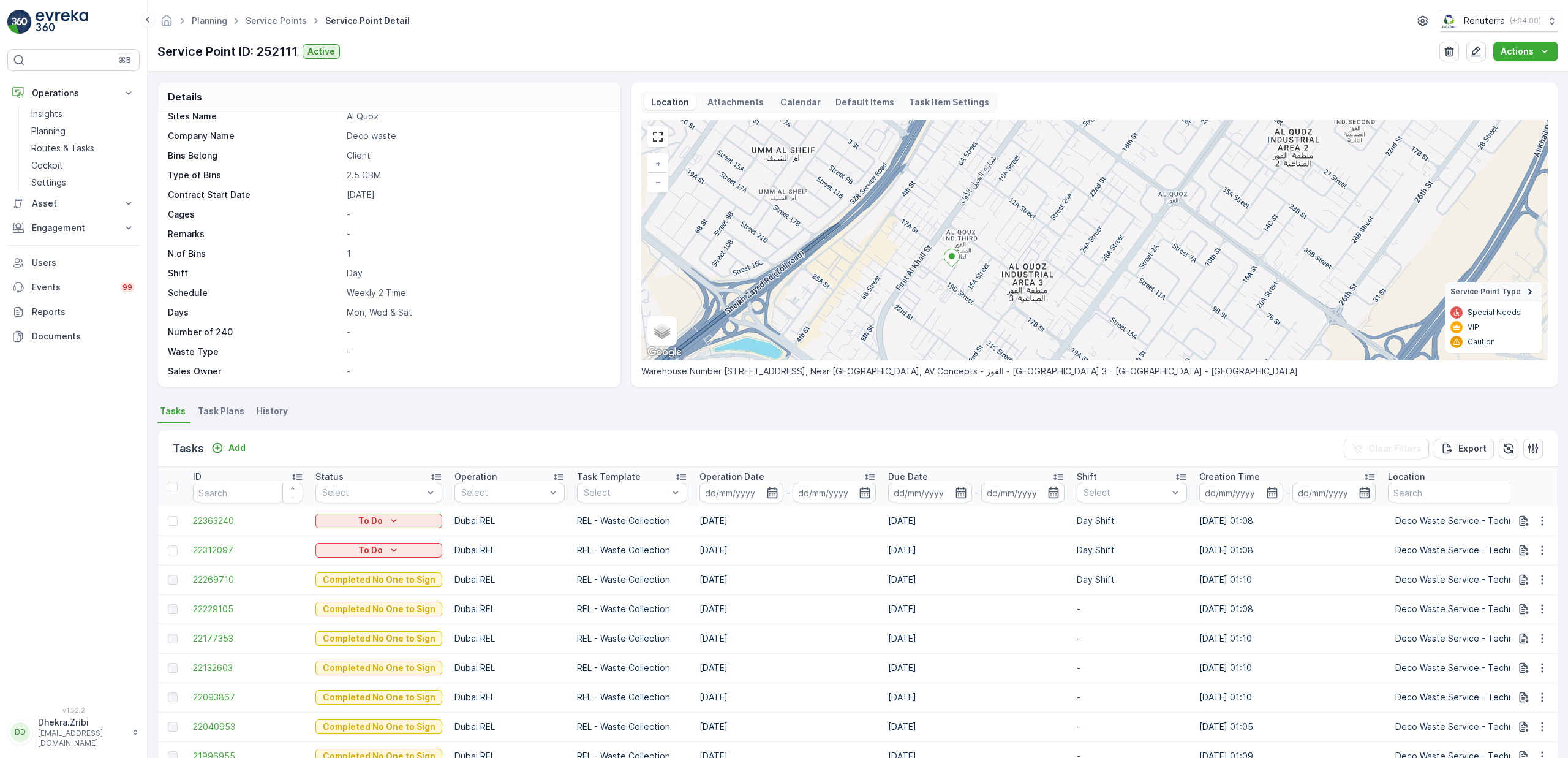
click at [231, 411] on span "Task Plans" at bounding box center [221, 411] width 47 height 13
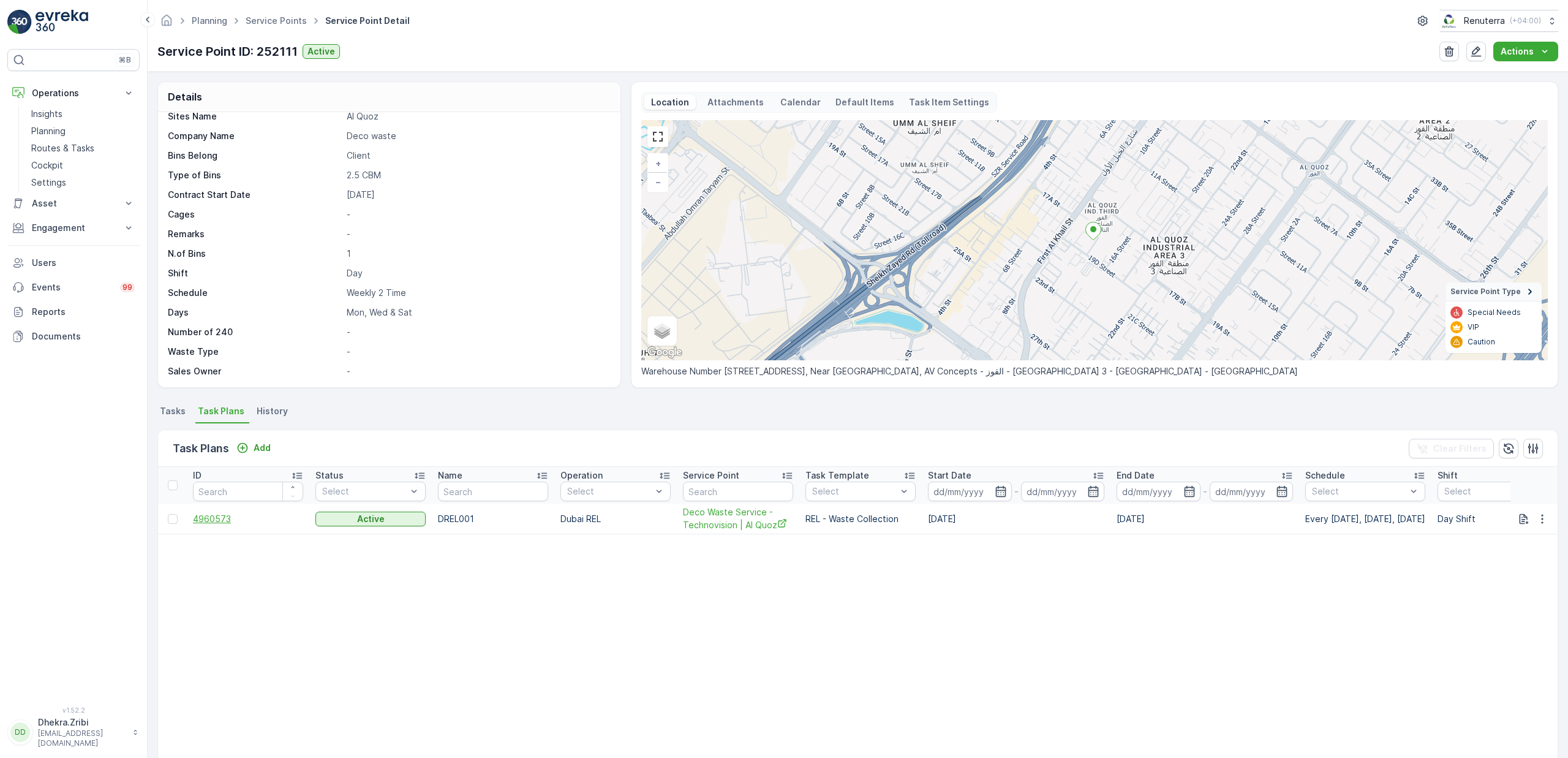
click at [226, 518] on span "4960573" at bounding box center [249, 520] width 110 height 13
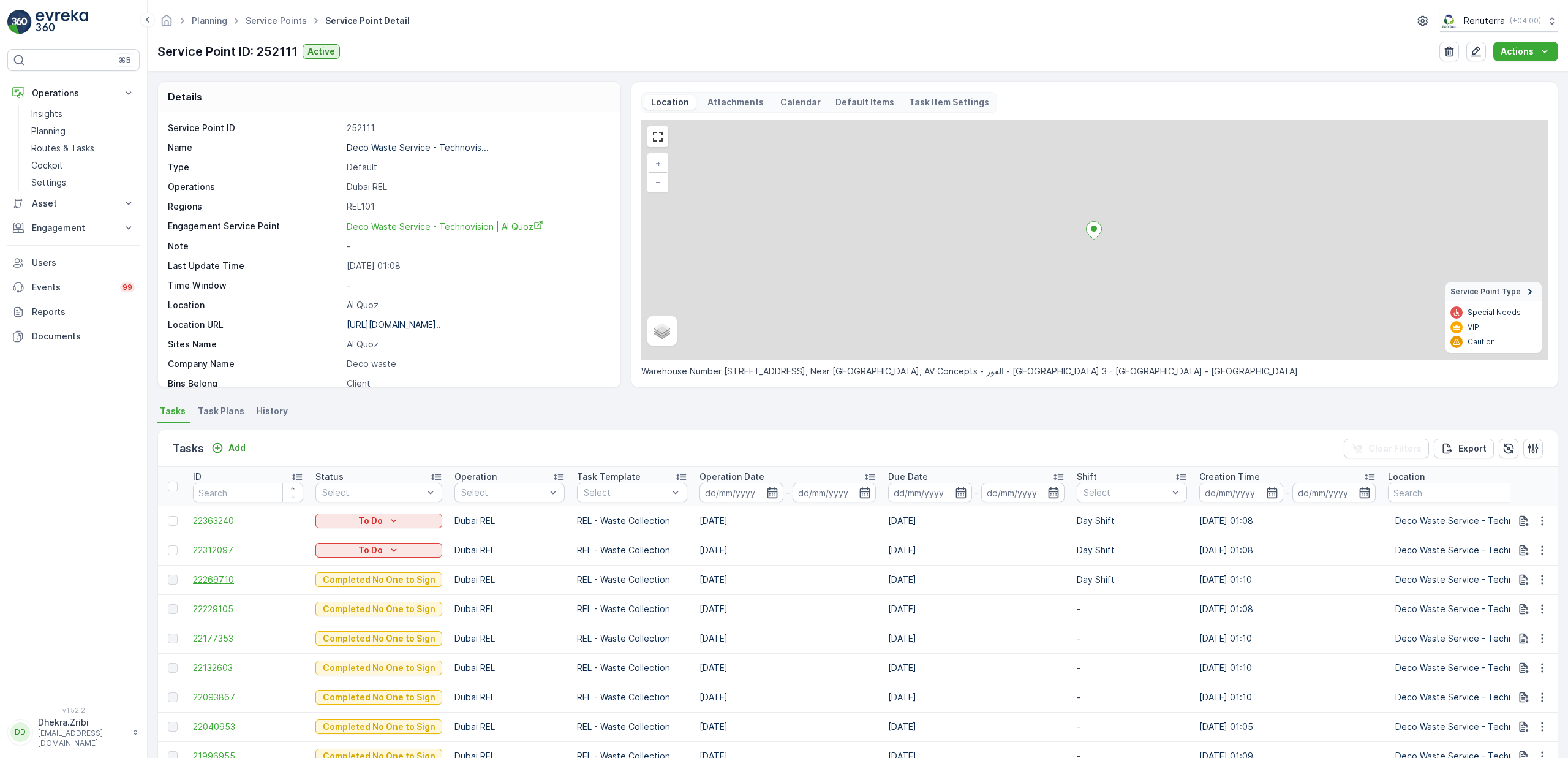
click at [226, 582] on span "22269710" at bounding box center [249, 580] width 110 height 13
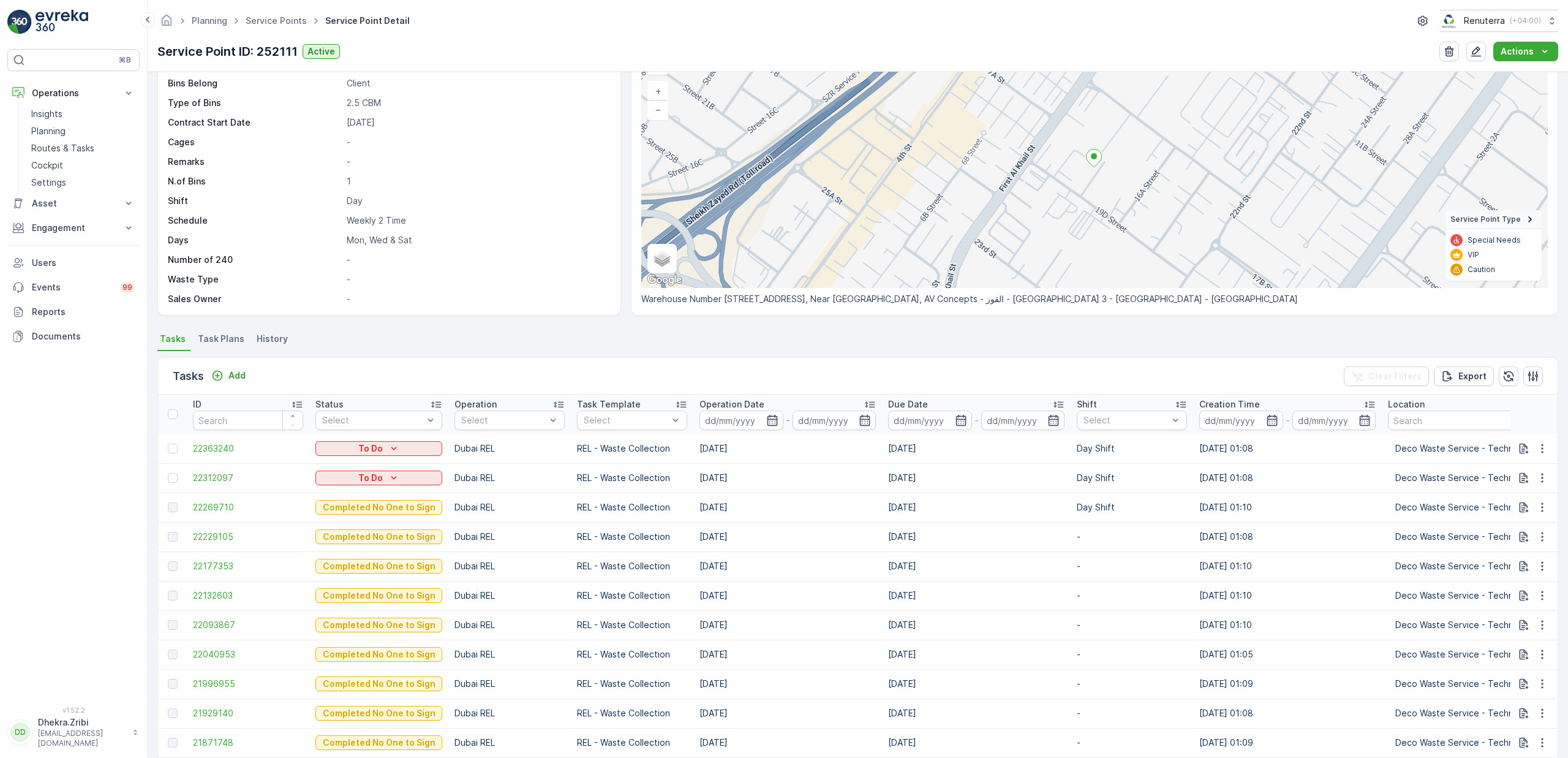
scroll to position [92, 0]
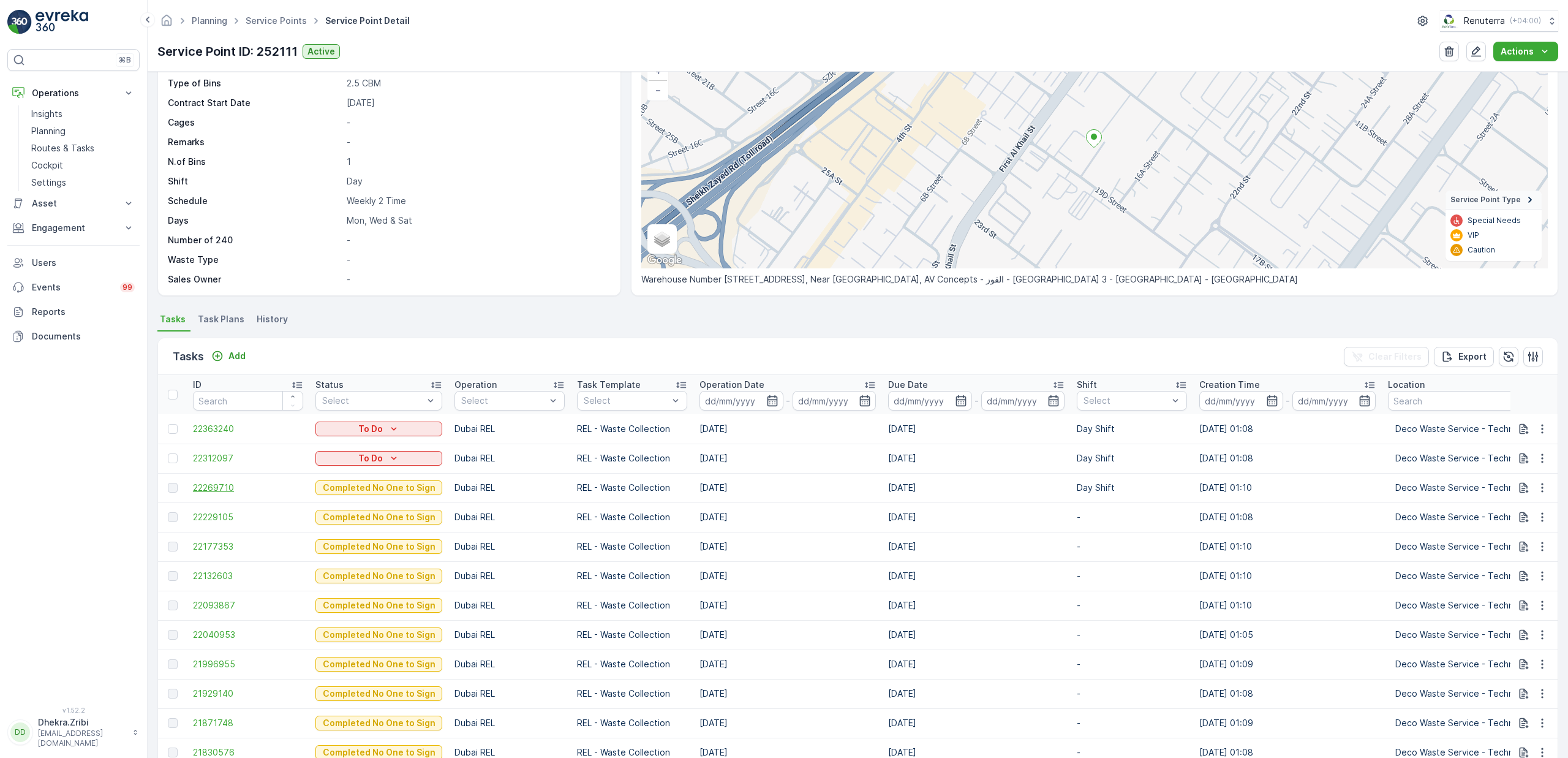
click at [220, 488] on span "22269710" at bounding box center [249, 488] width 110 height 13
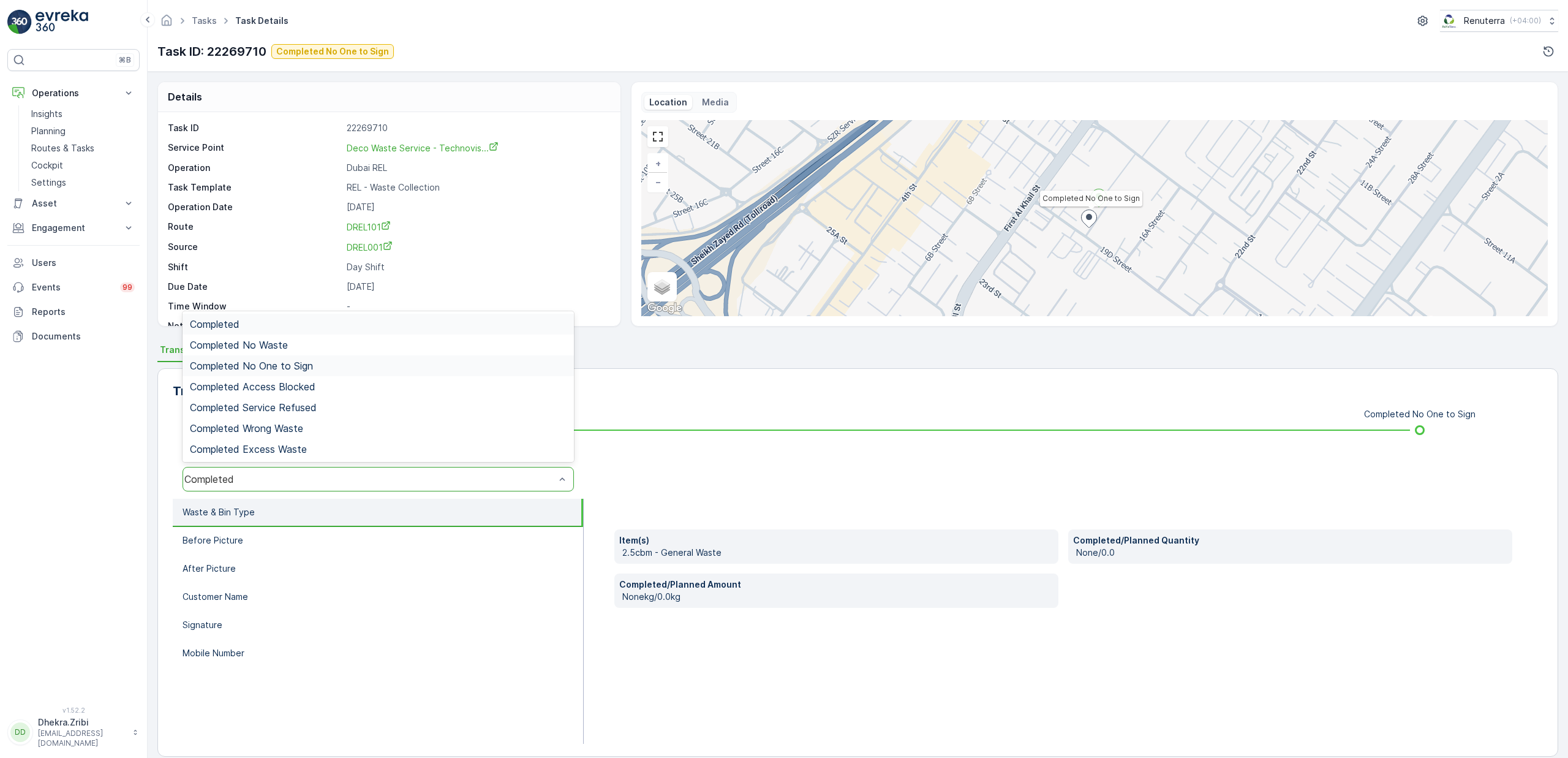
click at [284, 368] on span "Completed No One to Sign" at bounding box center [252, 366] width 123 height 11
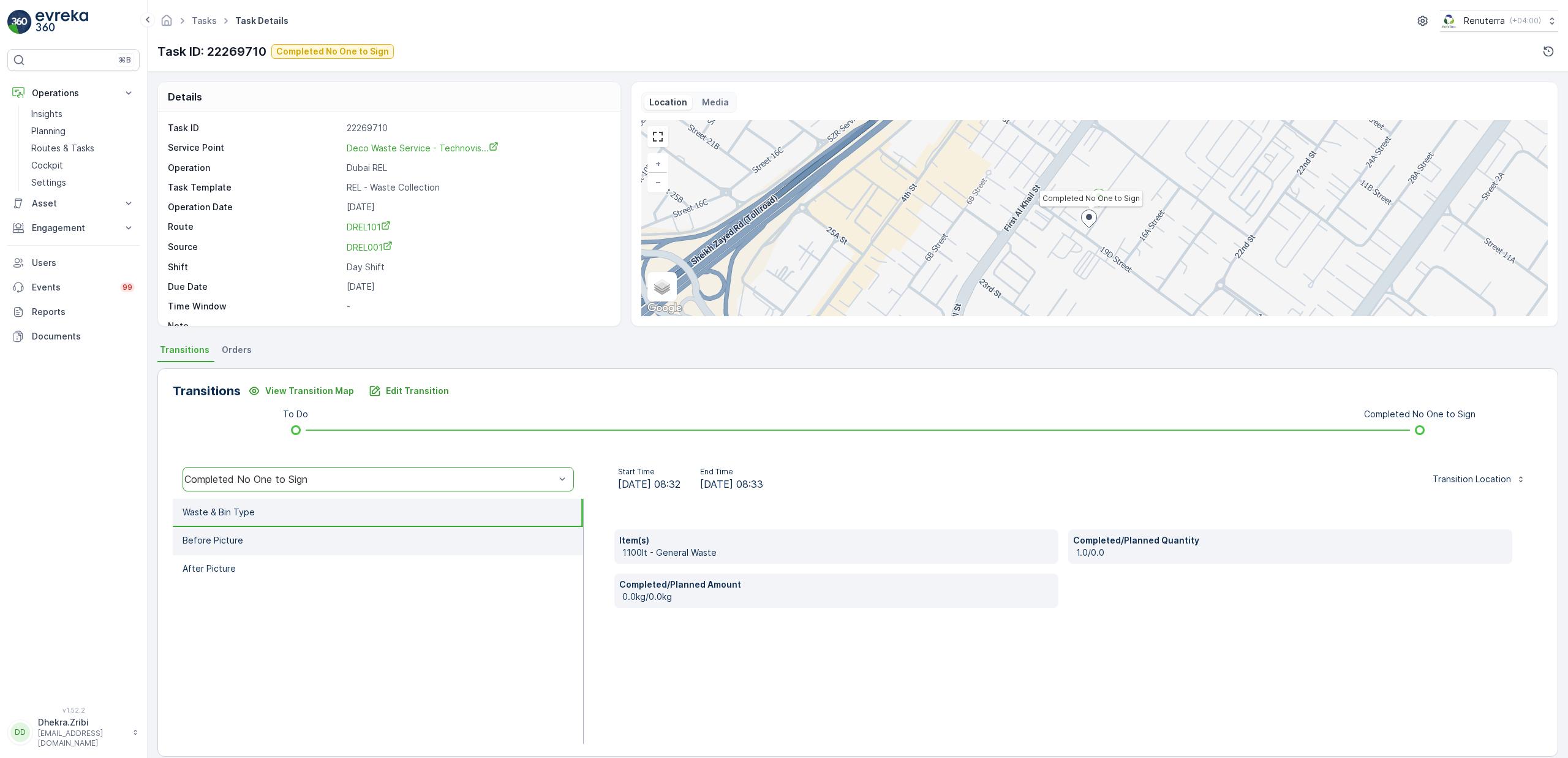
click at [283, 538] on li "Before Picture" at bounding box center [378, 542] width 410 height 28
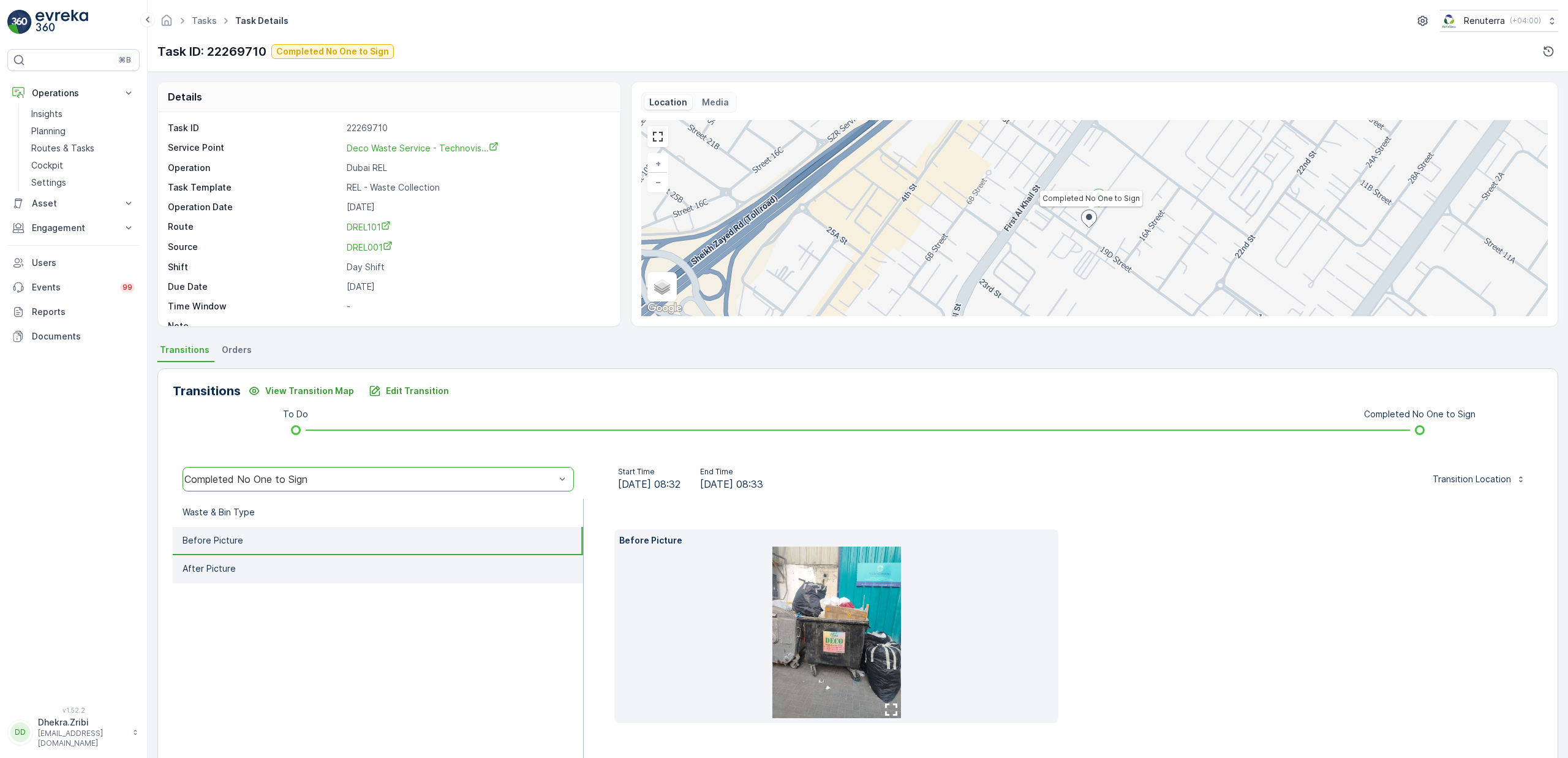
click at [282, 561] on li "After Picture" at bounding box center [378, 569] width 410 height 28
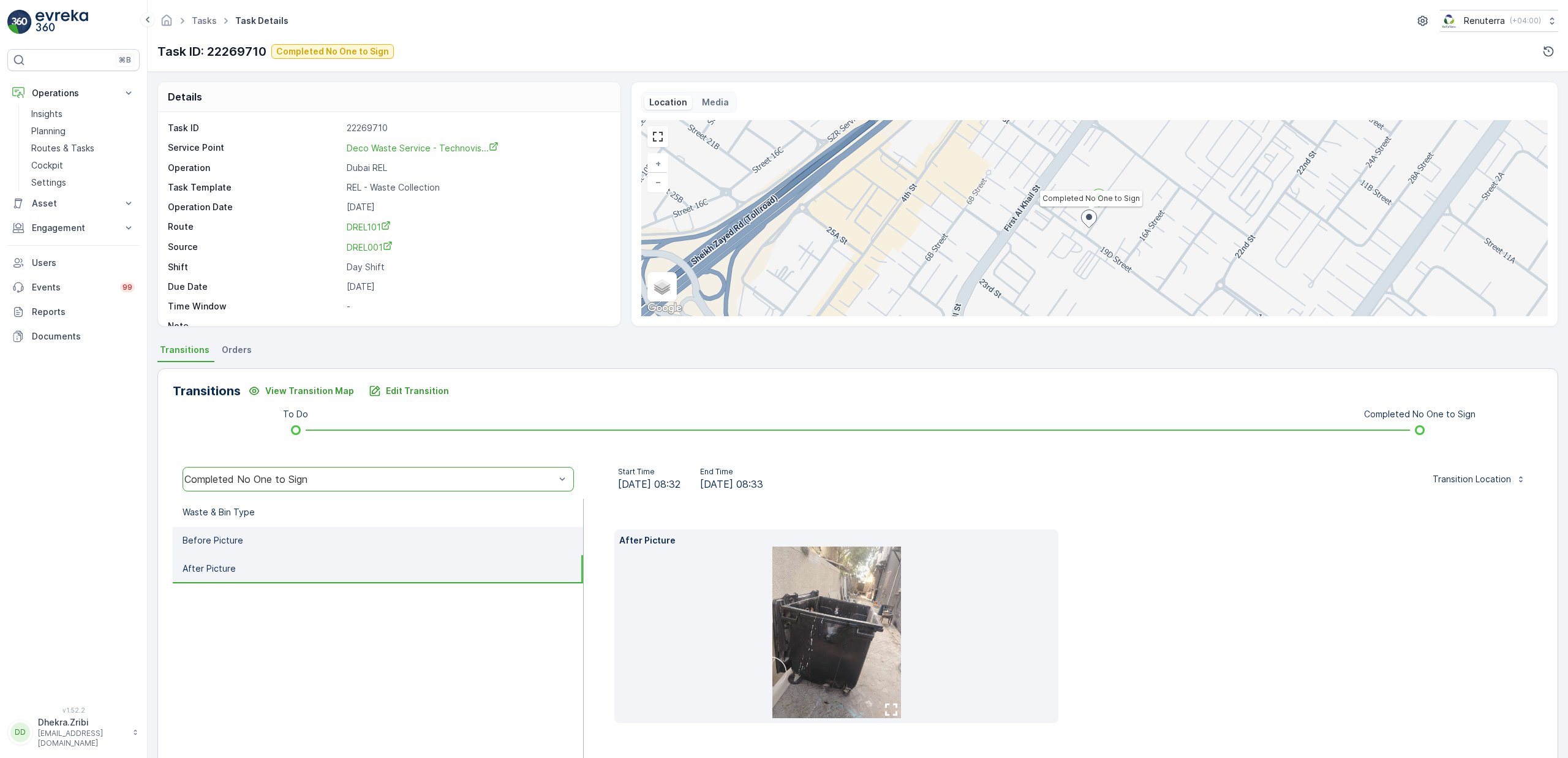
click at [283, 544] on li "Before Picture" at bounding box center [378, 542] width 410 height 28
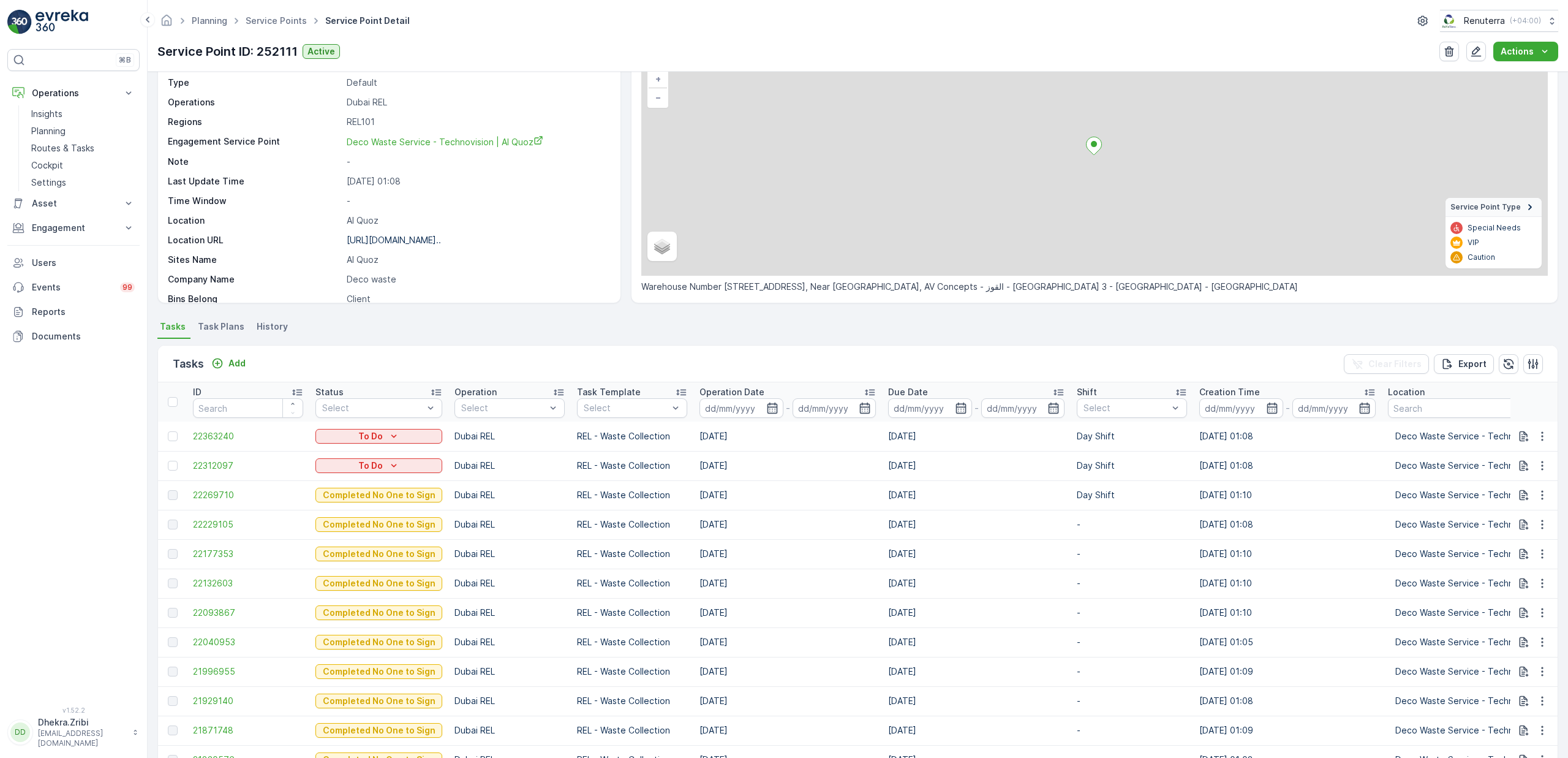
scroll to position [87, 0]
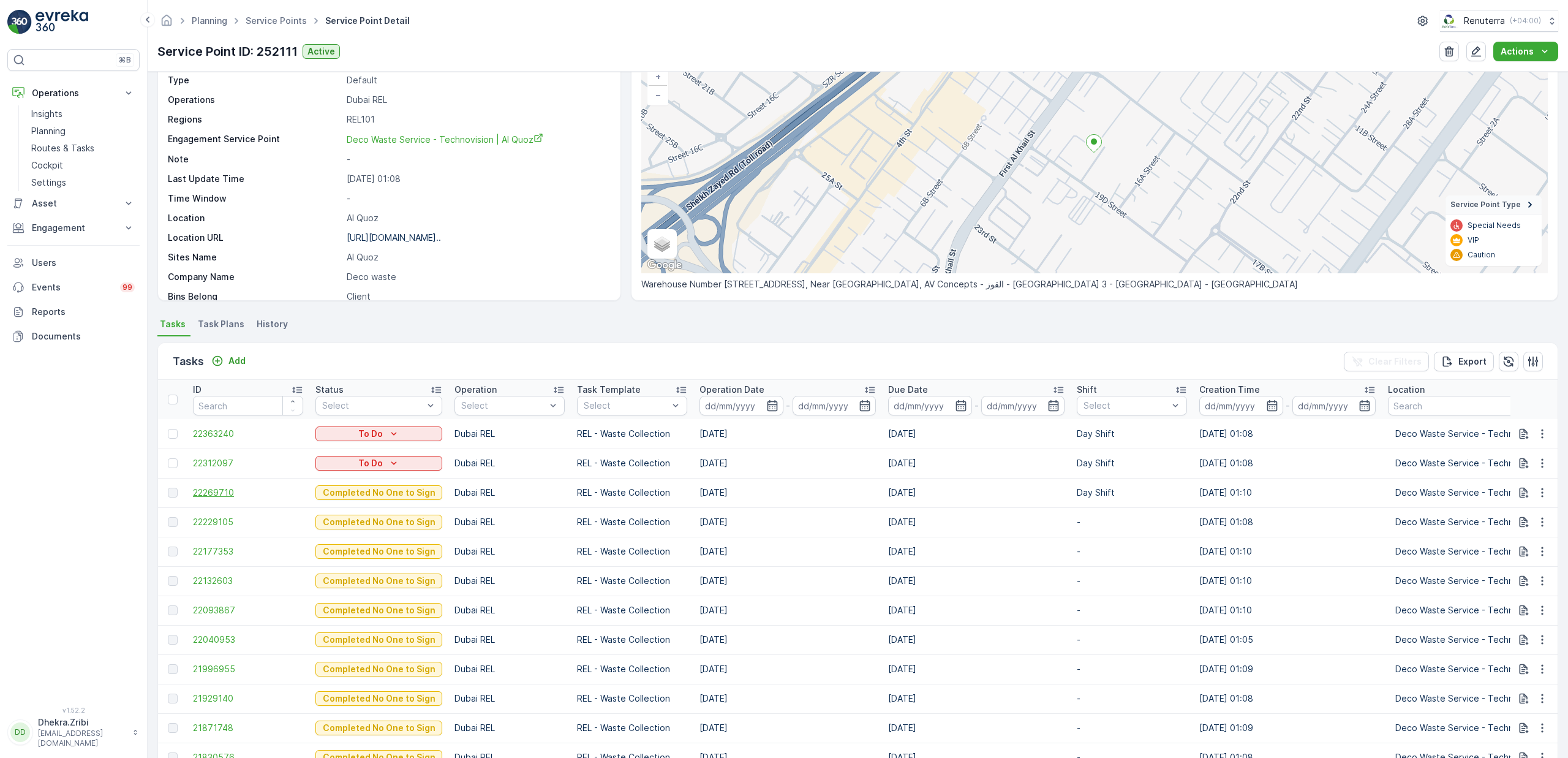
click at [229, 497] on span "22269710" at bounding box center [249, 493] width 110 height 13
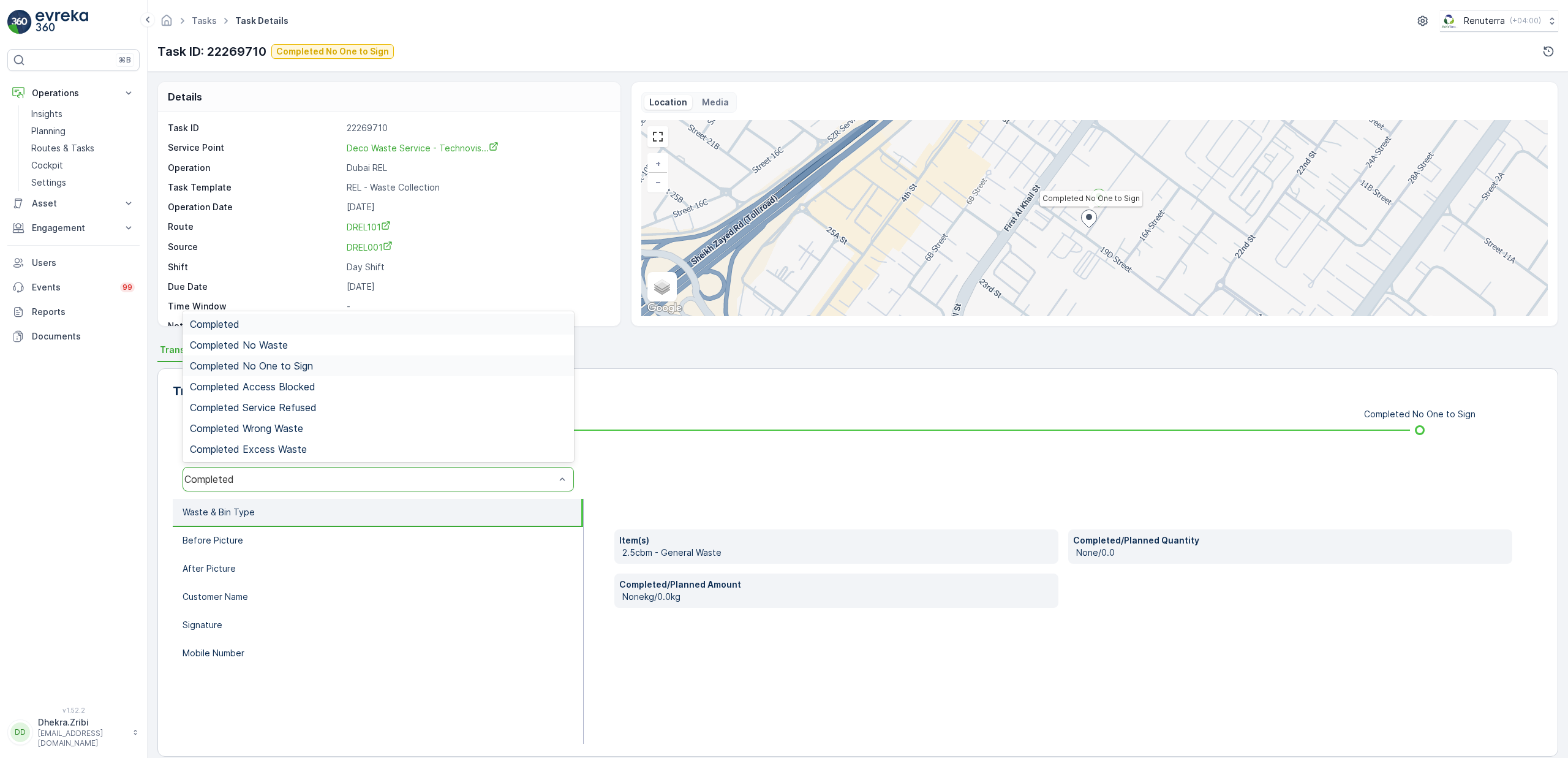
click at [305, 371] on span "Completed No One to Sign" at bounding box center [252, 366] width 123 height 11
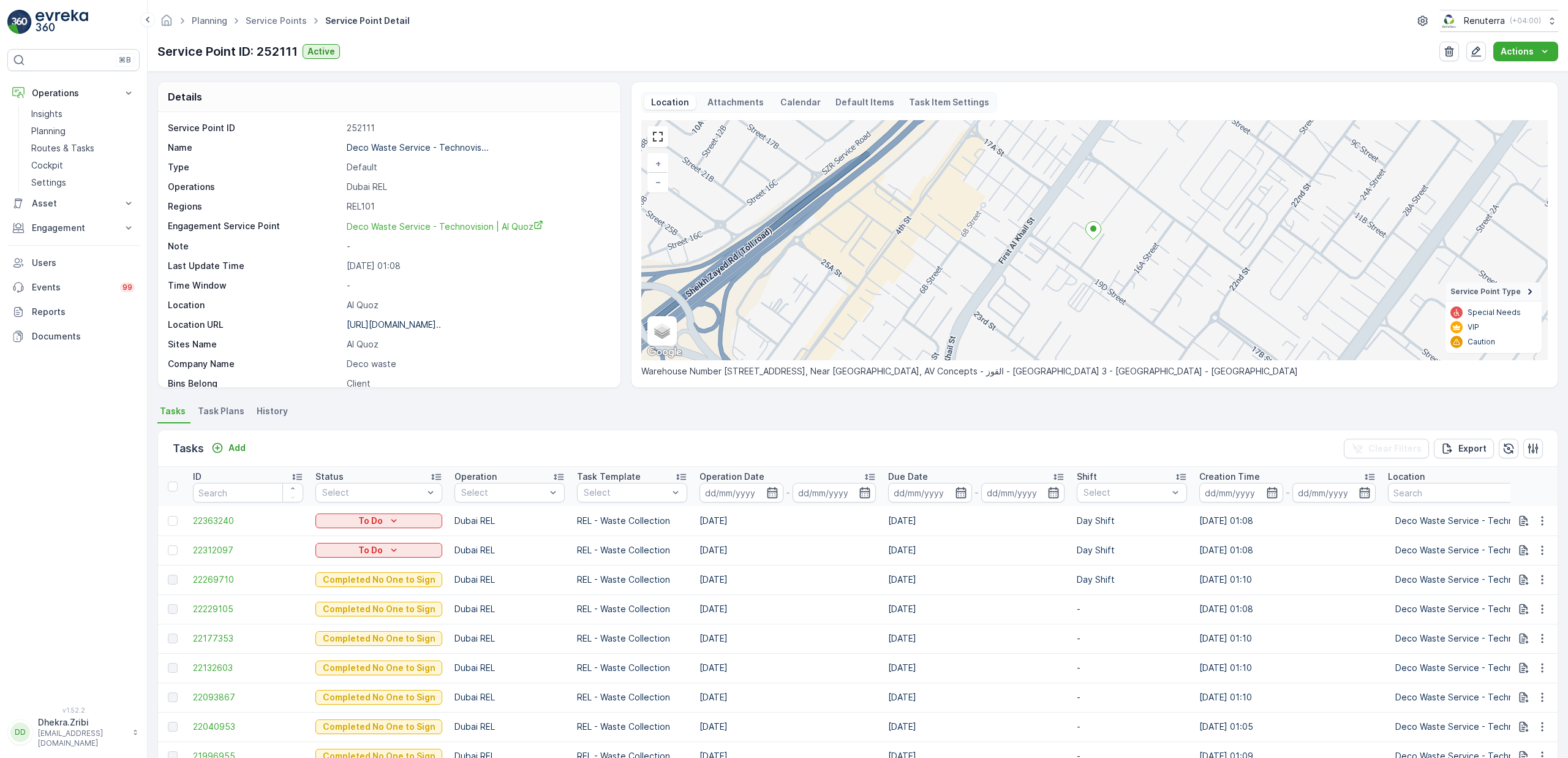
scroll to position [23, 0]
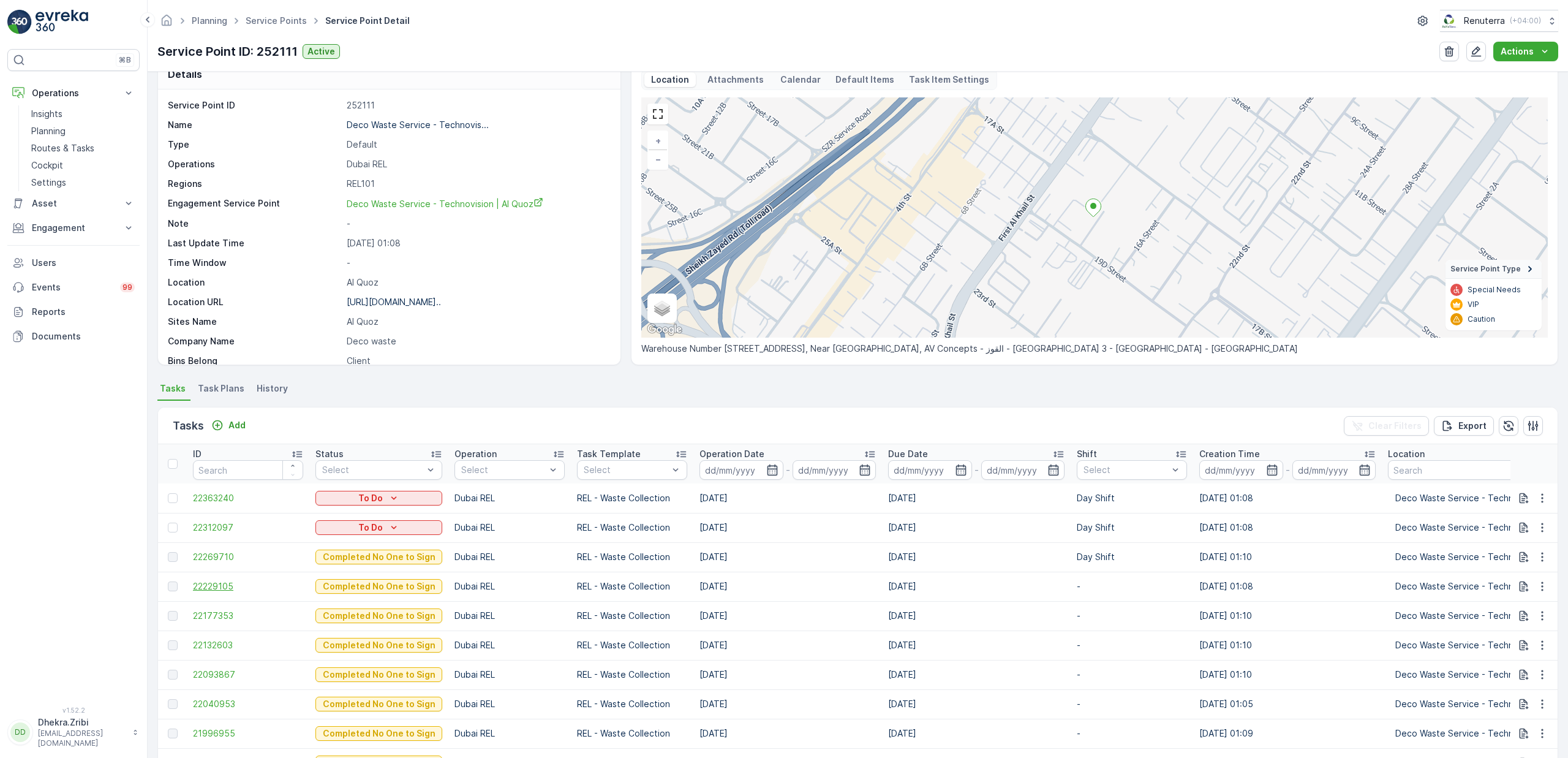
click at [216, 586] on span "22229105" at bounding box center [249, 587] width 110 height 13
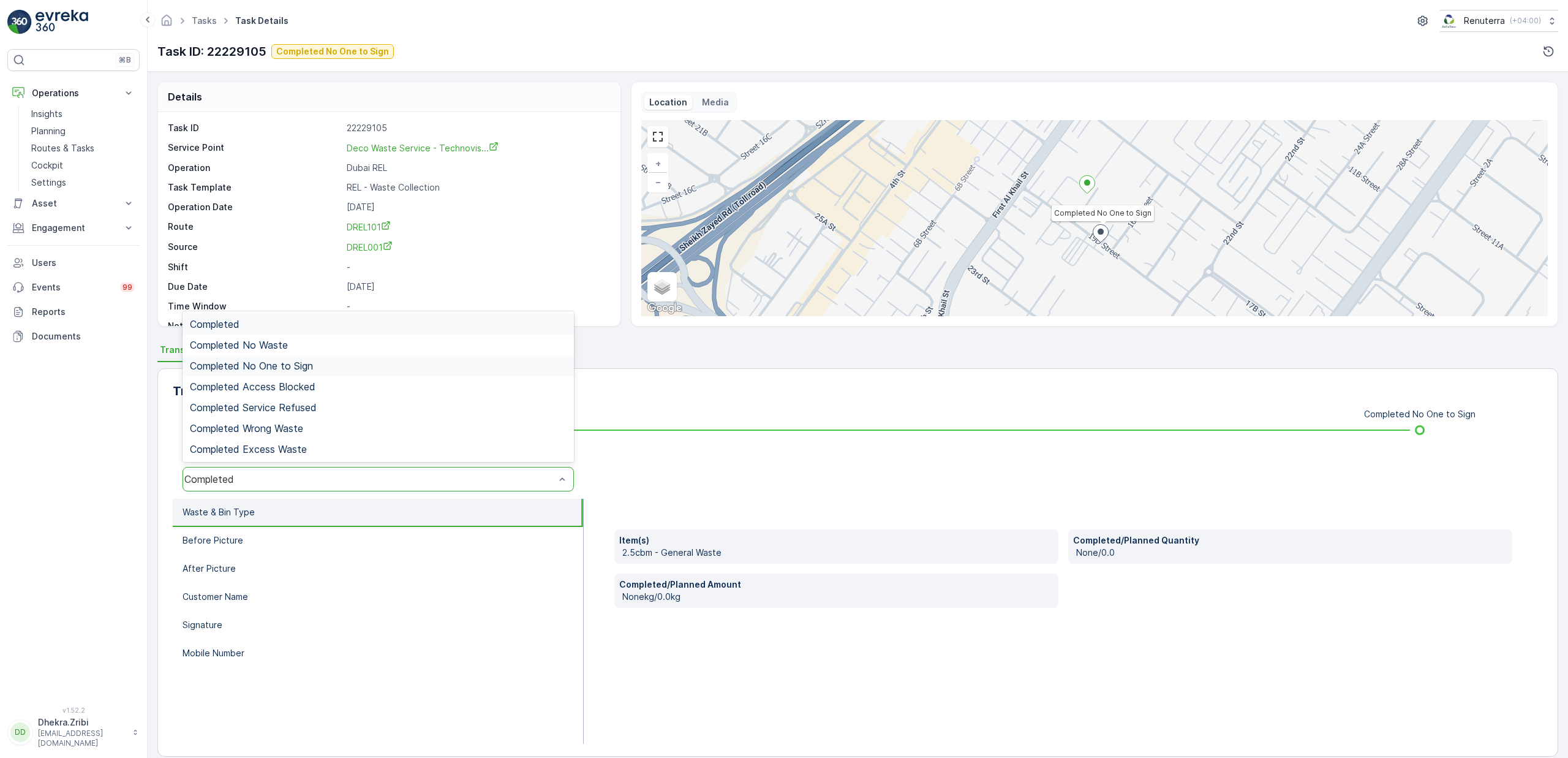
click at [289, 368] on span "Completed No One to Sign" at bounding box center [252, 366] width 123 height 11
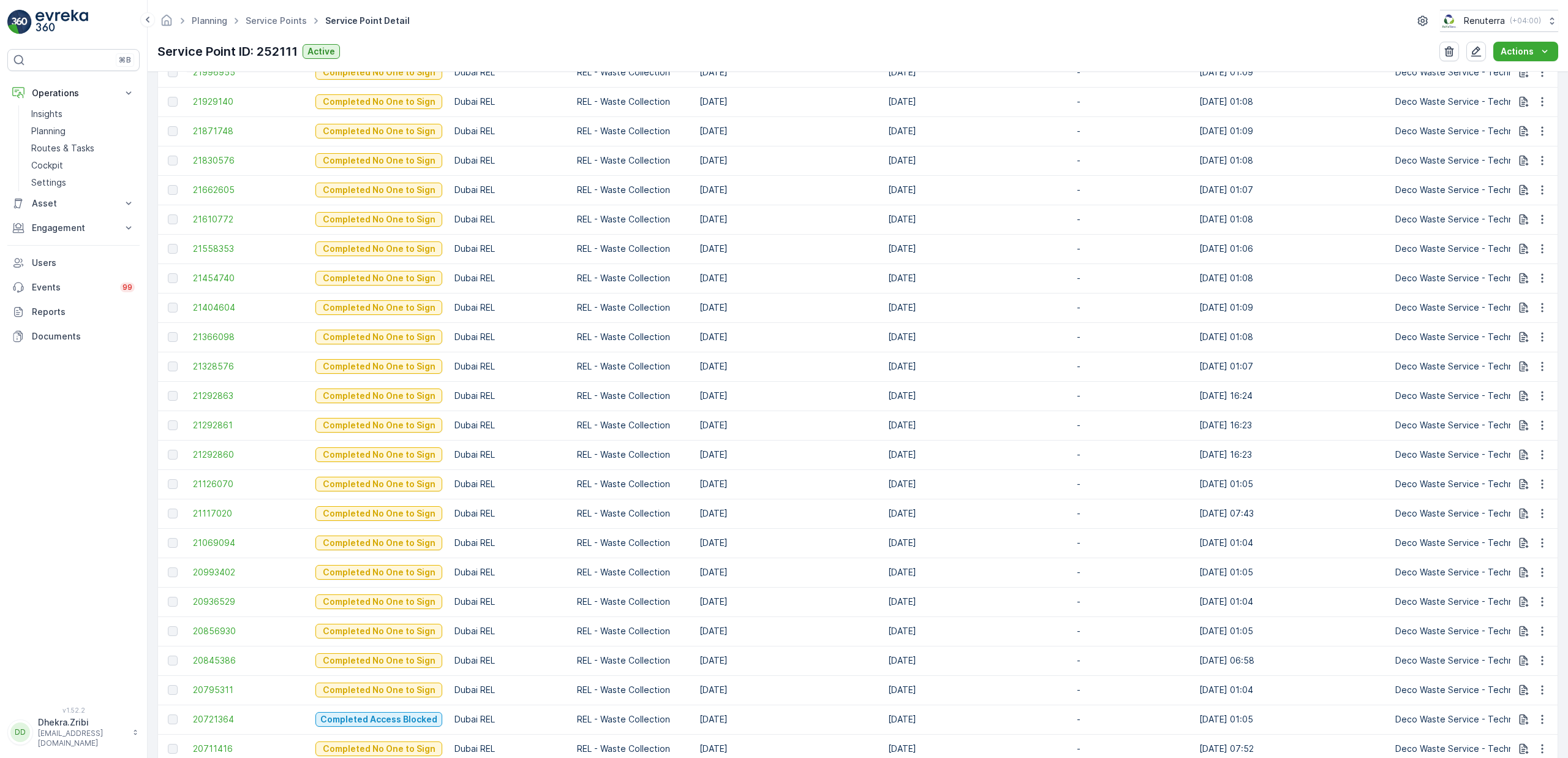
scroll to position [751, 0]
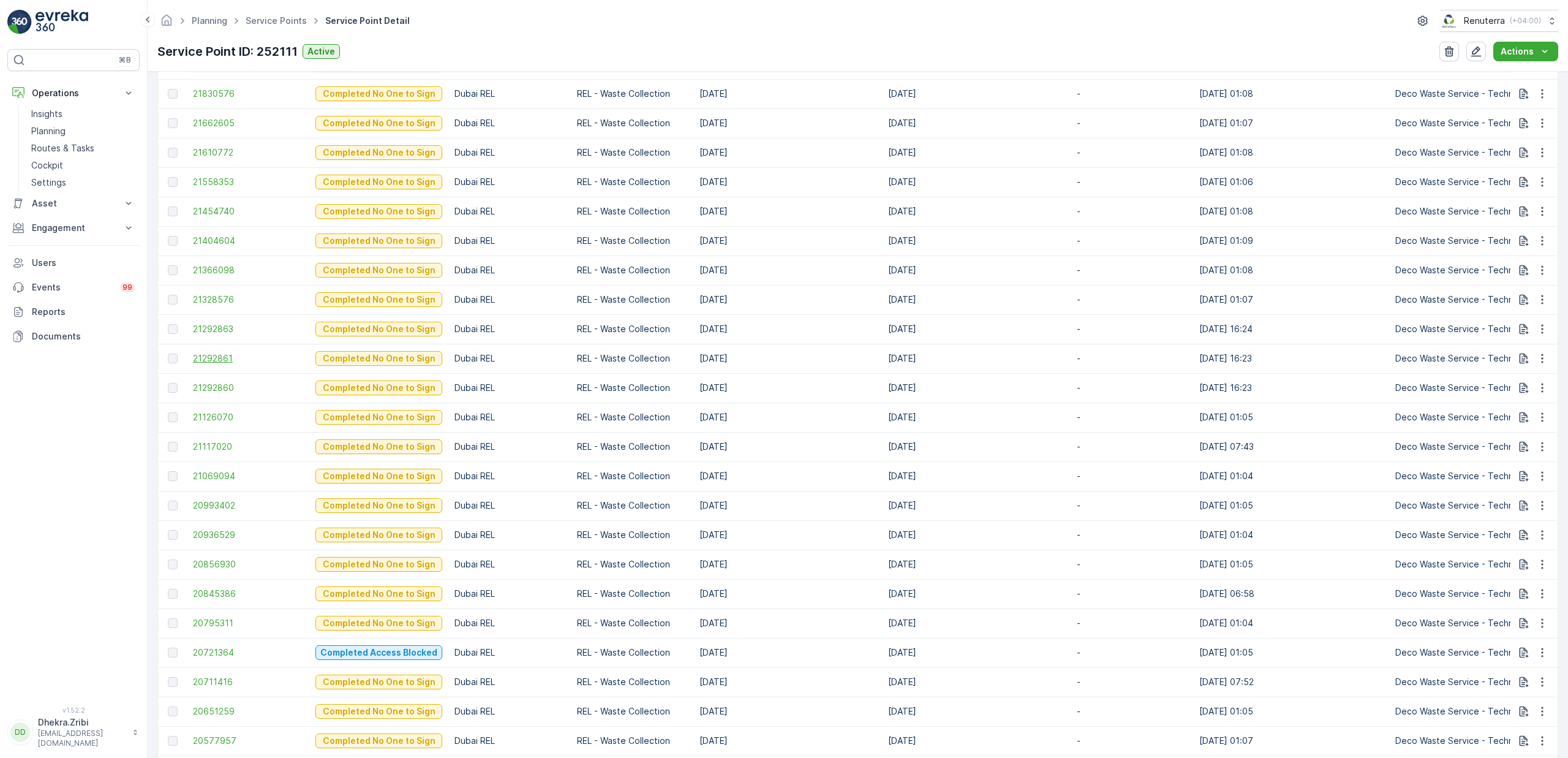
click at [218, 358] on span "21292861" at bounding box center [249, 358] width 110 height 13
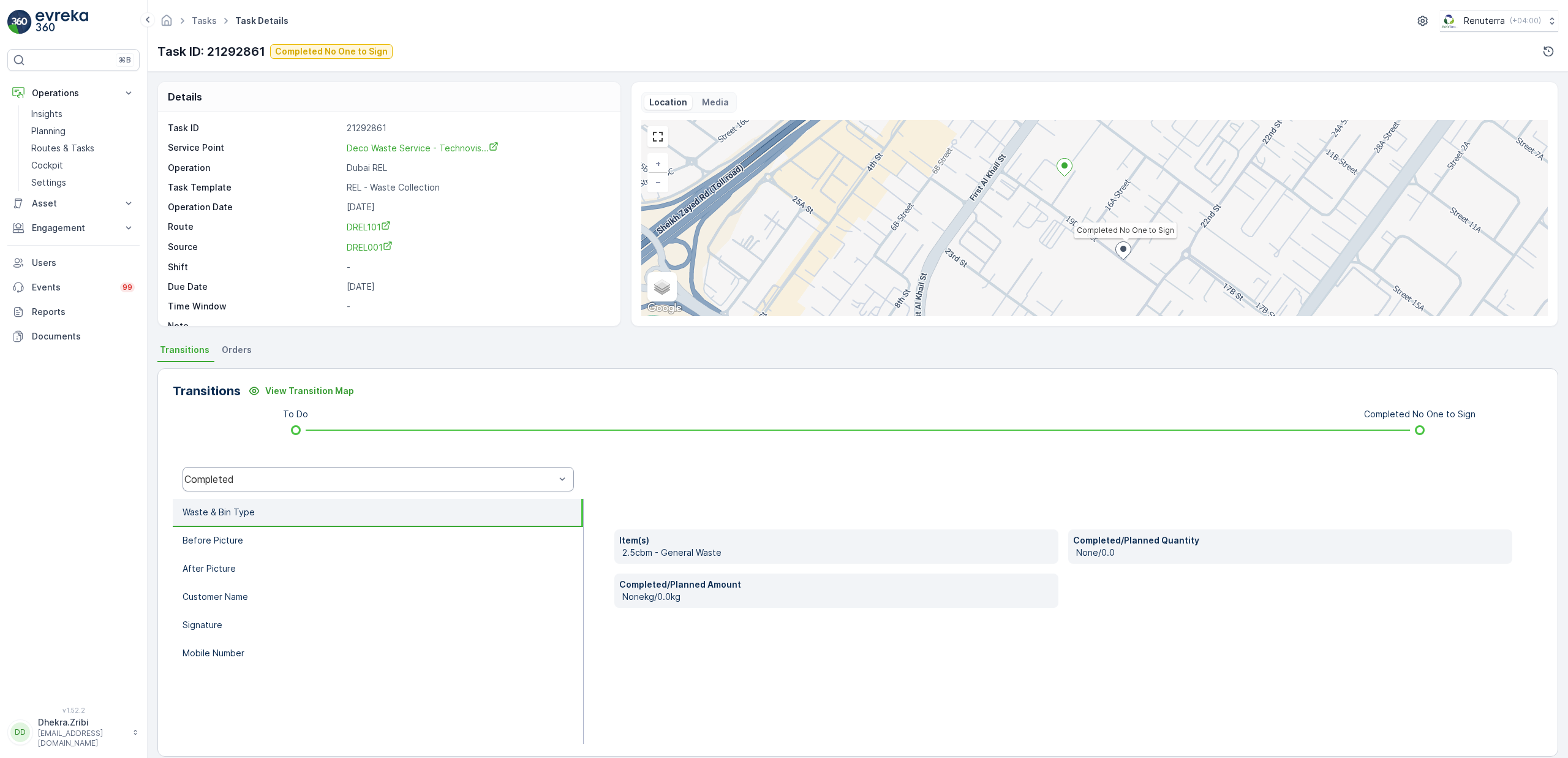
click at [290, 487] on div "Completed" at bounding box center [378, 479] width 391 height 24
click at [295, 386] on span "Completed No One to Sign" at bounding box center [252, 387] width 123 height 11
